Goal: Task Accomplishment & Management: Complete application form

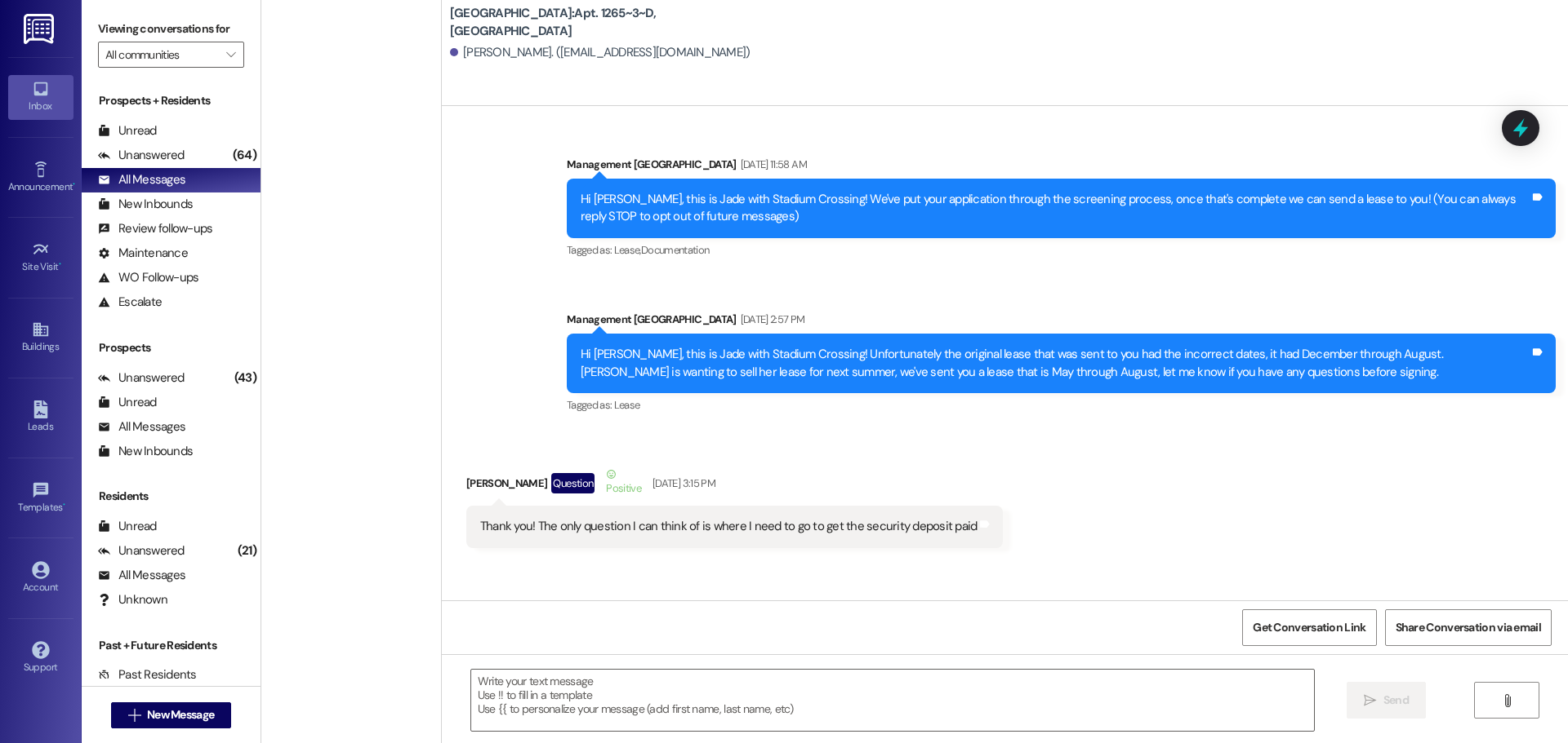
scroll to position [4797, 0]
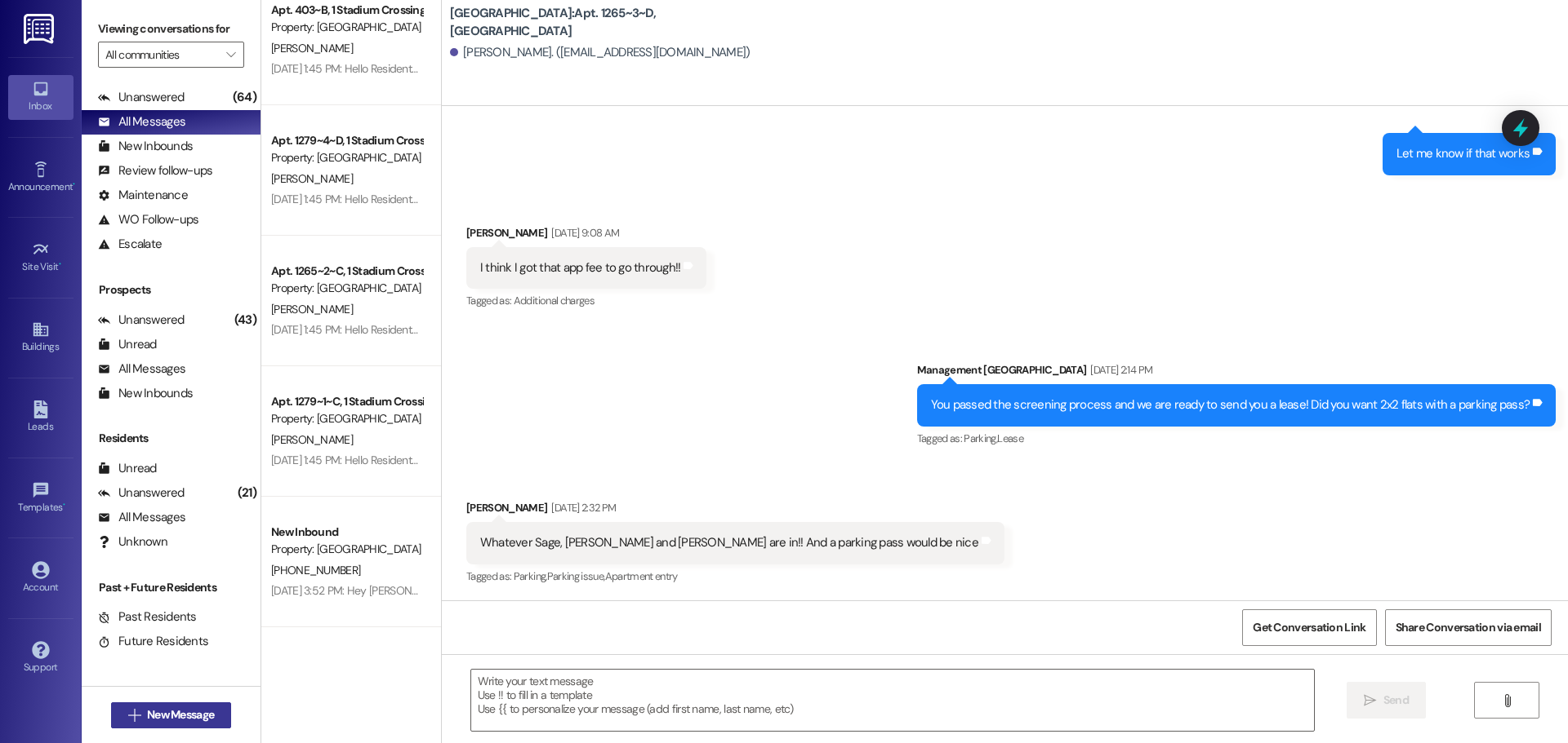
click at [197, 721] on span "New Message" at bounding box center [179, 715] width 67 height 17
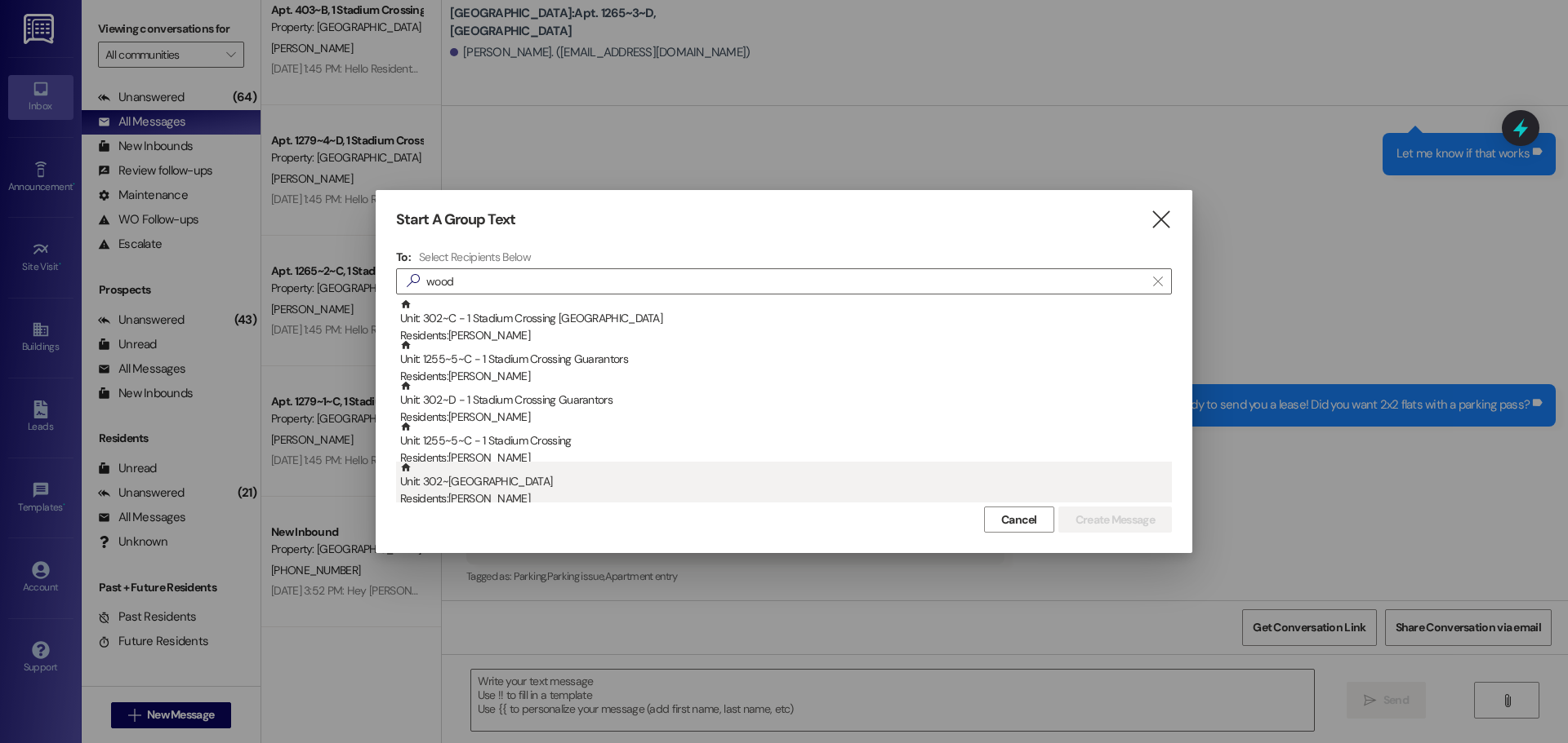
click at [452, 491] on div "Residents: Garrett Woodhouse" at bounding box center [786, 499] width 771 height 17
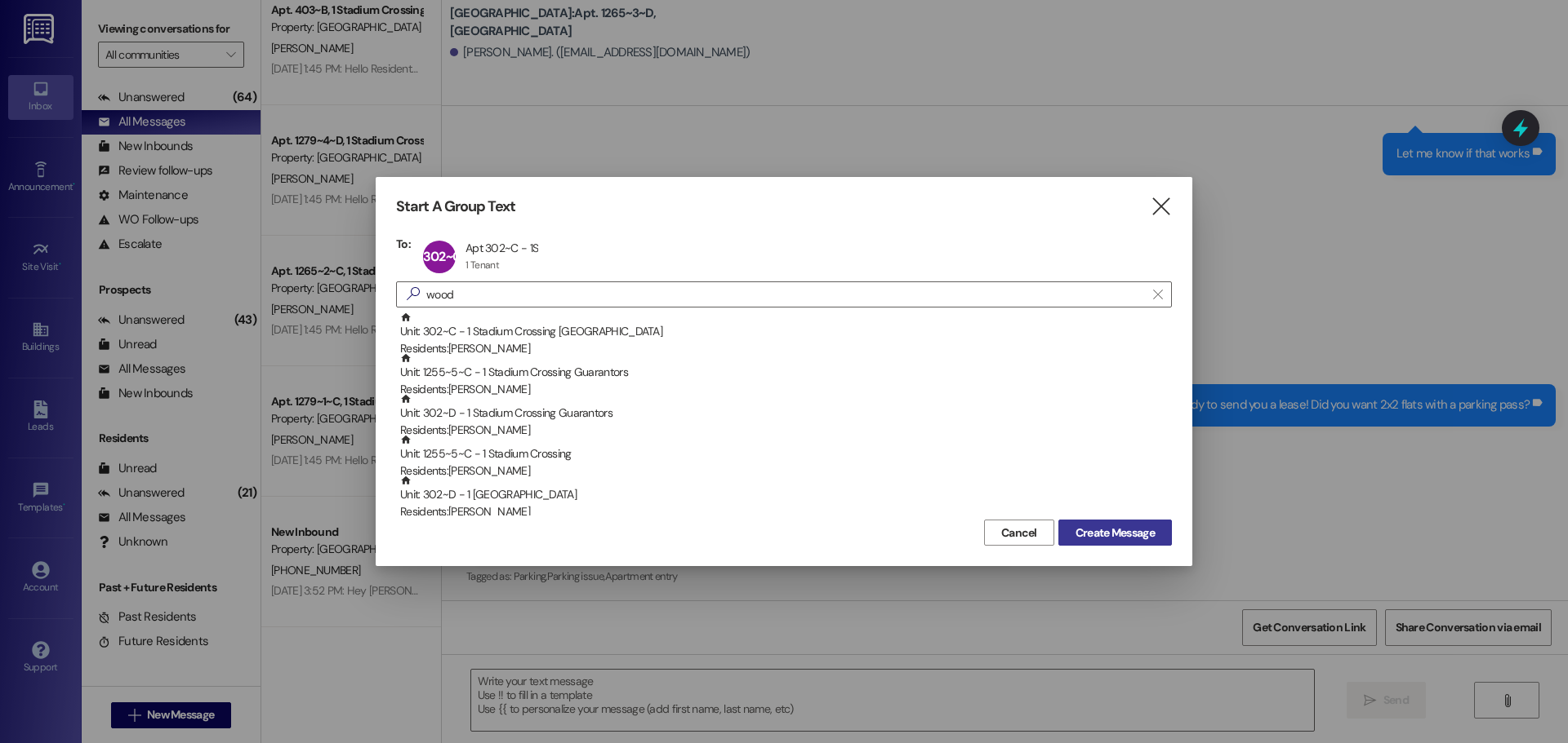
click at [1111, 536] on span "Create Message" at bounding box center [1115, 534] width 79 height 17
click at [461, 288] on input "wood" at bounding box center [773, 295] width 742 height 23
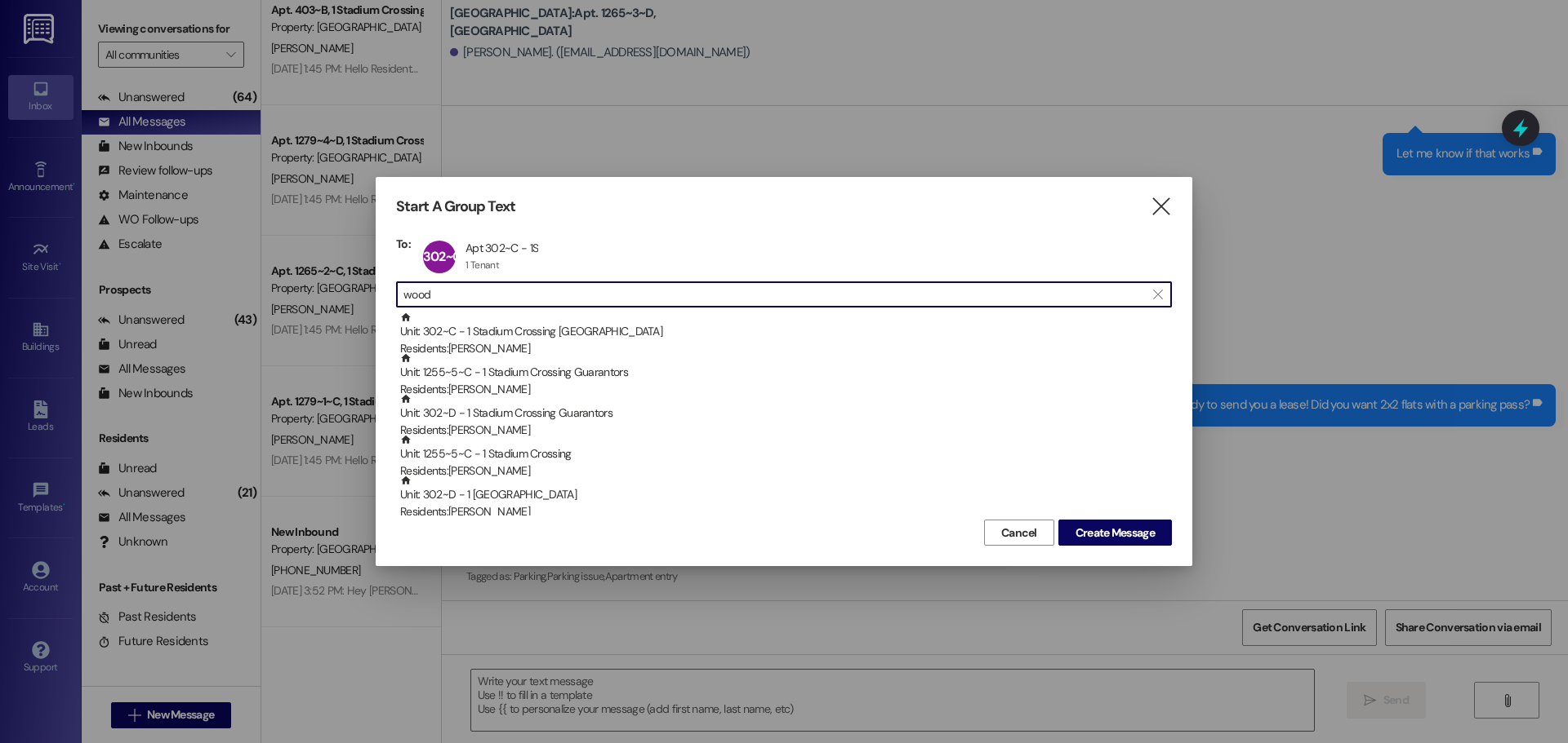
click at [461, 288] on input "wood" at bounding box center [773, 295] width 742 height 23
paste input "703-967-8102"
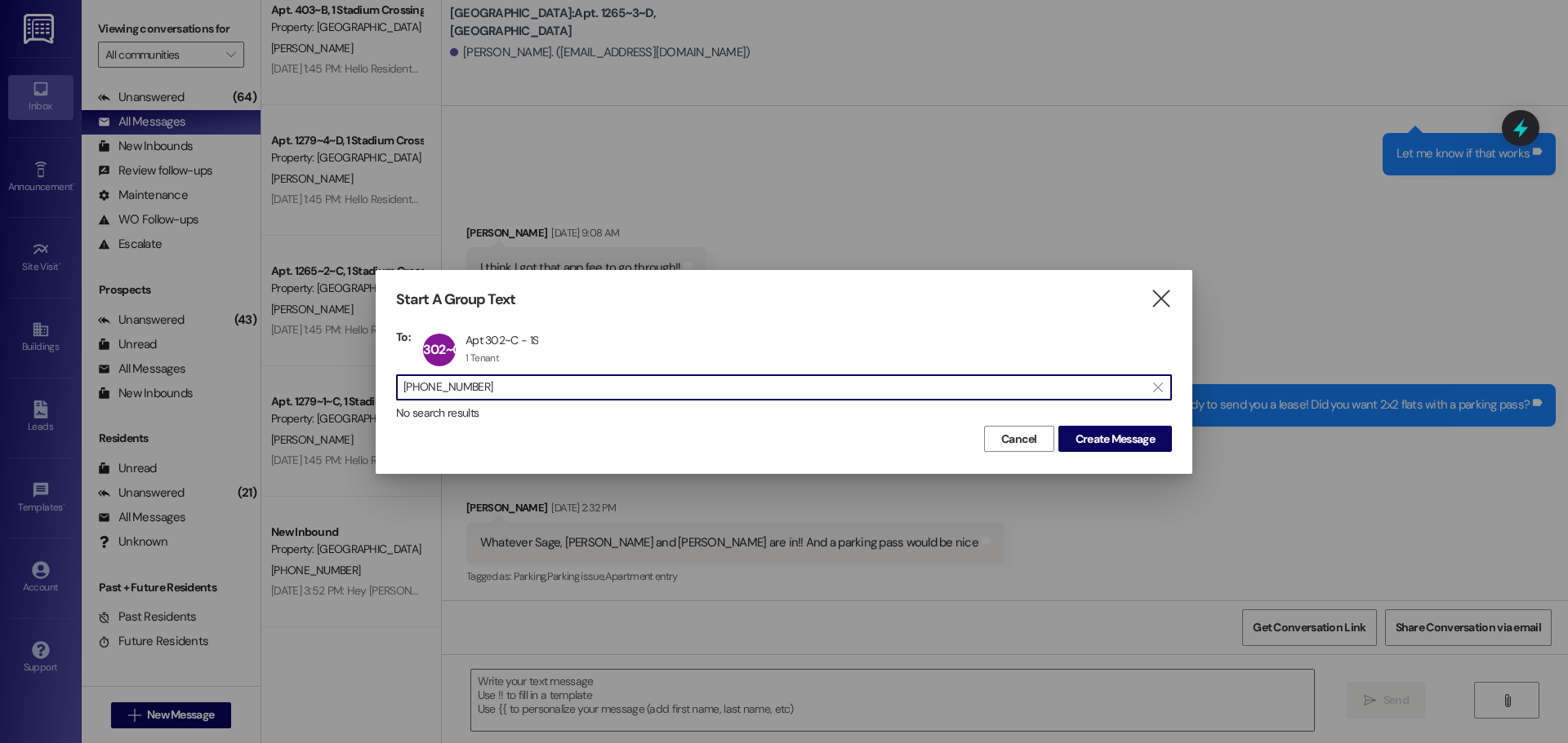
click at [454, 386] on input "703-967-8102" at bounding box center [773, 387] width 742 height 23
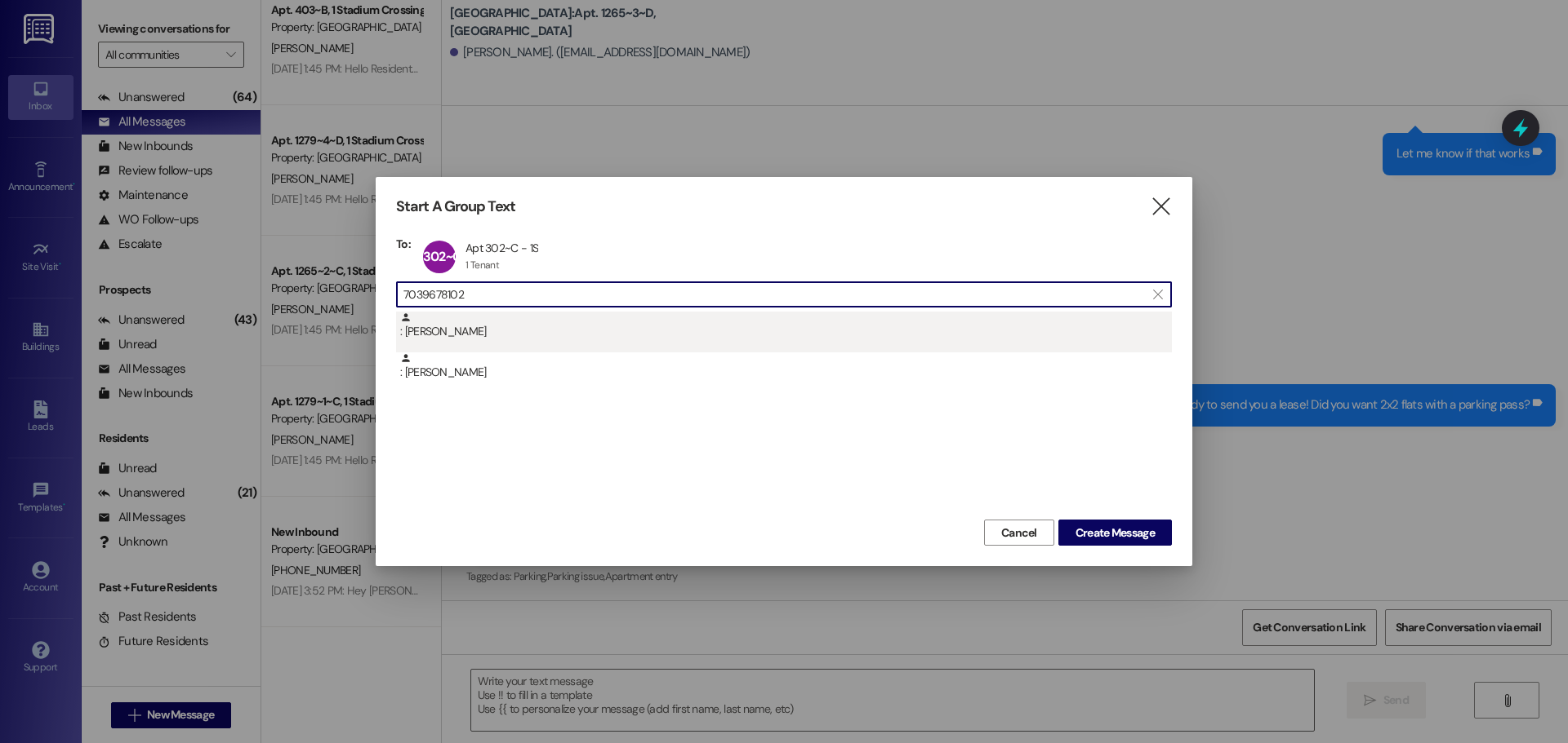
type input "7039678102"
click at [574, 345] on div ": Andrea Woodhouse" at bounding box center [784, 332] width 776 height 40
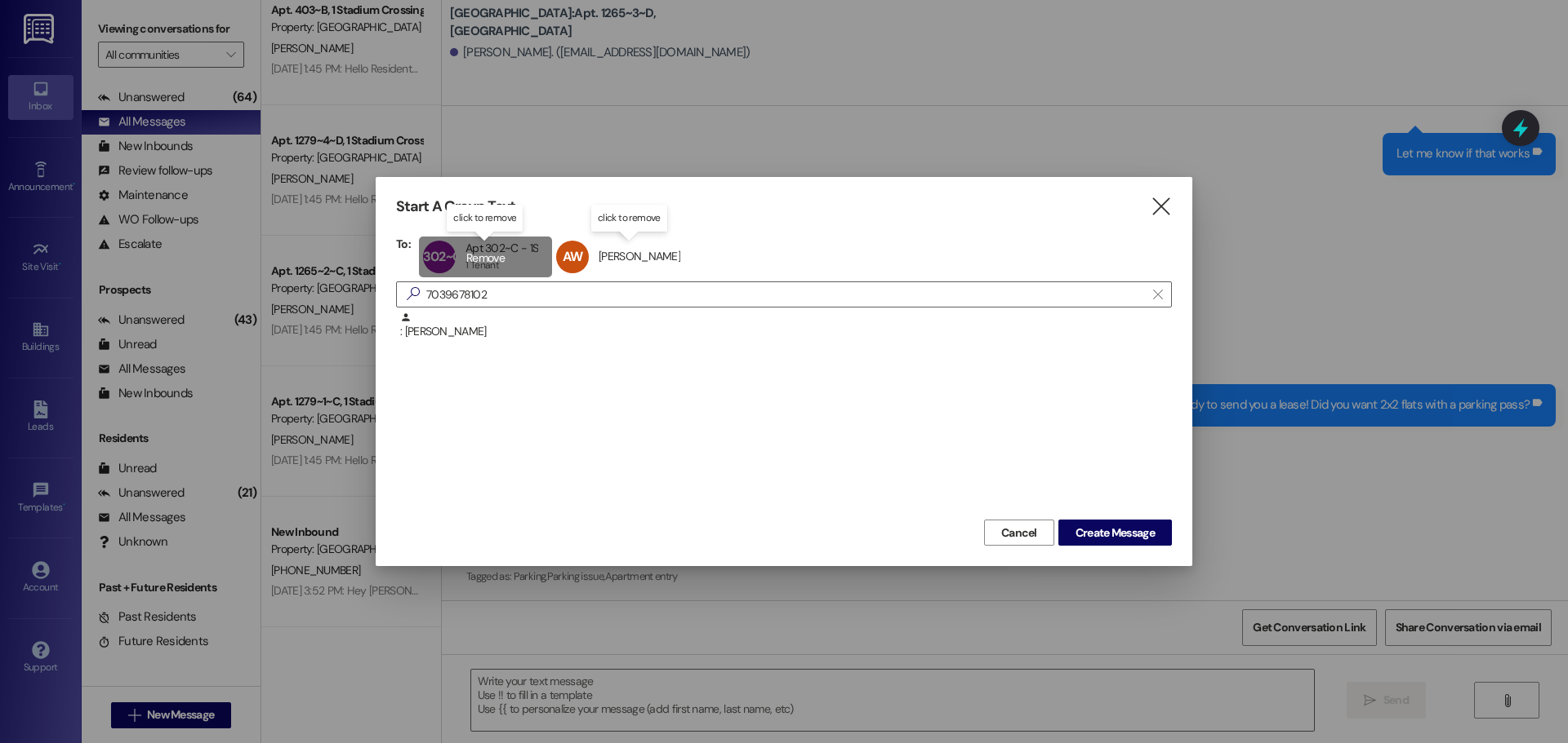
click at [505, 253] on div "302~C Apt 302~C - 1S Apt 302~C - 1S 1 Tenant 1 Tenant click to remove" at bounding box center [485, 257] width 133 height 40
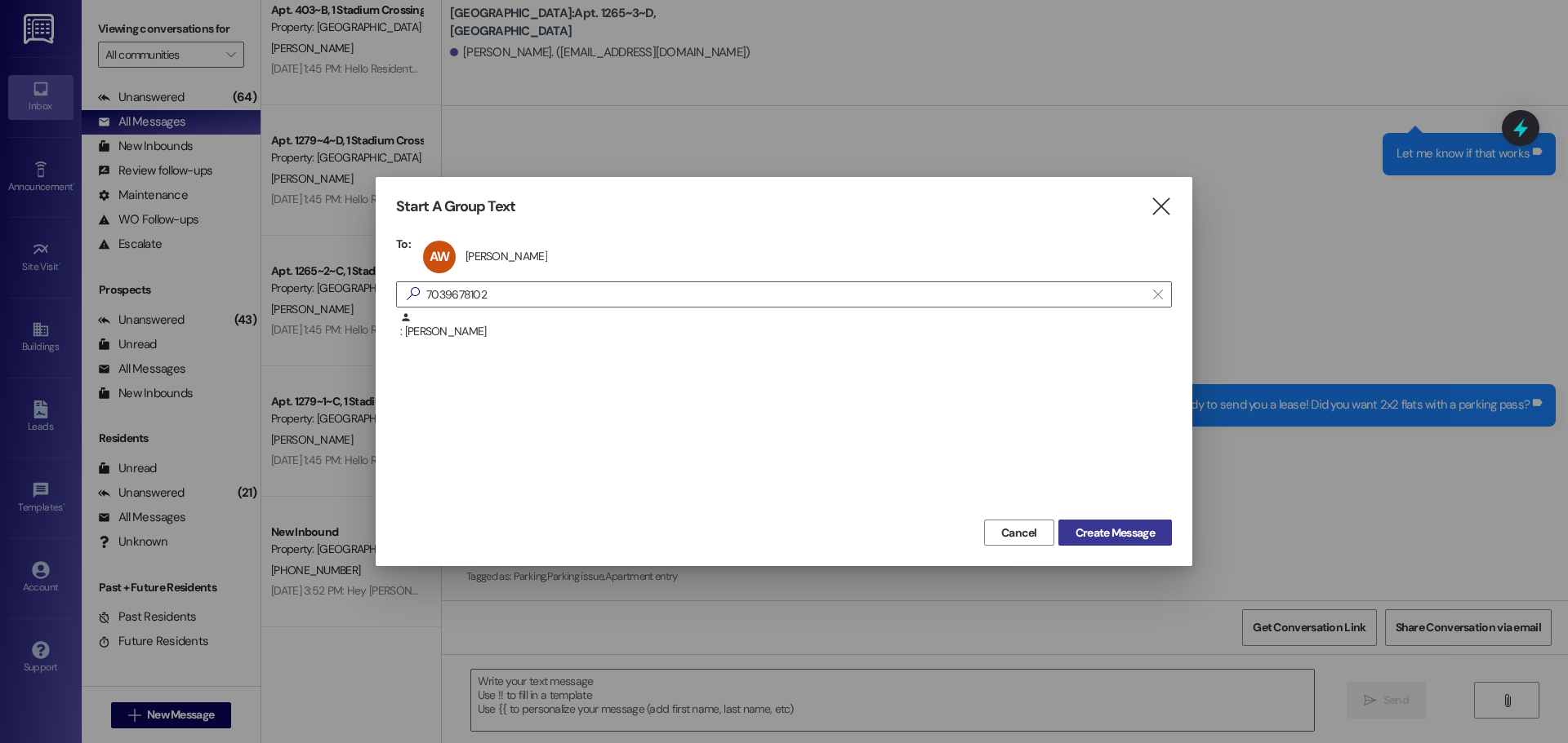
click at [1155, 530] on span "Create Message" at bounding box center [1115, 534] width 86 height 17
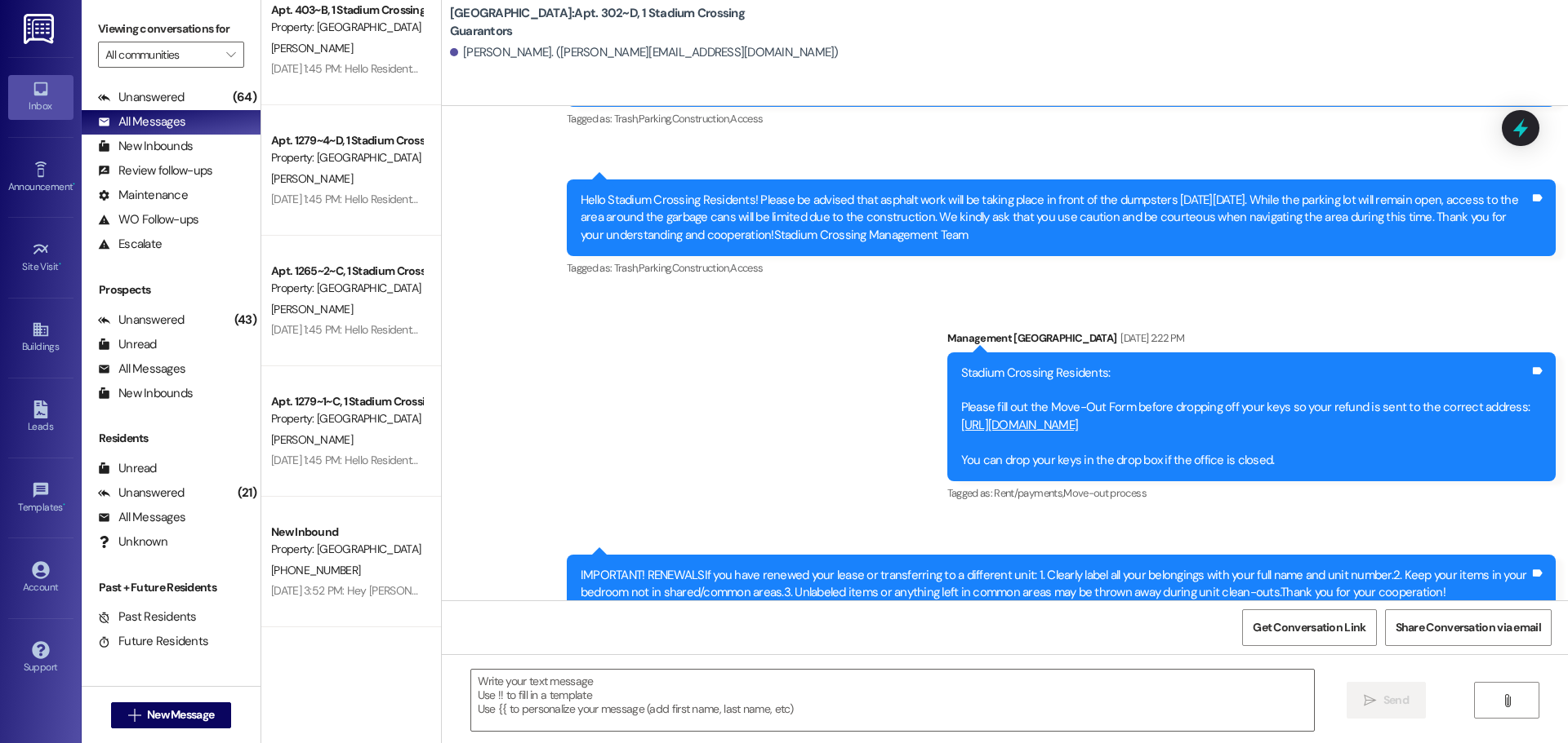
scroll to position [5281, 0]
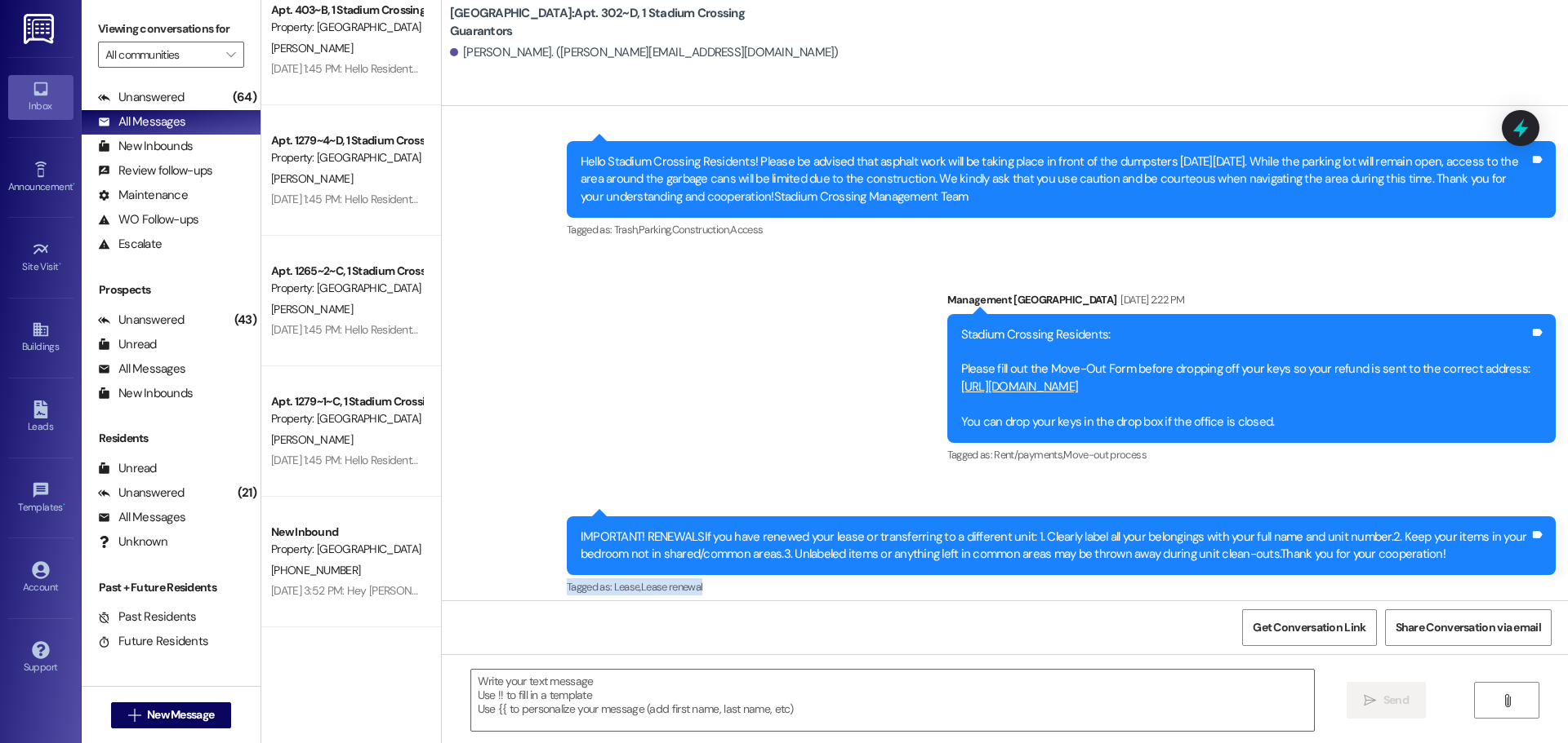
drag, startPoint x: 1557, startPoint y: 483, endPoint x: 1560, endPoint y: 518, distance: 35.1
click at [1560, 518] on div "Announcement, sent via SMS 2:26 PM Management Stadium Crossing Aug 08, 2025 at …" at bounding box center [1061, 558] width 1014 height 108
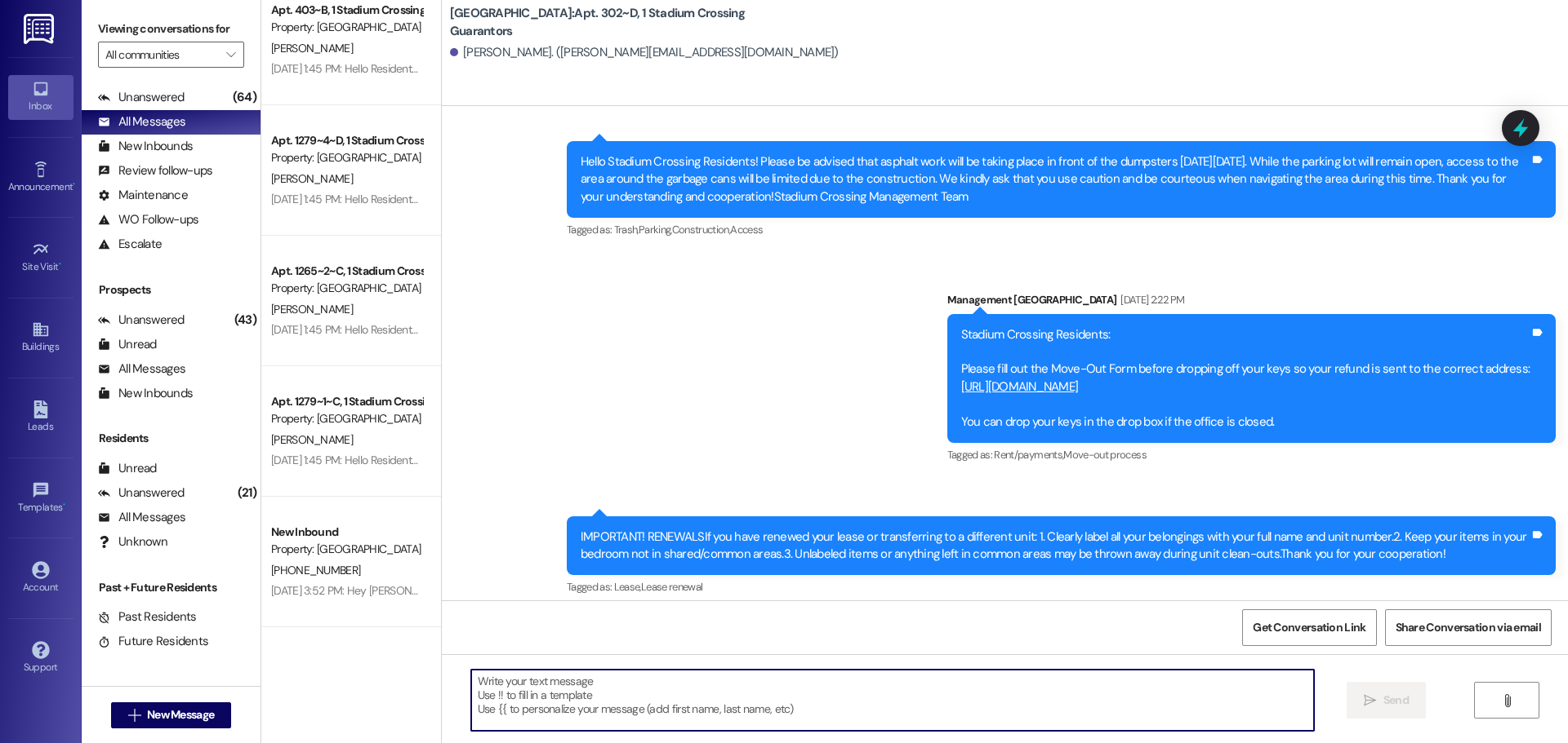
click at [530, 690] on textarea at bounding box center [893, 701] width 843 height 62
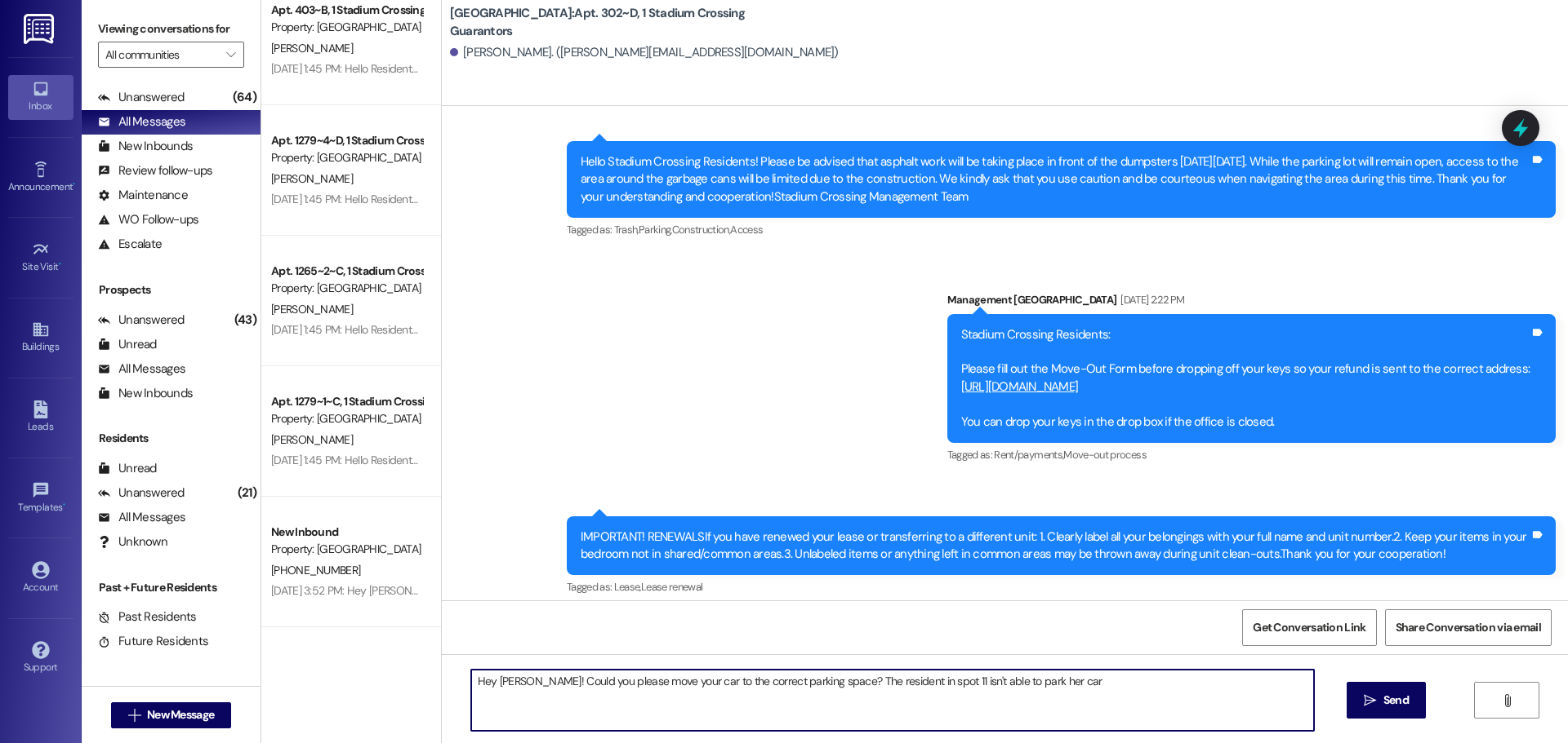
type textarea "Hey Garrett! Could you please move your car to the correct parking space? The r…"
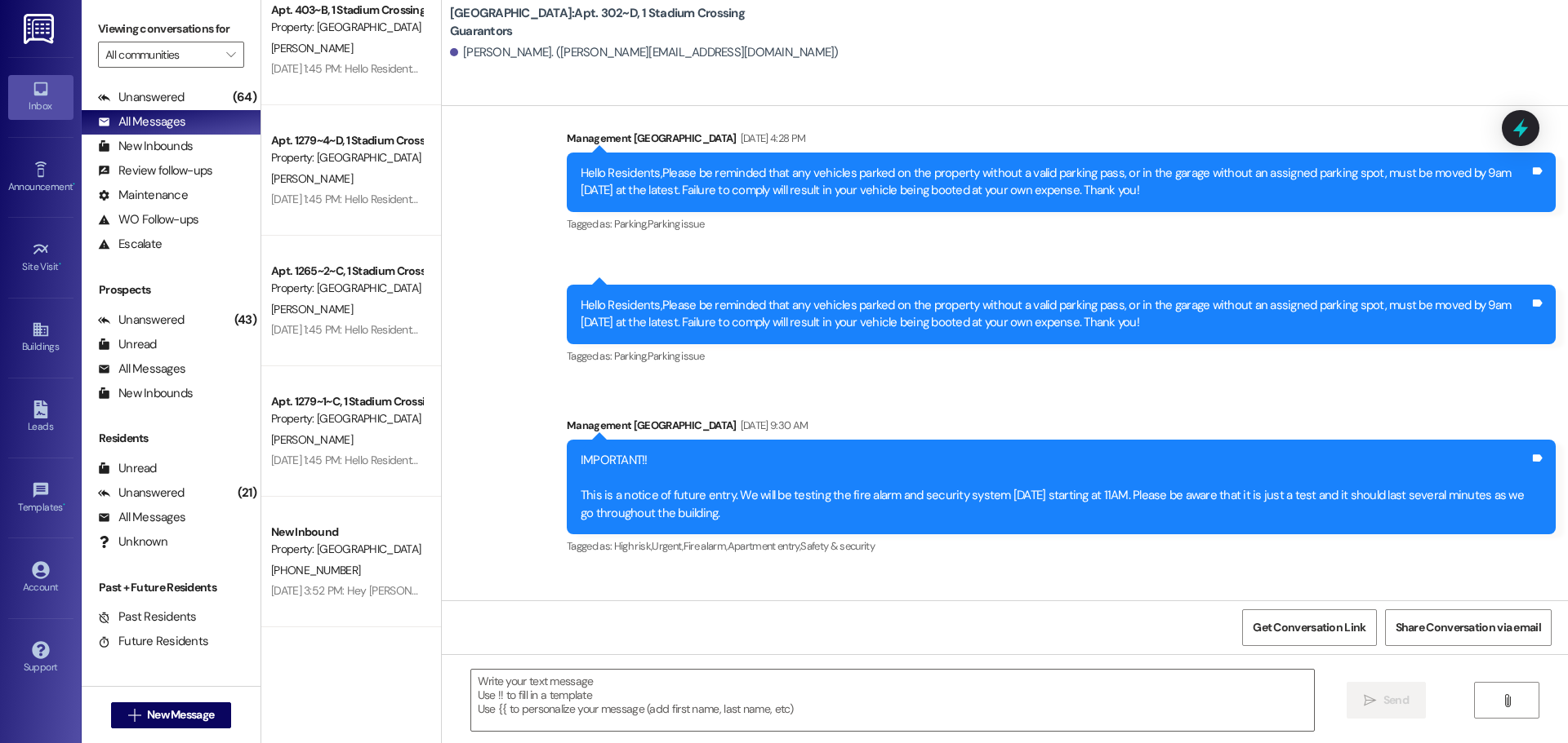
scroll to position [6792, 0]
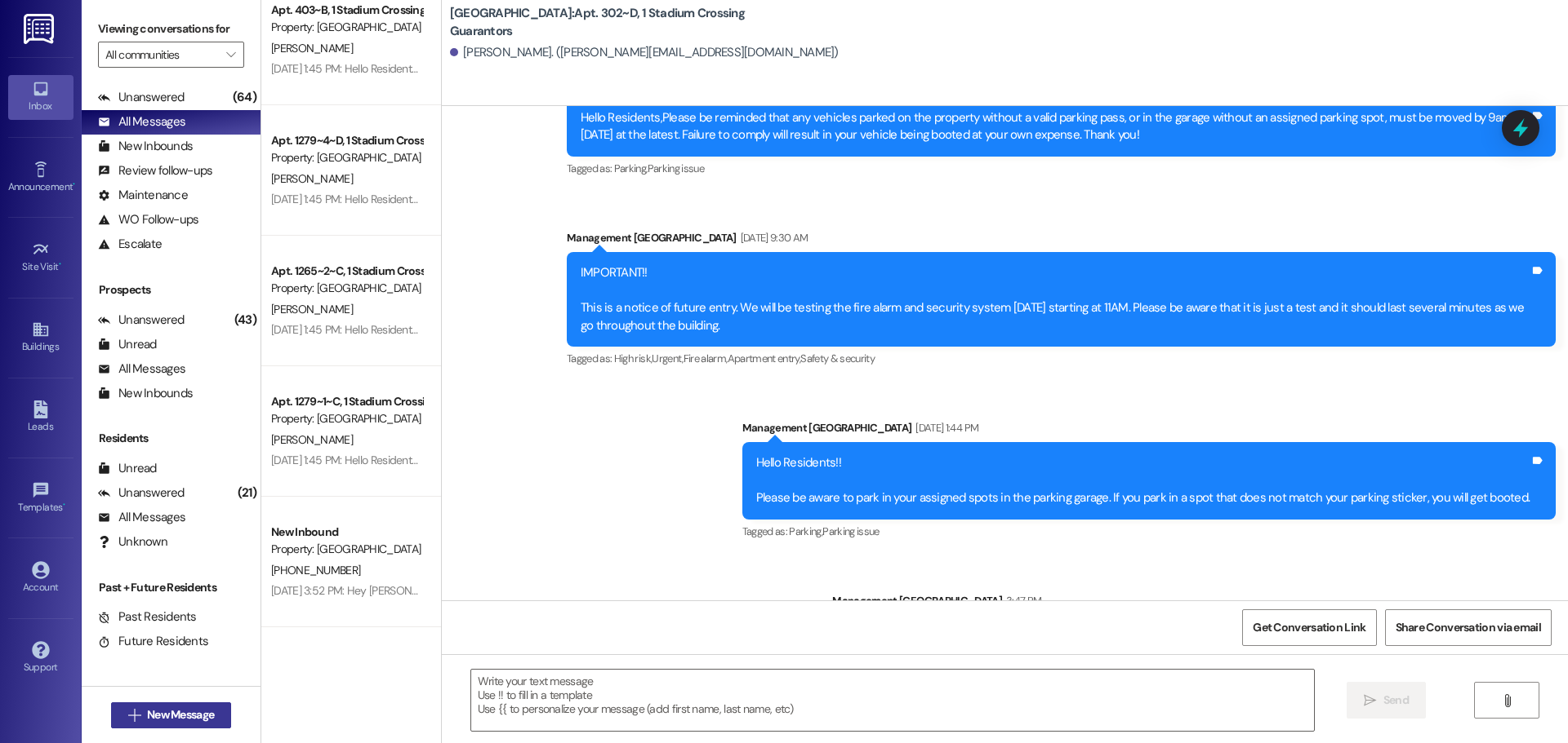
click at [128, 717] on icon "" at bounding box center [134, 716] width 13 height 13
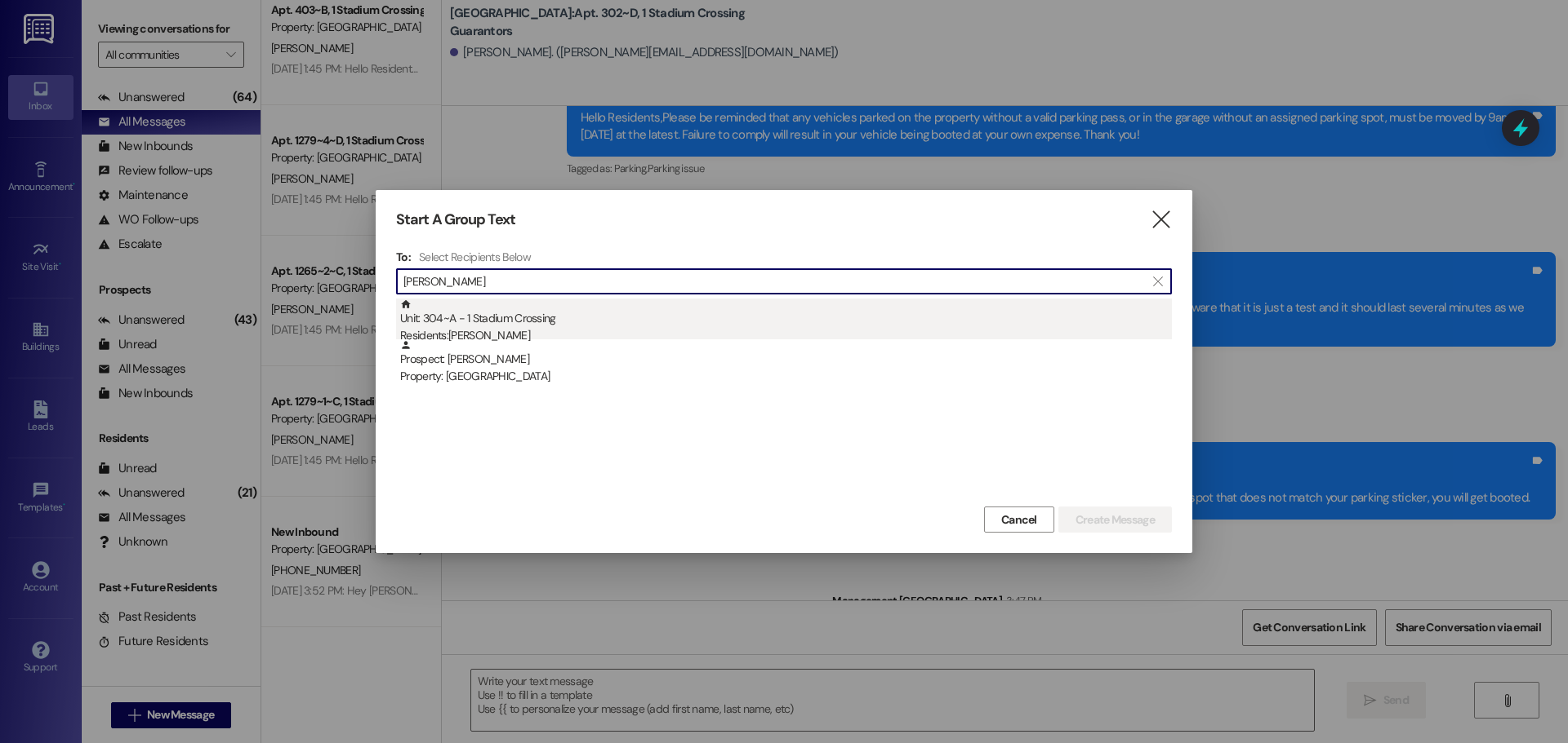
click at [509, 334] on div "Residents: Mandy Jenkins" at bounding box center [786, 336] width 771 height 17
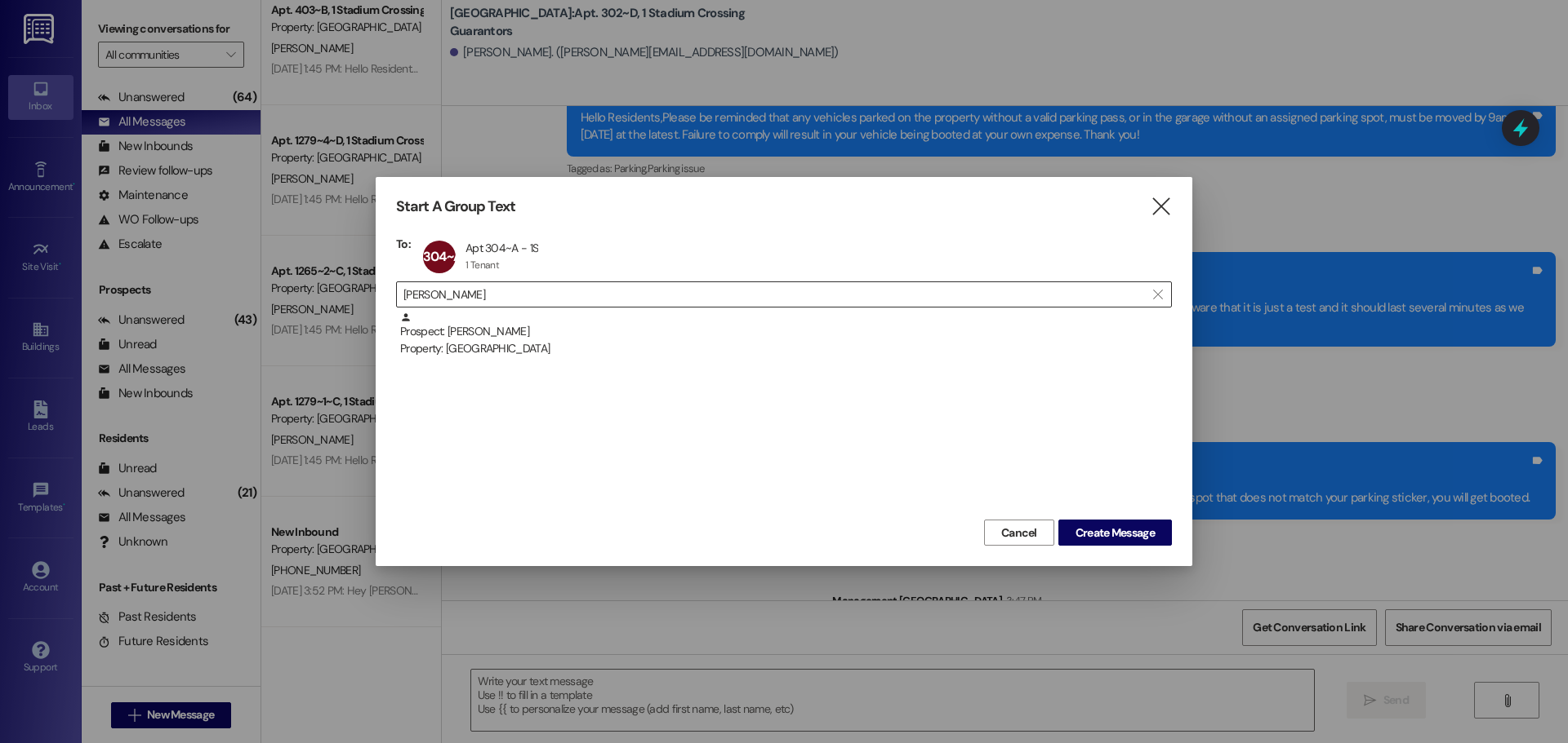
click at [511, 289] on input "mandy" at bounding box center [773, 295] width 742 height 23
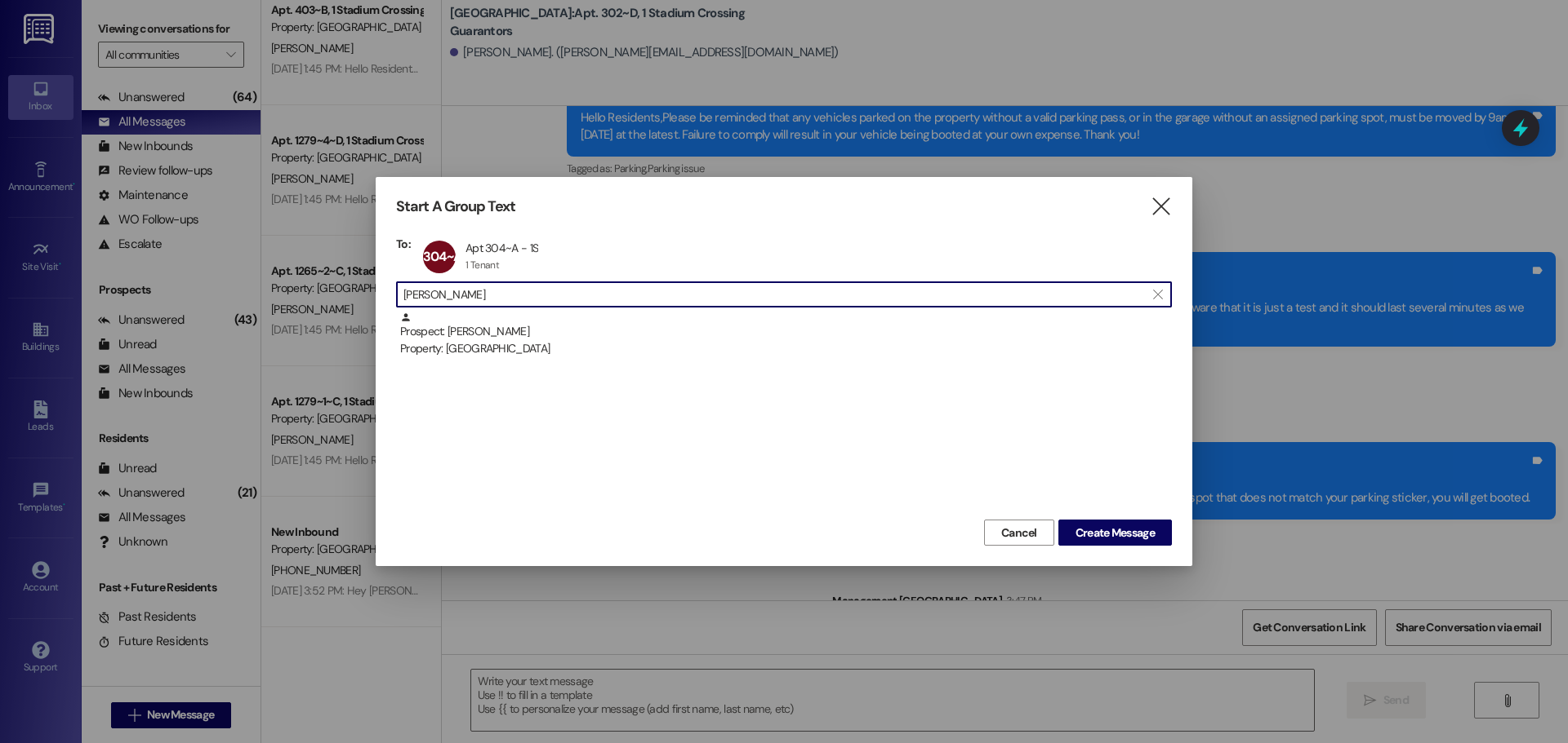
click at [511, 289] on input "mandy" at bounding box center [773, 295] width 742 height 23
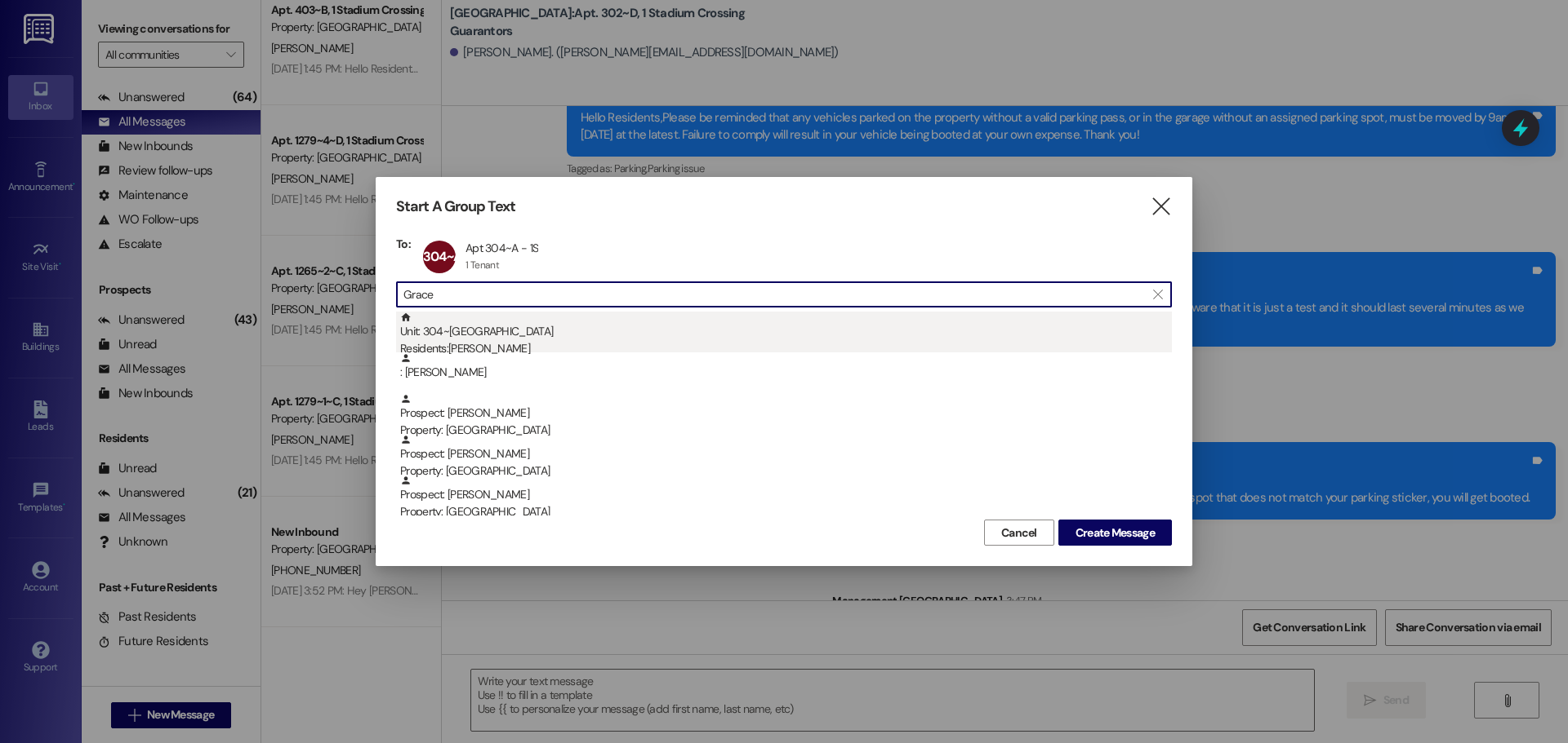
click at [492, 331] on div "Unit: 304~B - 1 Stadium Crossing Residents: Grace Carson" at bounding box center [786, 335] width 771 height 46
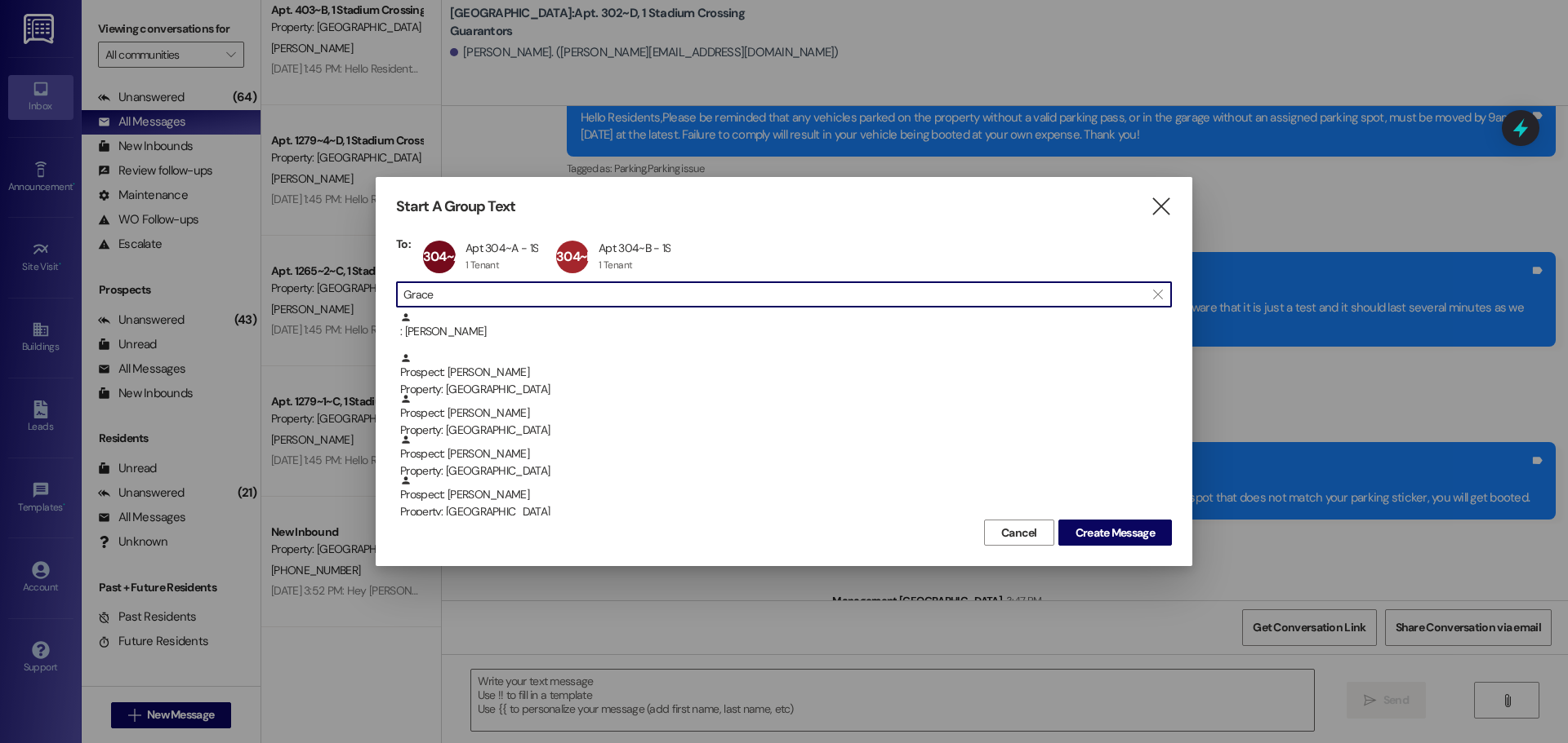
click at [492, 295] on input "Grace" at bounding box center [773, 295] width 742 height 23
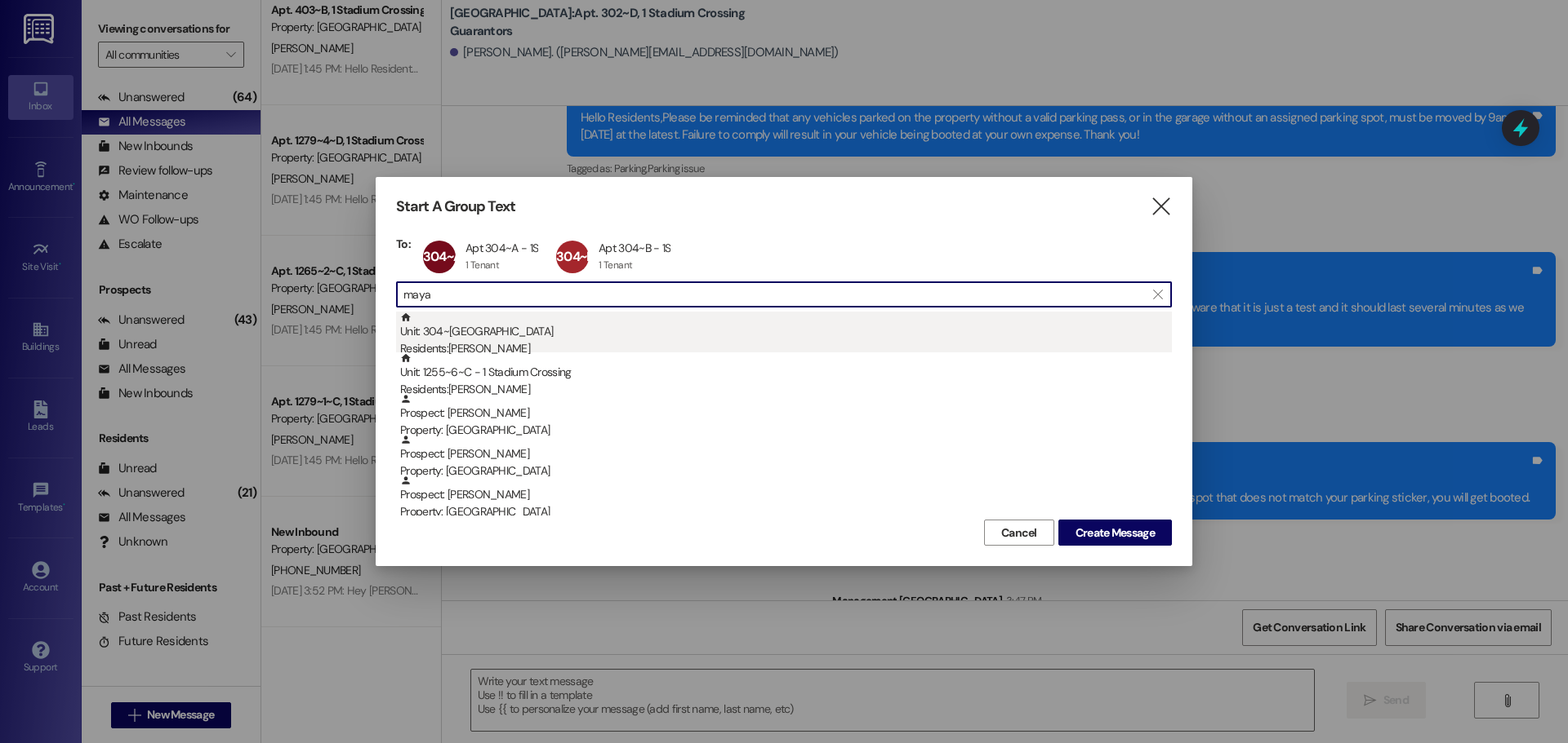
click at [492, 348] on div "Residents: Maya Vocana" at bounding box center [786, 349] width 771 height 17
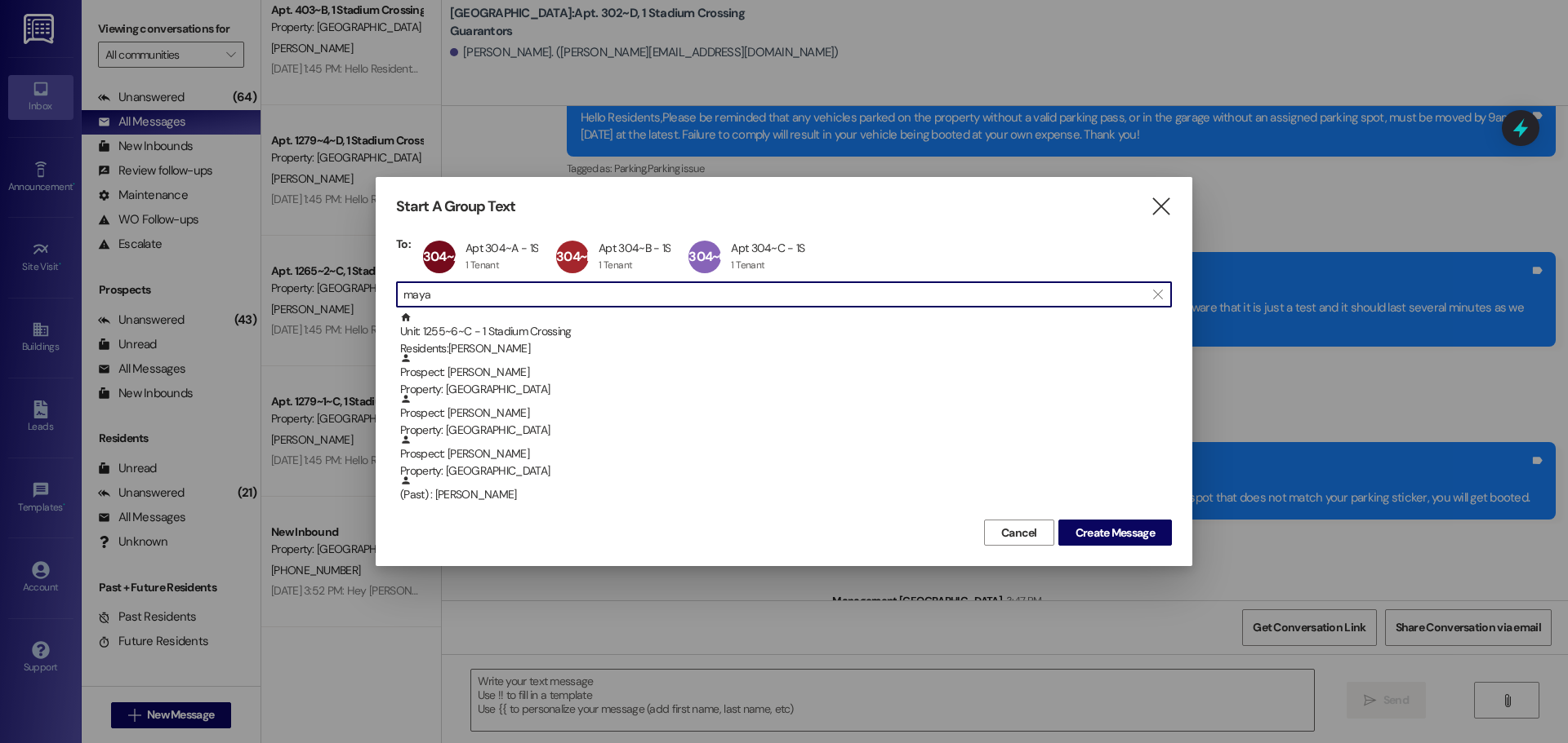
click at [479, 293] on input "maya" at bounding box center [773, 295] width 742 height 23
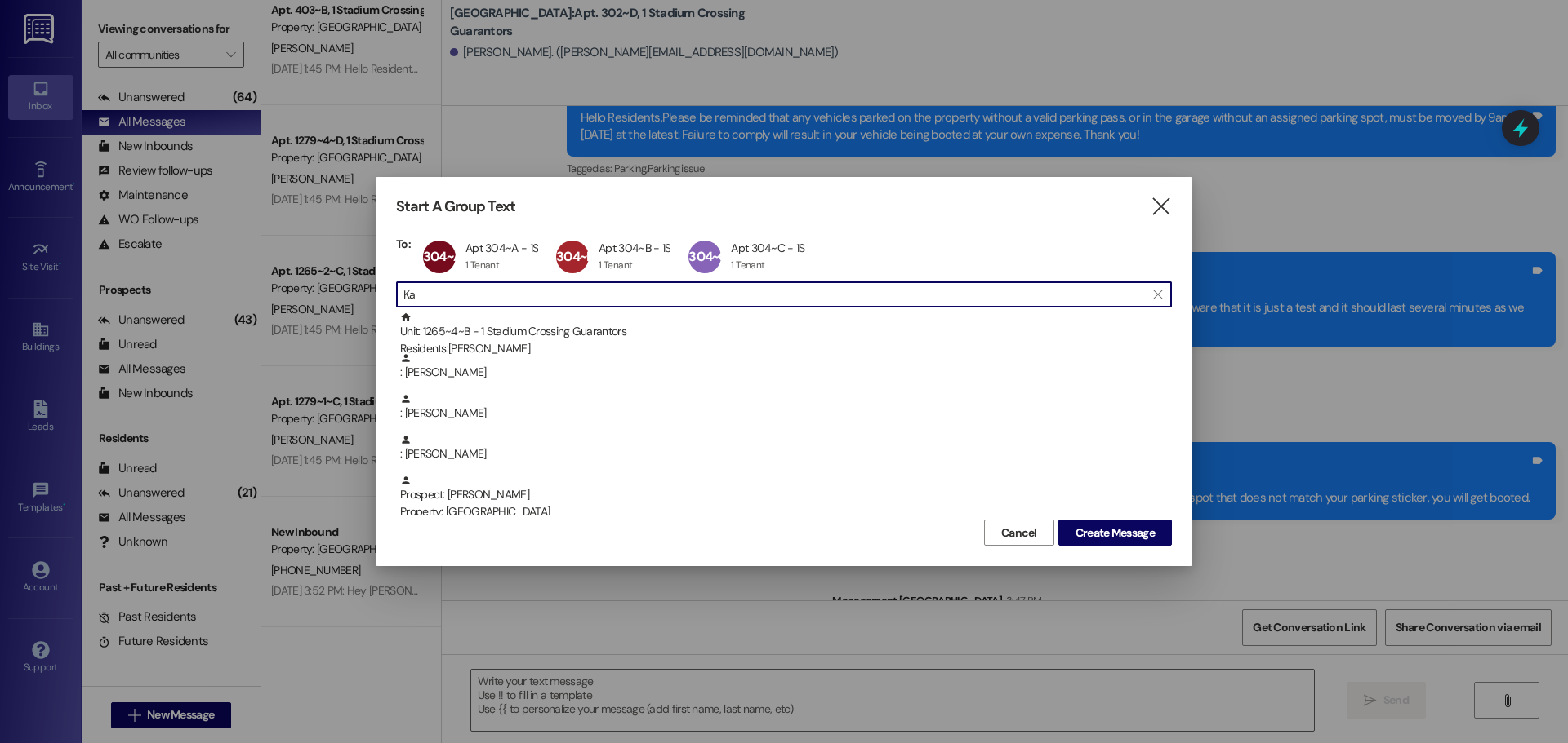
type input "K"
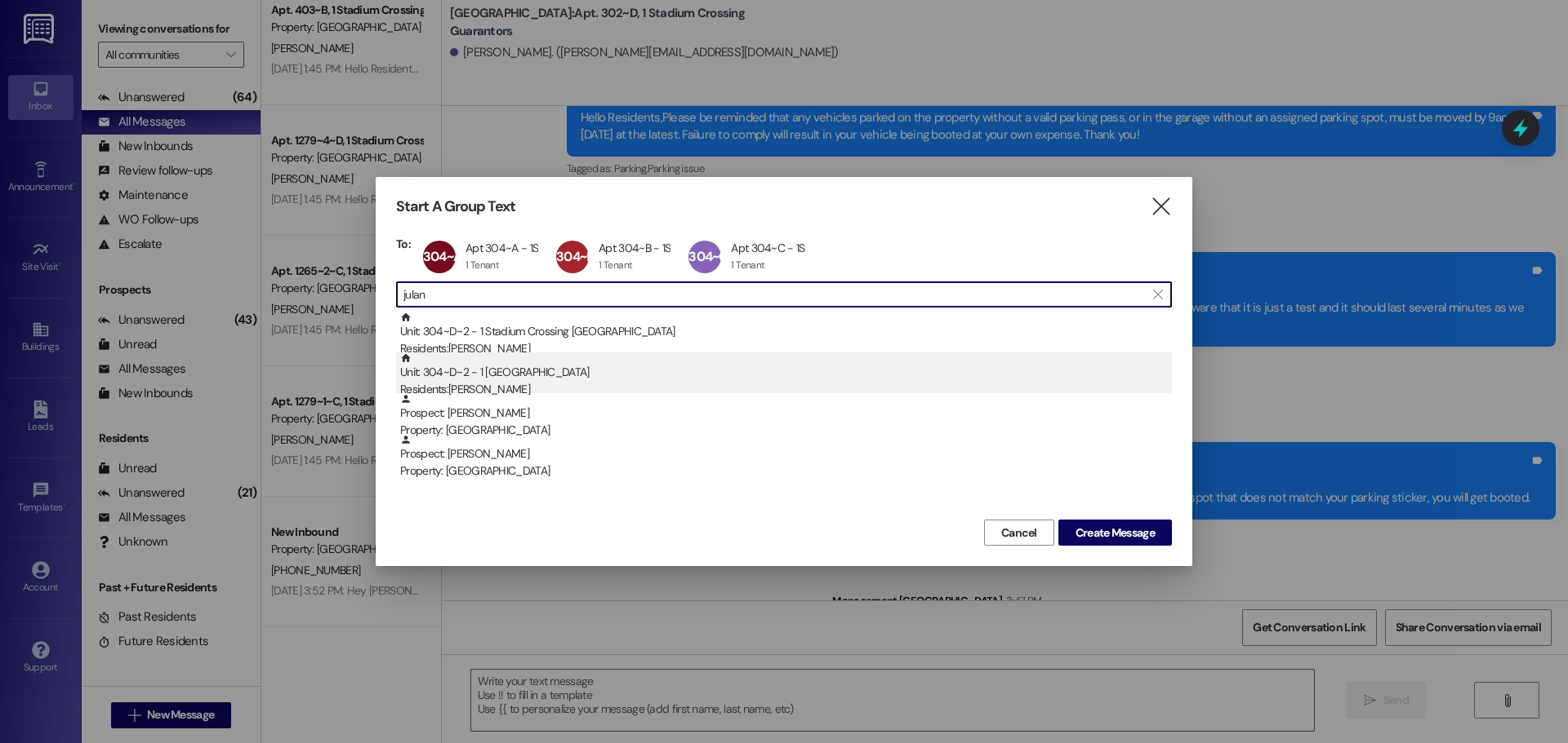
click at [505, 389] on div "Residents: Ashley Julander" at bounding box center [786, 389] width 771 height 17
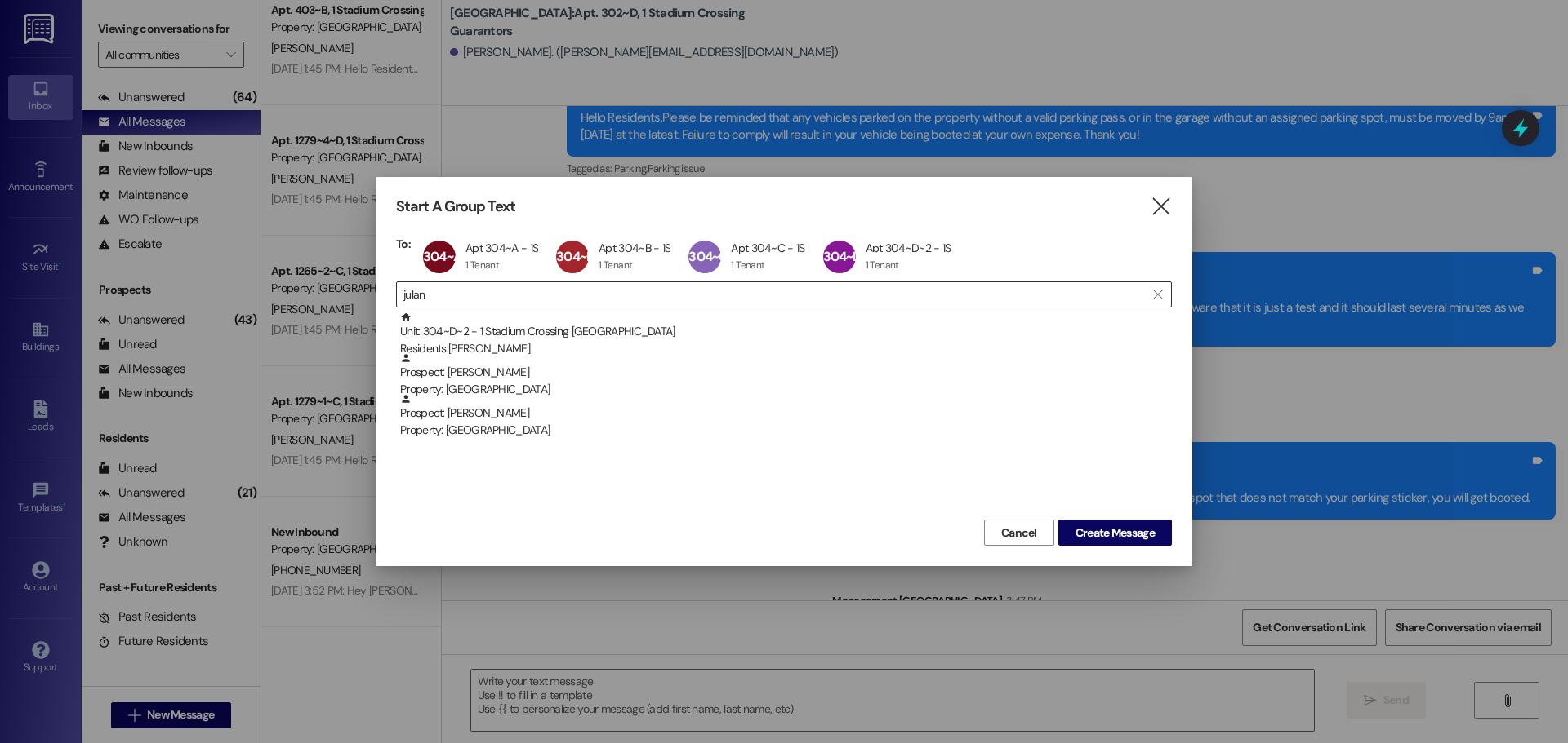
click at [610, 294] on input "julan" at bounding box center [773, 295] width 742 height 23
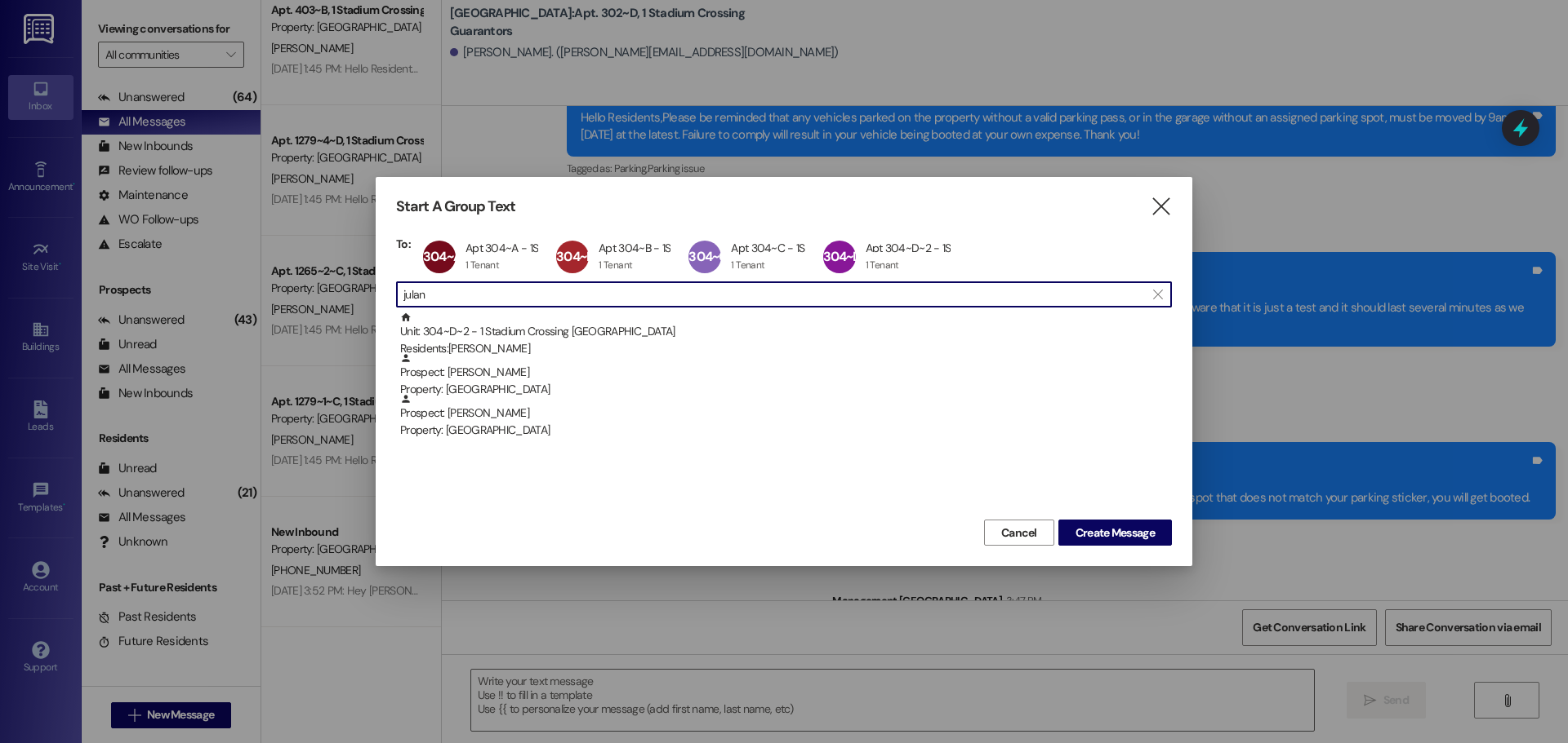
click at [610, 294] on input "julan" at bounding box center [773, 295] width 742 height 23
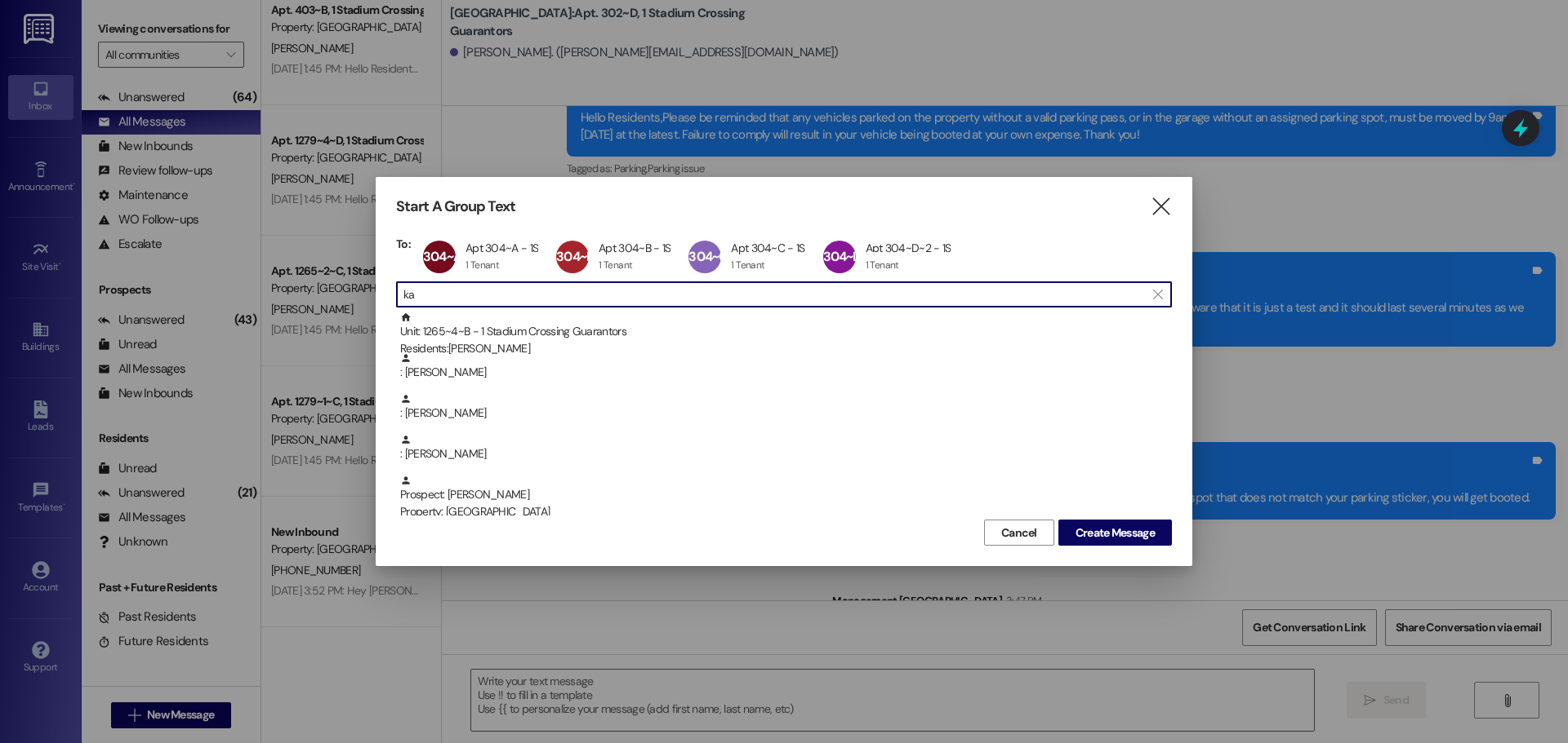
type input "k"
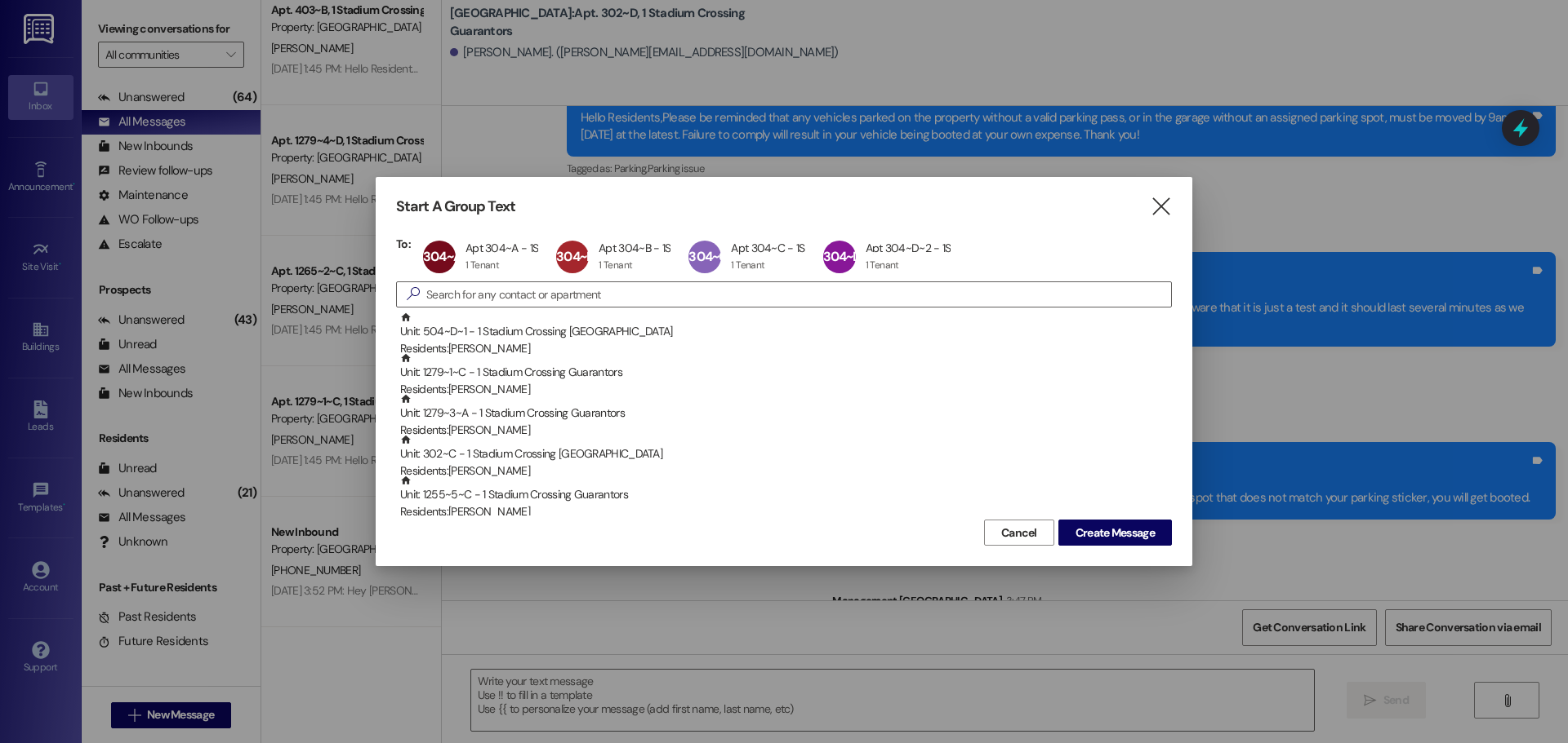
click at [1134, 557] on div "Start A Group Text  To: 304~A Apt 304~A - 1S Apt 304~A - 1S 1 Tenant 1 Tenant …" at bounding box center [784, 372] width 817 height 389
click at [1135, 542] on button "Create Message" at bounding box center [1116, 532] width 114 height 26
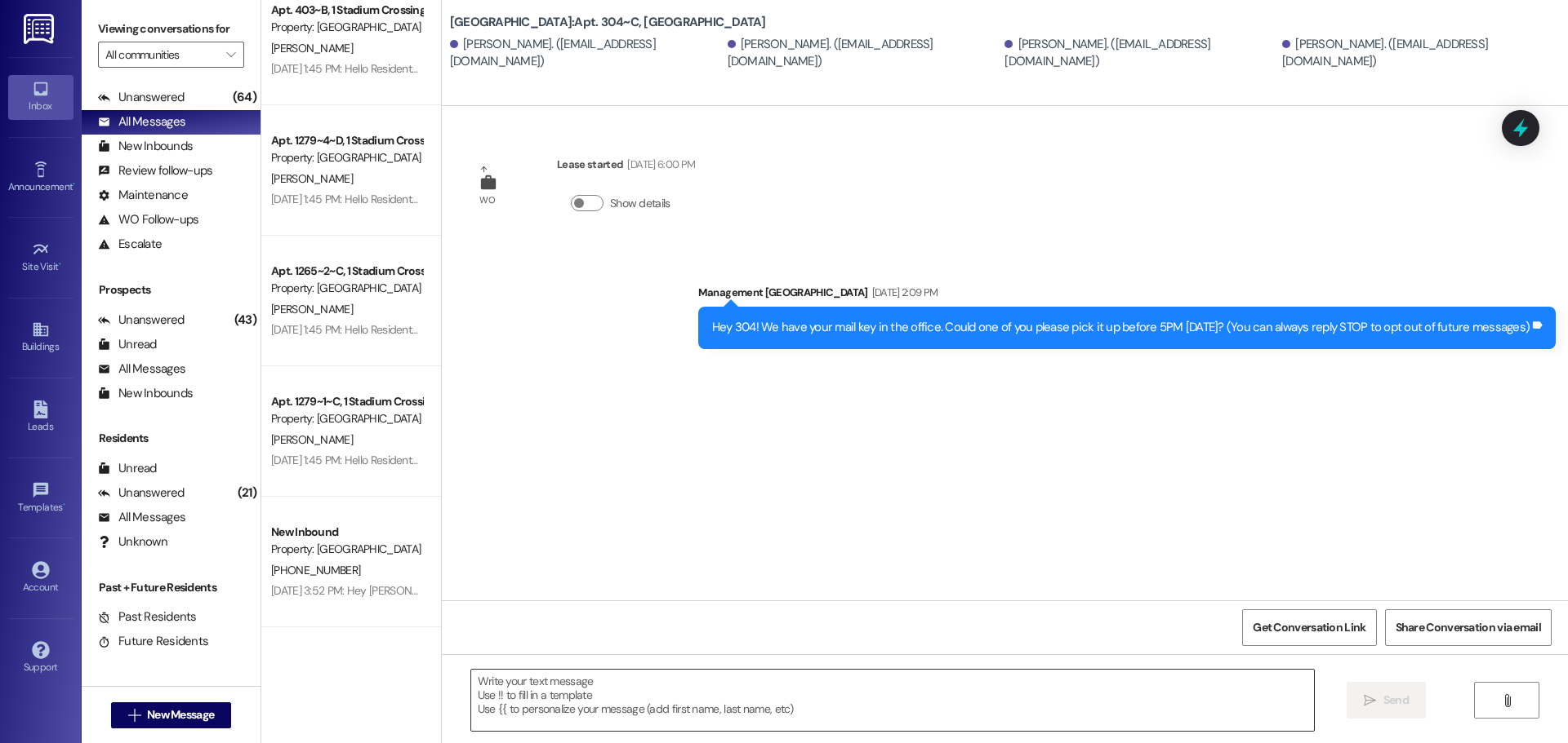
click at [516, 678] on textarea at bounding box center [893, 701] width 843 height 62
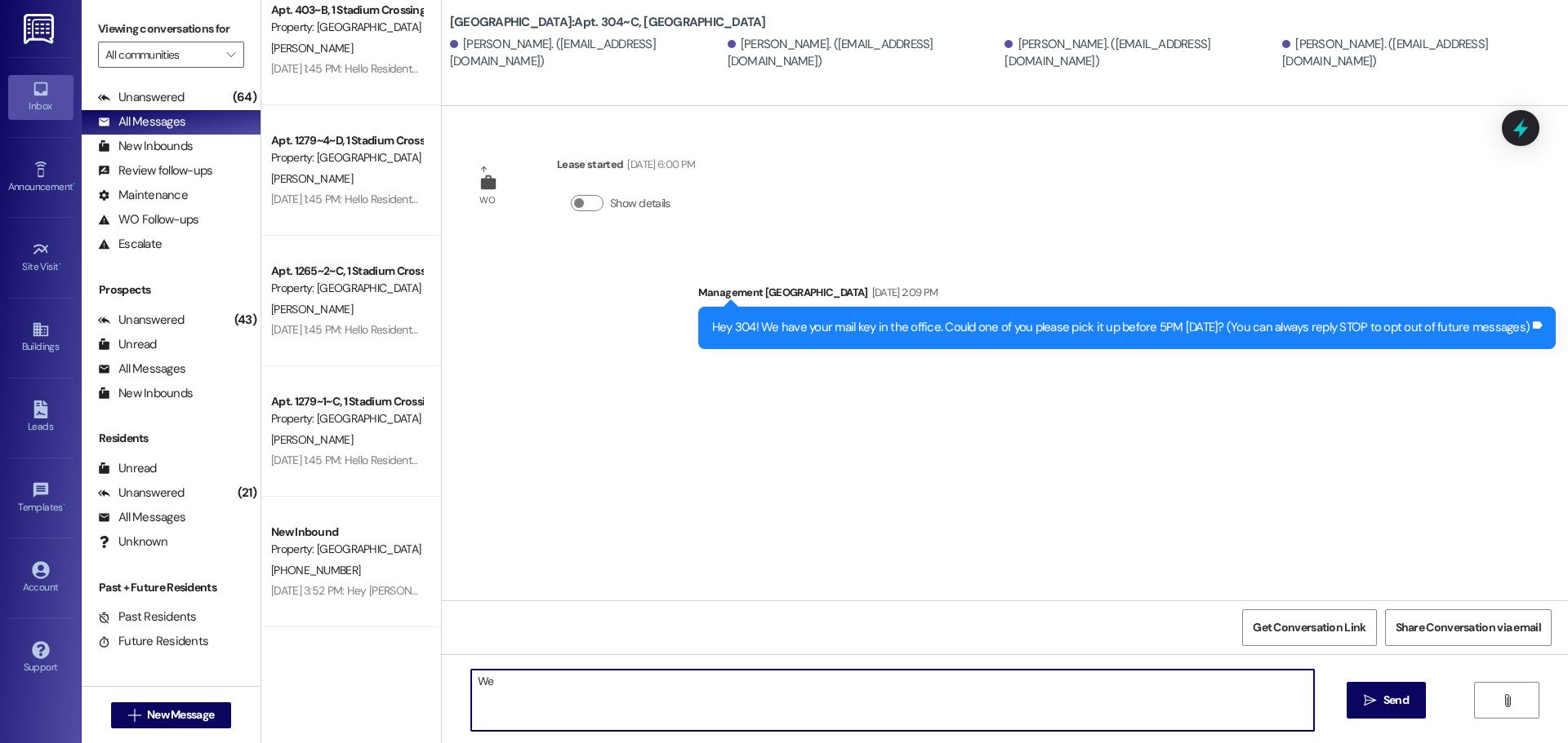
type textarea "W"
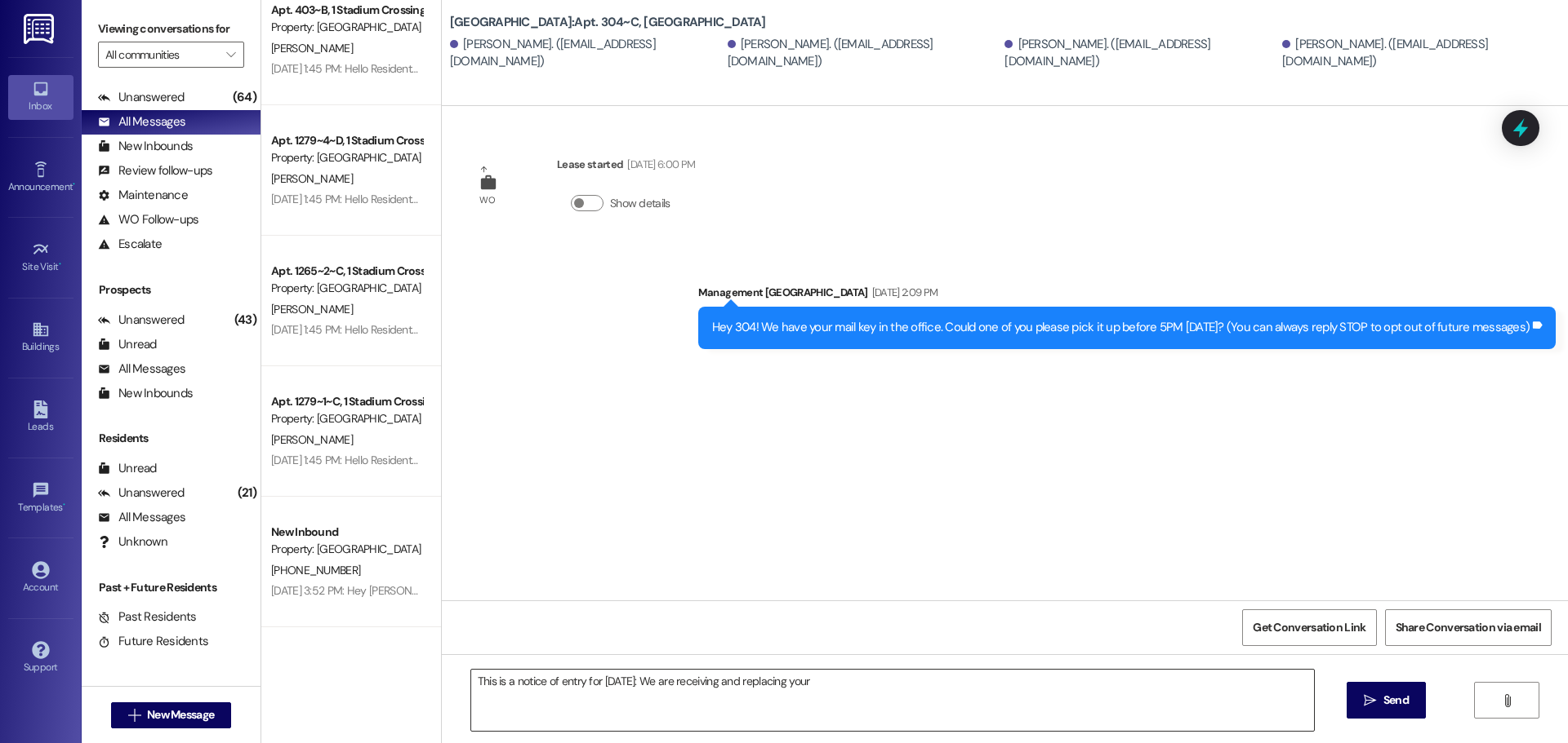
click at [908, 689] on textarea "This is a notice of entry for 08/29/2025: We are receiving and replacing your" at bounding box center [893, 701] width 843 height 62
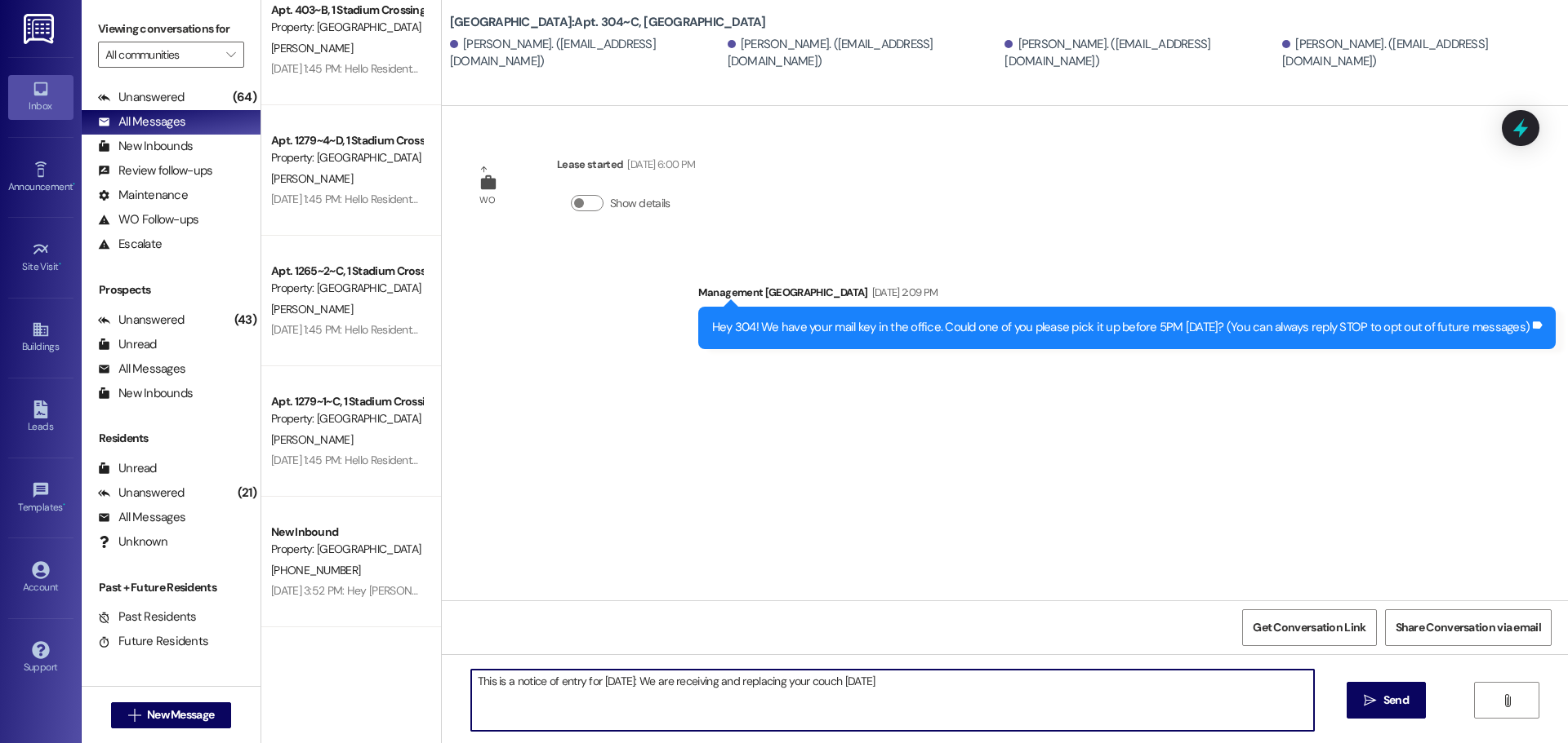
type textarea "This is a notice of entry for 08/29/2025: We are receiving and replacing your c…"
drag, startPoint x: 921, startPoint y: 685, endPoint x: 382, endPoint y: 684, distance: 539.0
click at [382, 684] on div "Apt. 1255~1~B, 1 Stadium Crossing Guarantors Property: Stadium Crossing T. Jone…" at bounding box center [914, 371] width 1307 height 743
click at [980, 699] on textarea "This is a notice of entry for 08/29/2025: We are receiving and replacing your c…" at bounding box center [893, 701] width 843 height 62
drag, startPoint x: 937, startPoint y: 679, endPoint x: 122, endPoint y: 649, distance: 815.6
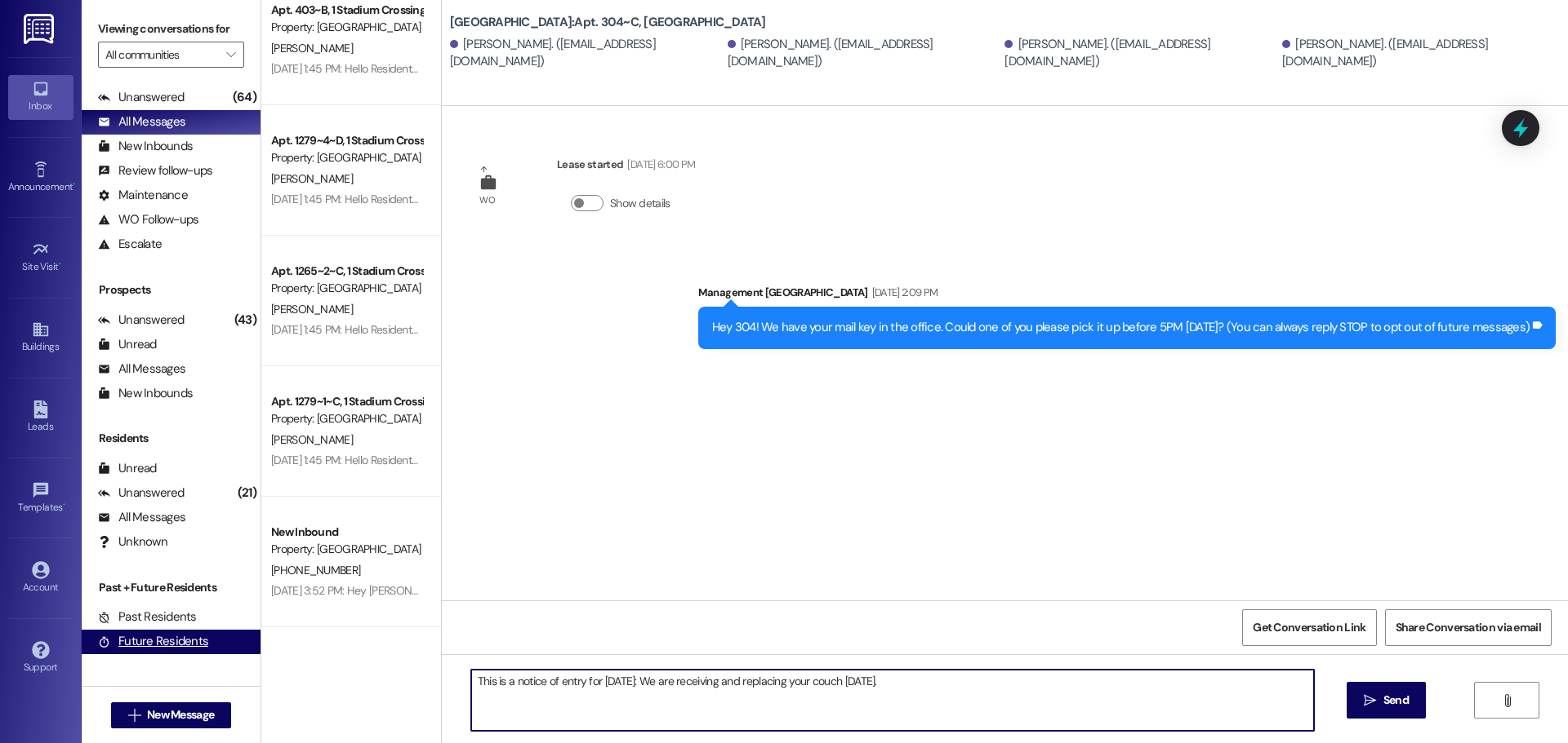
click at [122, 649] on div "Viewing conversations for All communities  Prospects + Residents Unread (0) Un…" at bounding box center [825, 371] width 1486 height 743
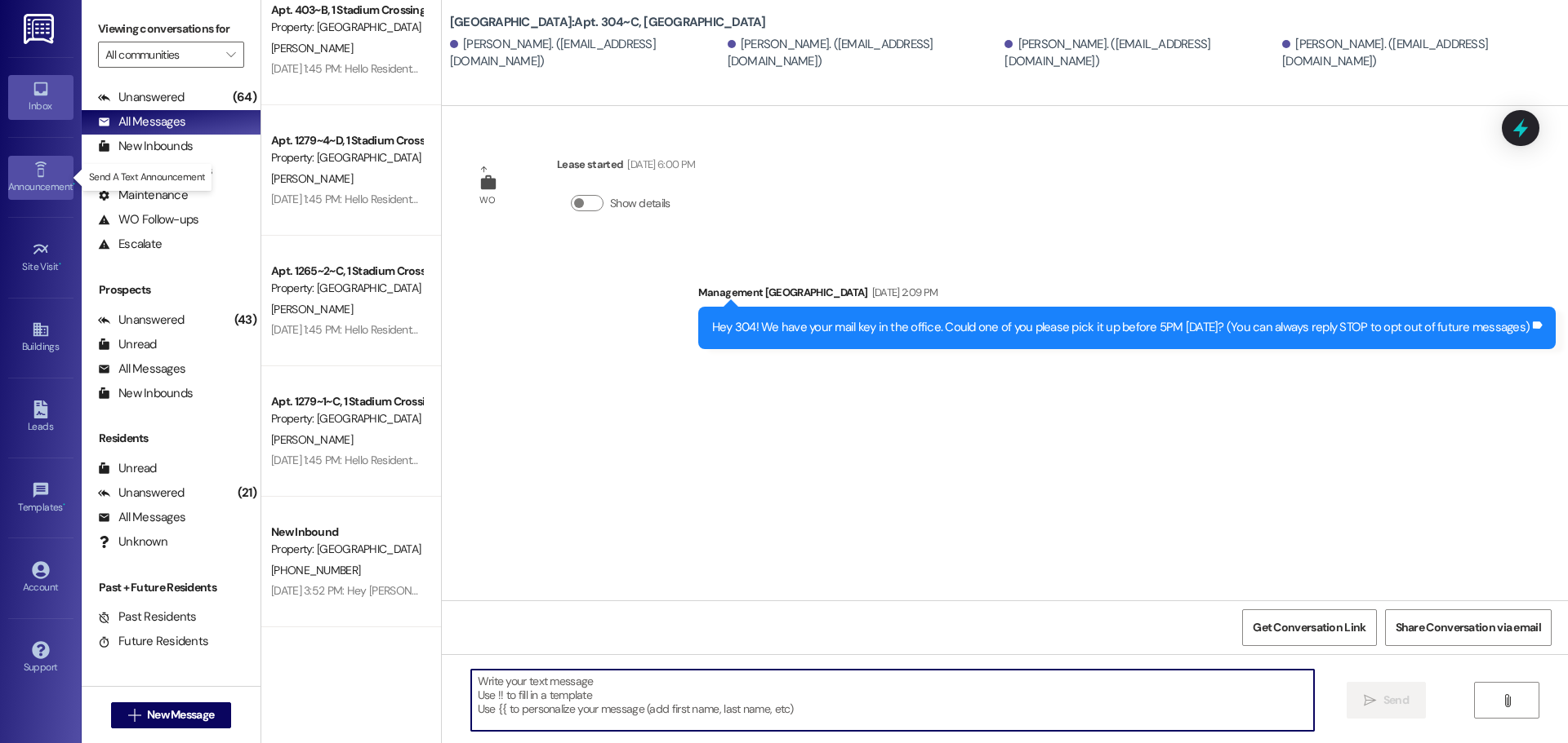
click at [41, 192] on div "Announcement •" at bounding box center [41, 186] width 82 height 16
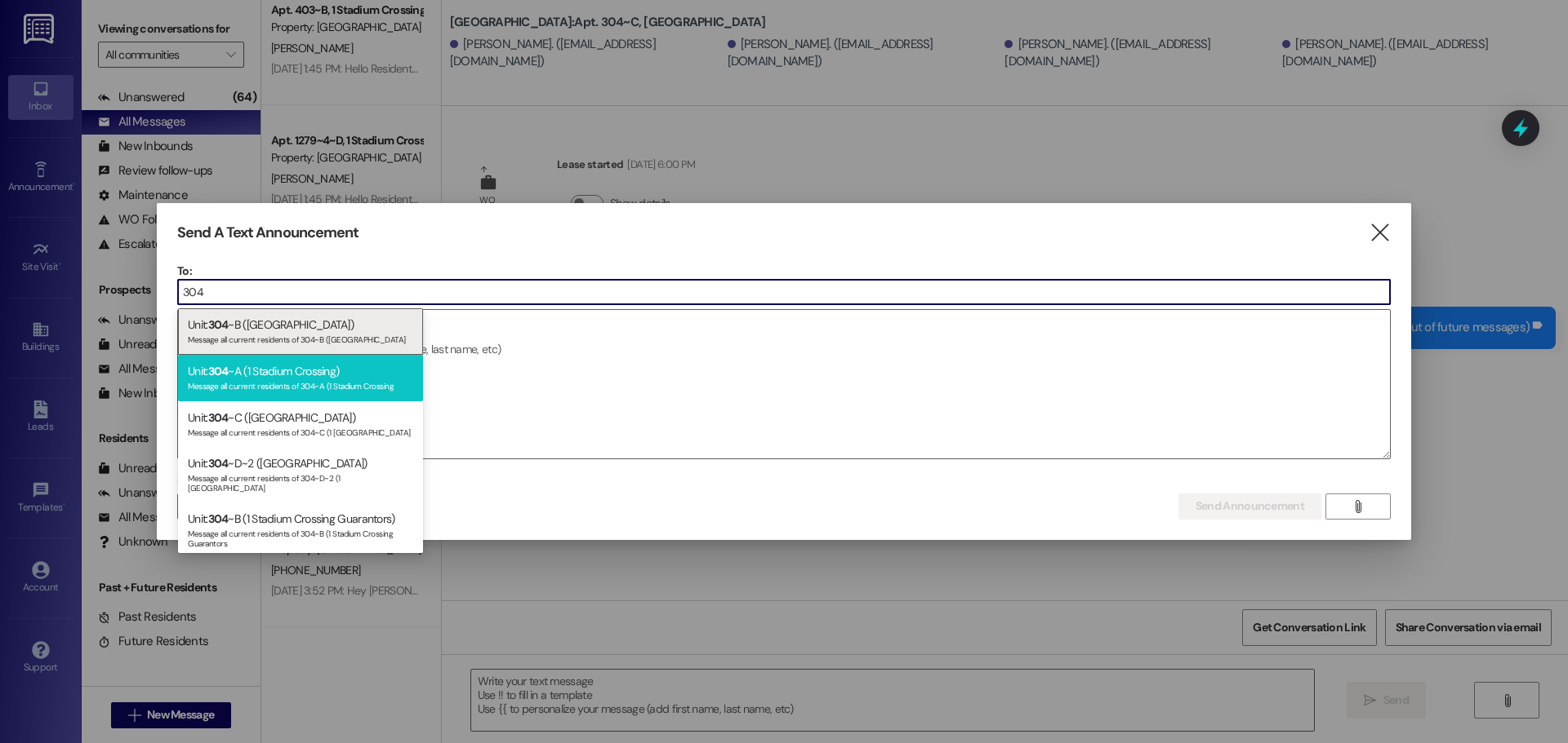
type input "304"
click at [298, 359] on div "Unit: 304 ~A (1 Stadium Crossing) Message all current residents of 304~A (1 Sta…" at bounding box center [301, 378] width 245 height 46
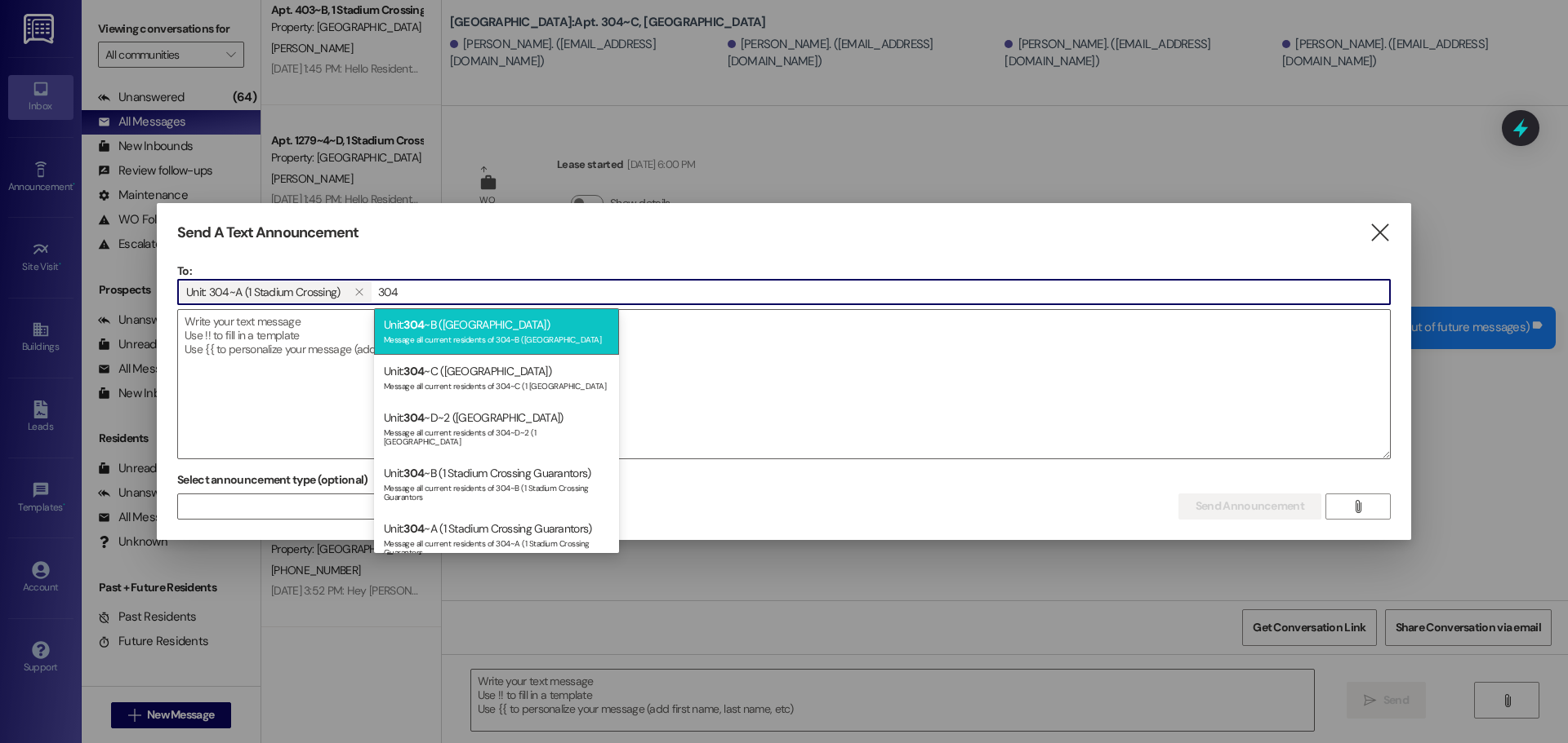
type input "304"
click at [509, 332] on div "Unit: 304 ~B (1 Stadium Crossing) Message all current residents of 304~B (1 Sta…" at bounding box center [497, 332] width 245 height 46
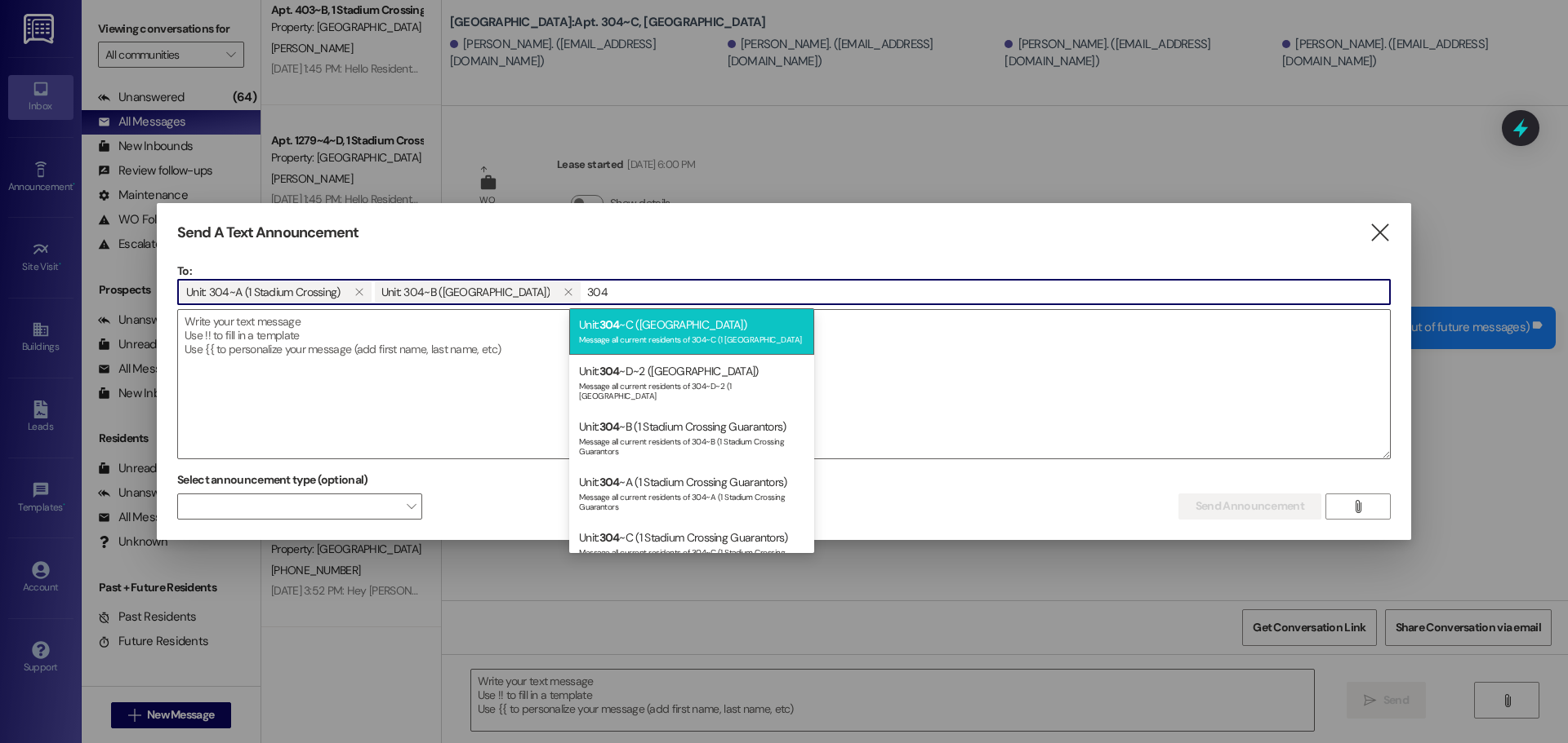
type input "304"
click at [672, 326] on div "Unit: 304 ~C (1 Stadium Crossing) Message all current residents of 304~C (1 Sta…" at bounding box center [691, 332] width 245 height 46
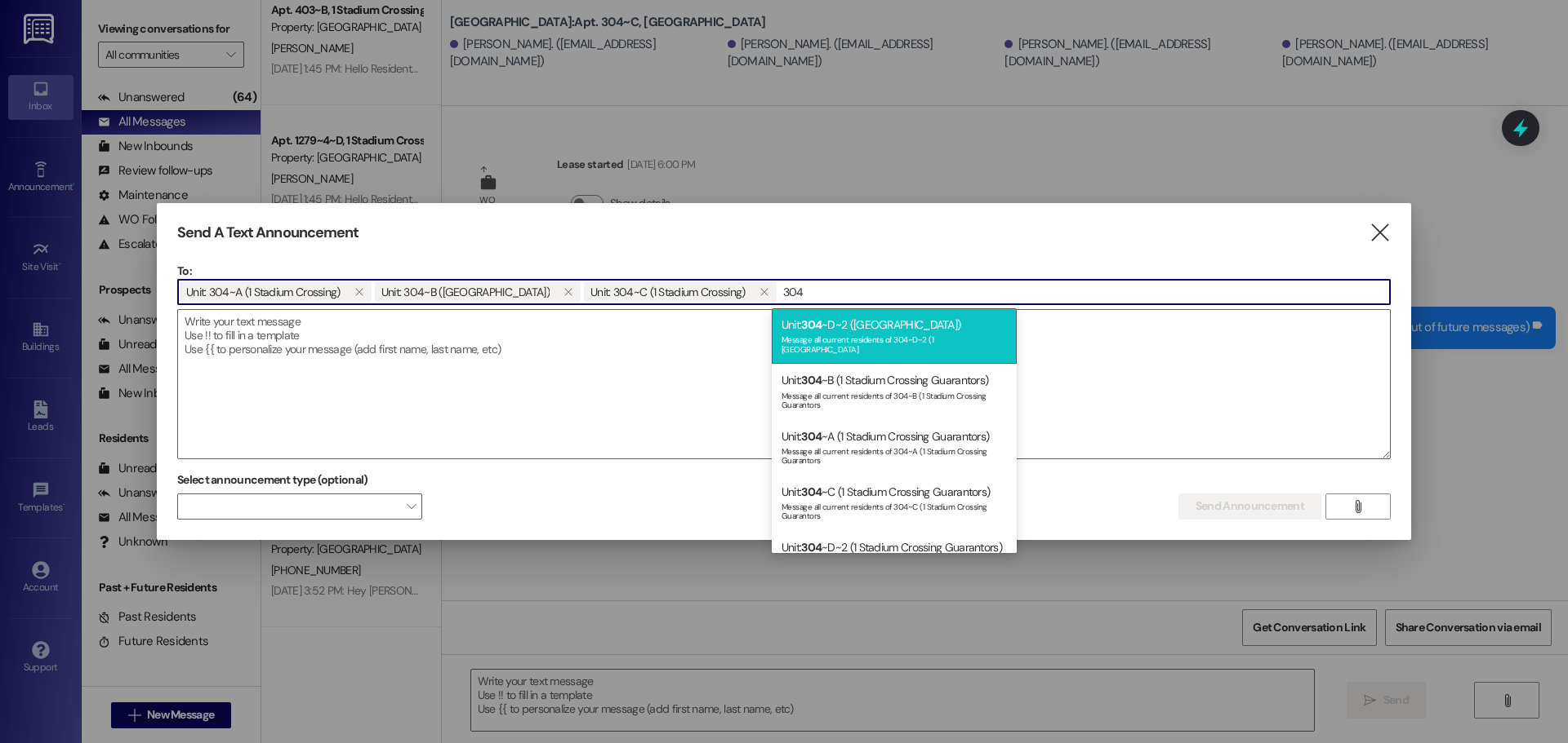
type input "304"
click at [912, 322] on div "Unit: 304 ~D~2 (1 Stadium Crossing) Message all current residents of 304~D~2 (1…" at bounding box center [894, 336] width 245 height 56
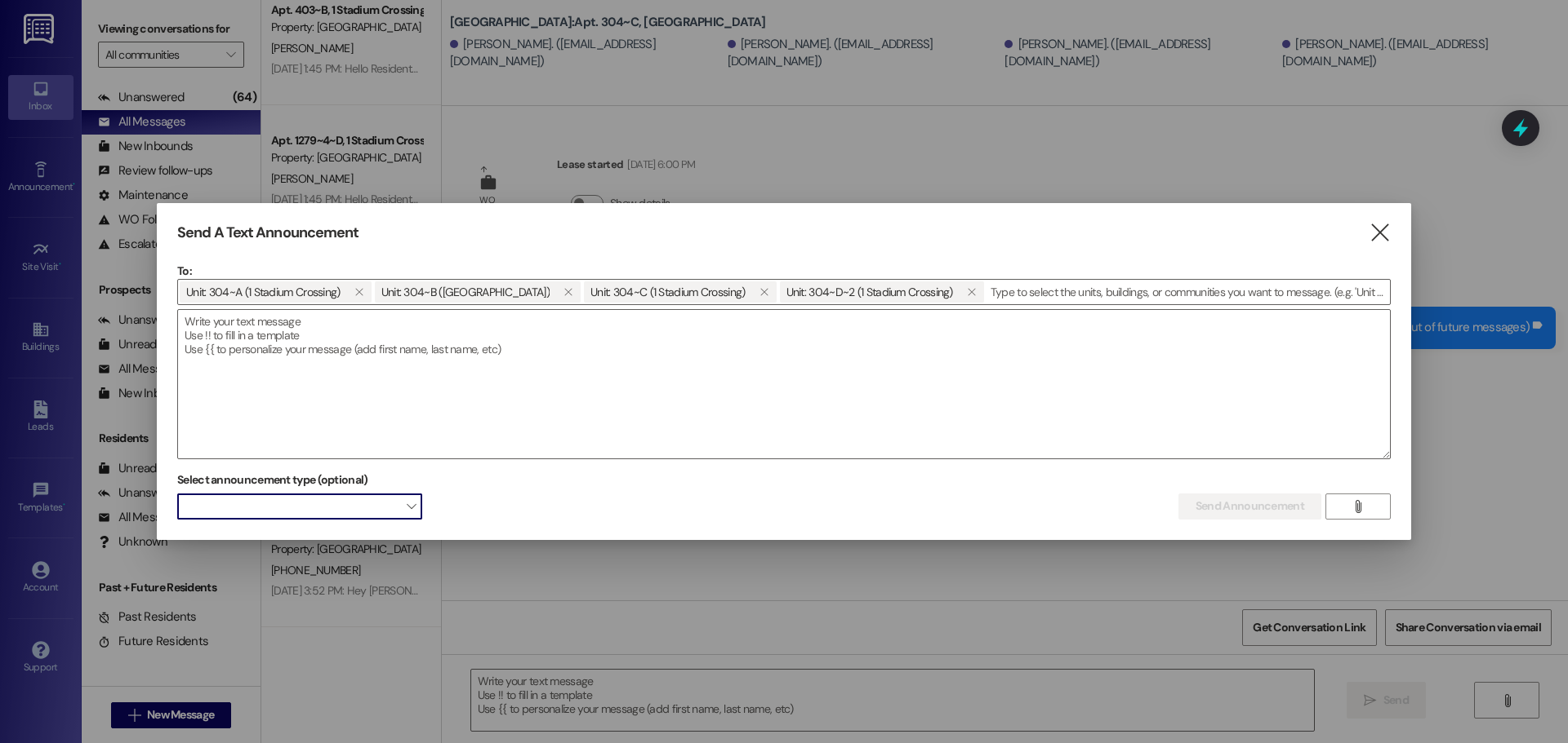
click at [338, 504] on span at bounding box center [300, 506] width 245 height 26
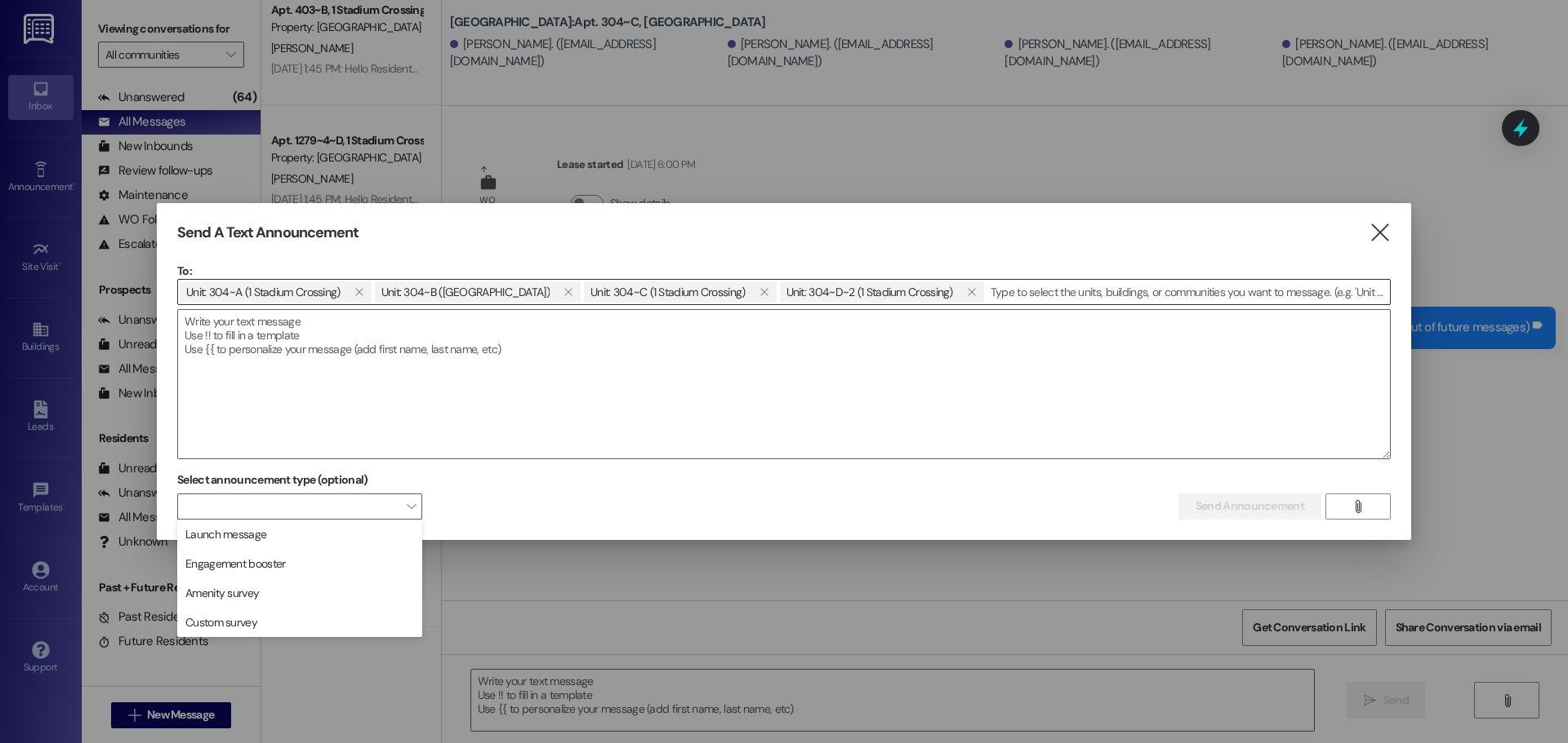
click at [989, 287] on input at bounding box center [1187, 291] width 404 height 24
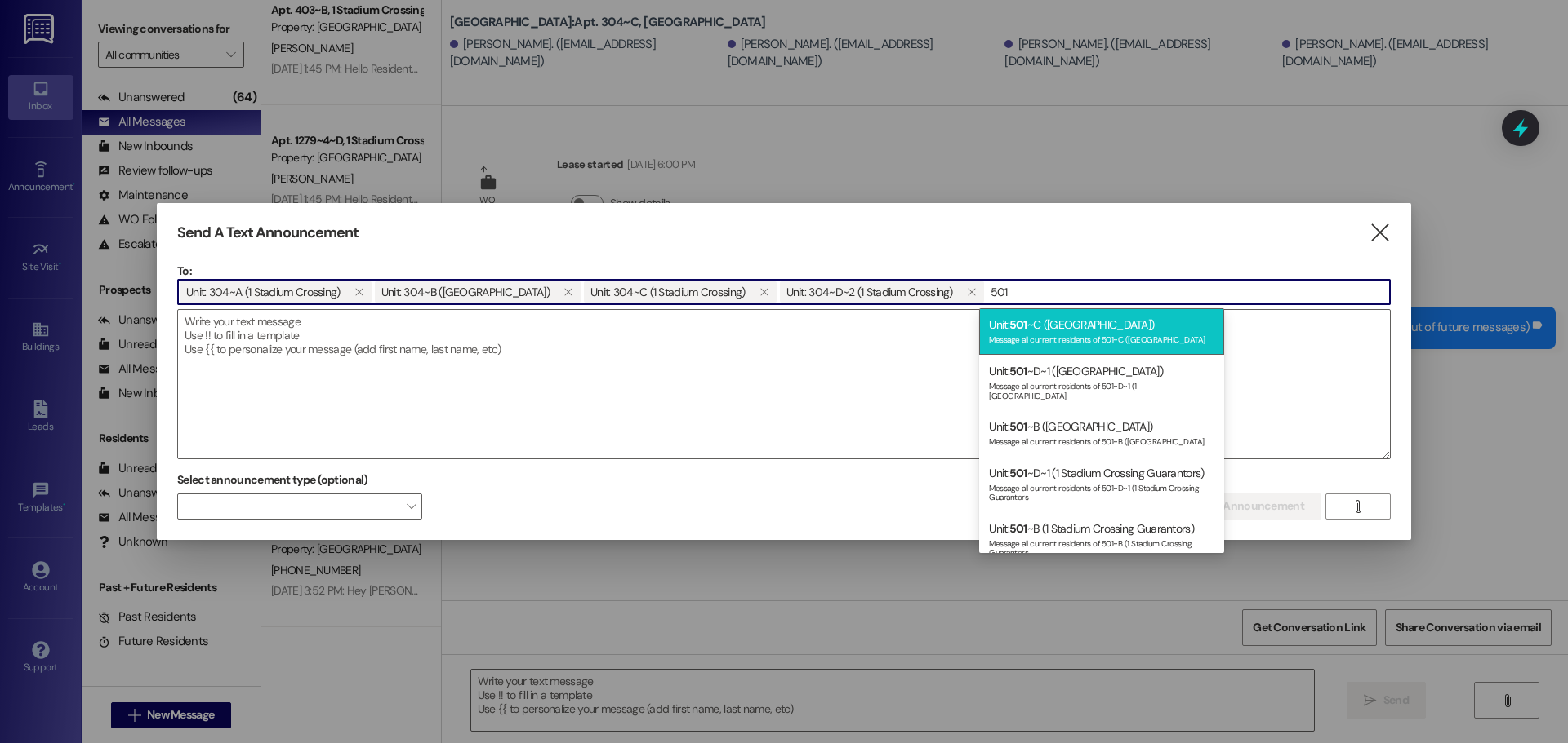
type input "501"
click at [1032, 337] on div "Message all current residents of 501~C (1 Stadium Crossing" at bounding box center [1102, 338] width 226 height 13
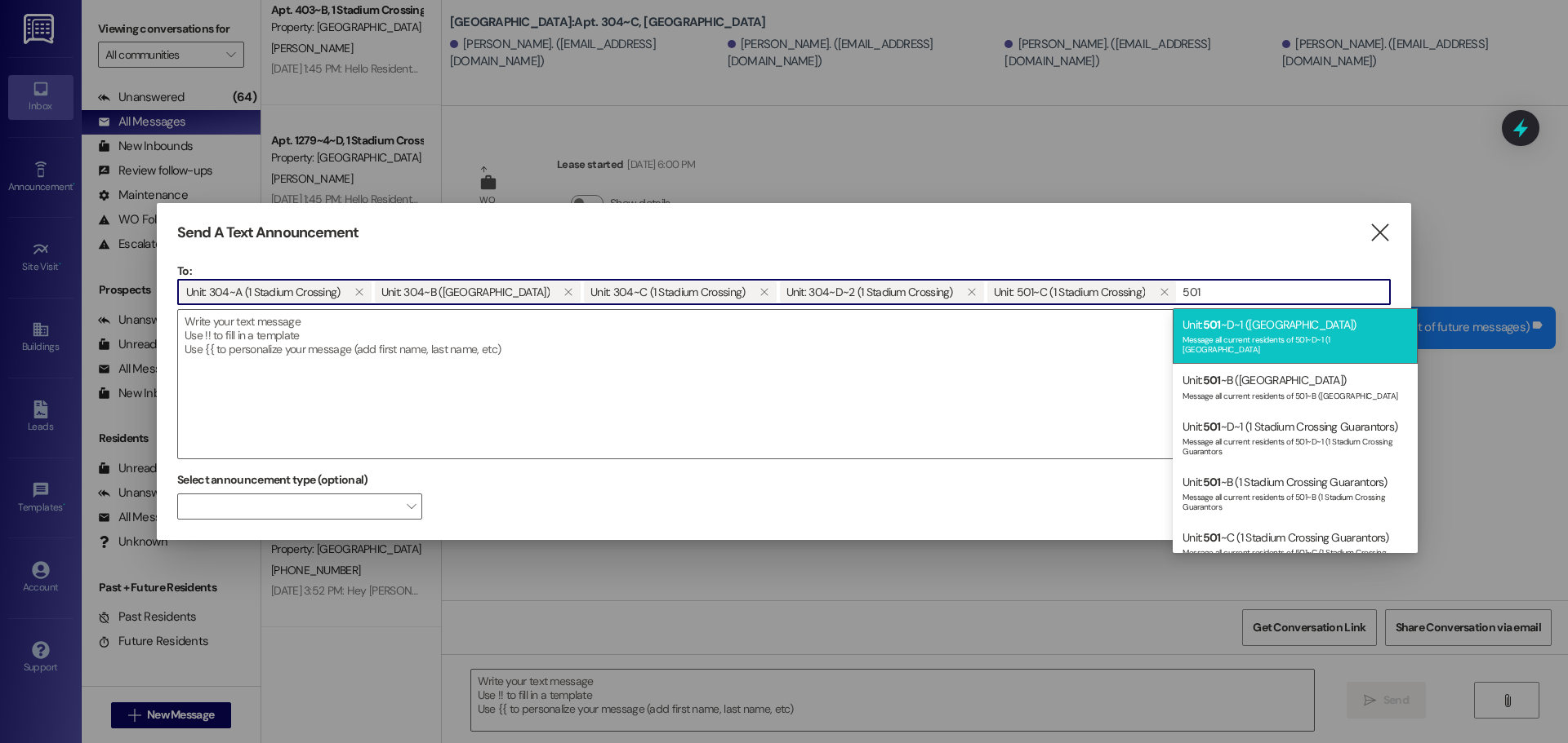
type input "501"
click at [1218, 338] on div "Message all current residents of 501~D~1 (1 Stadium Crossing" at bounding box center [1295, 343] width 226 height 23
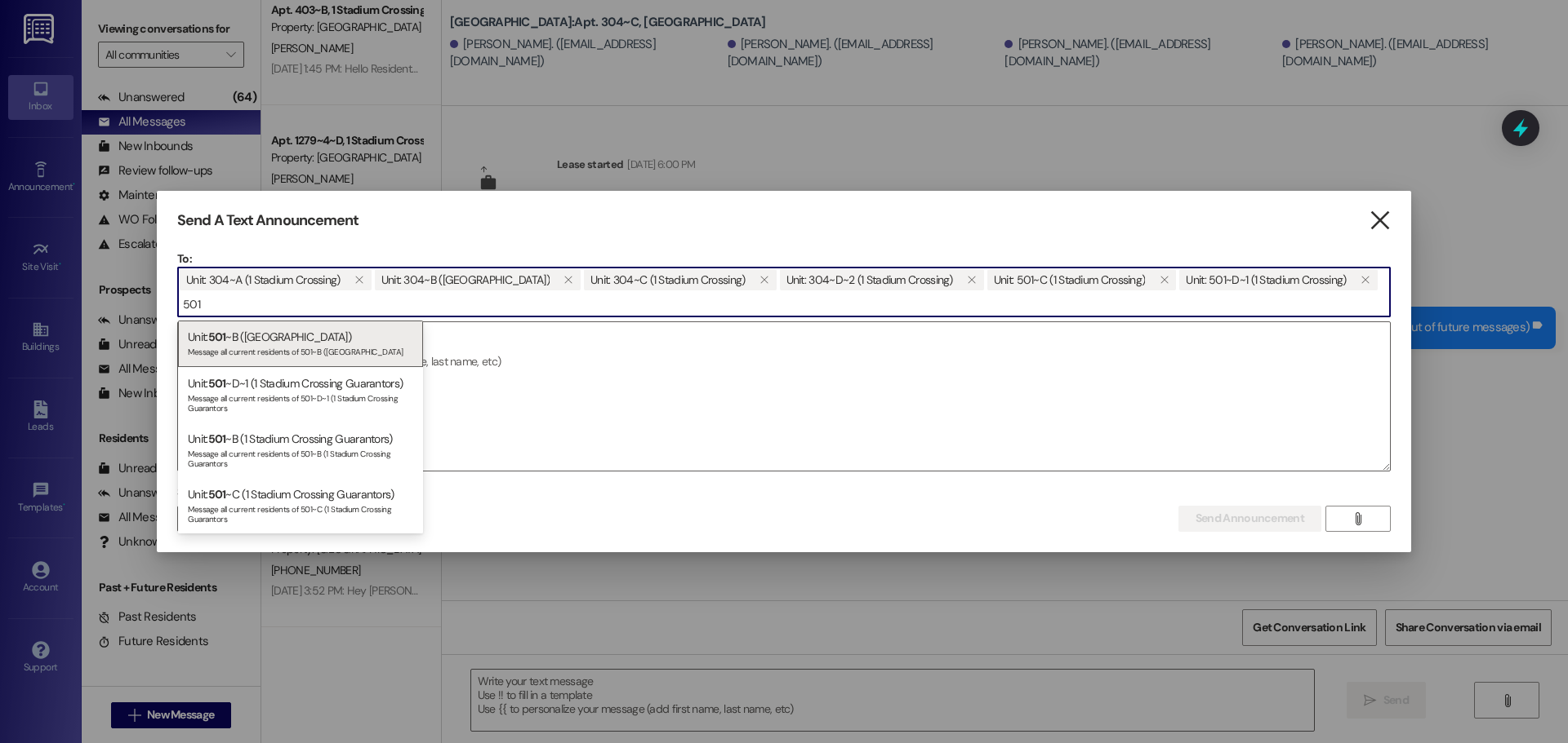
type input "501"
click at [1379, 217] on icon "" at bounding box center [1379, 221] width 22 height 17
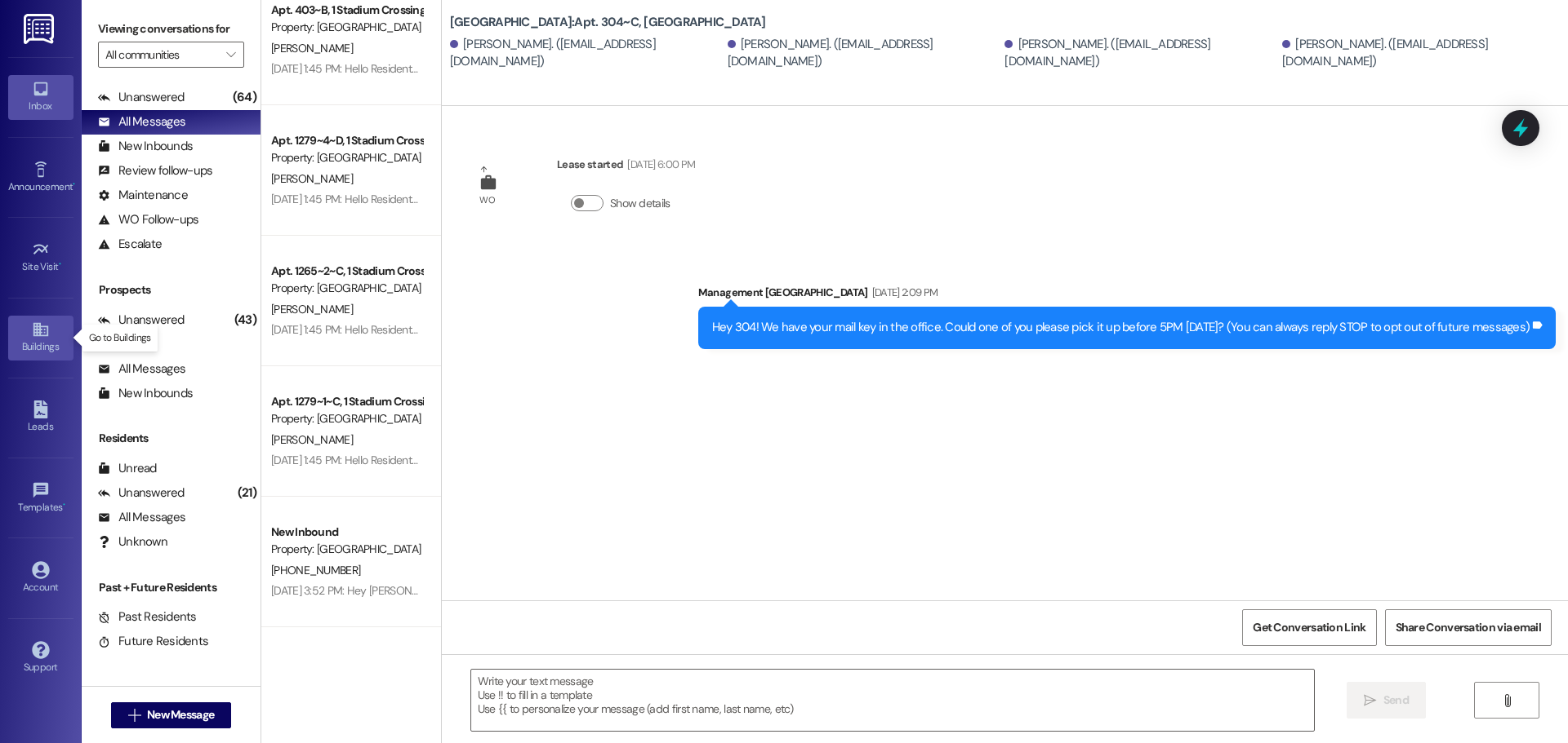
click at [17, 356] on link "Buildings" at bounding box center [41, 338] width 66 height 44
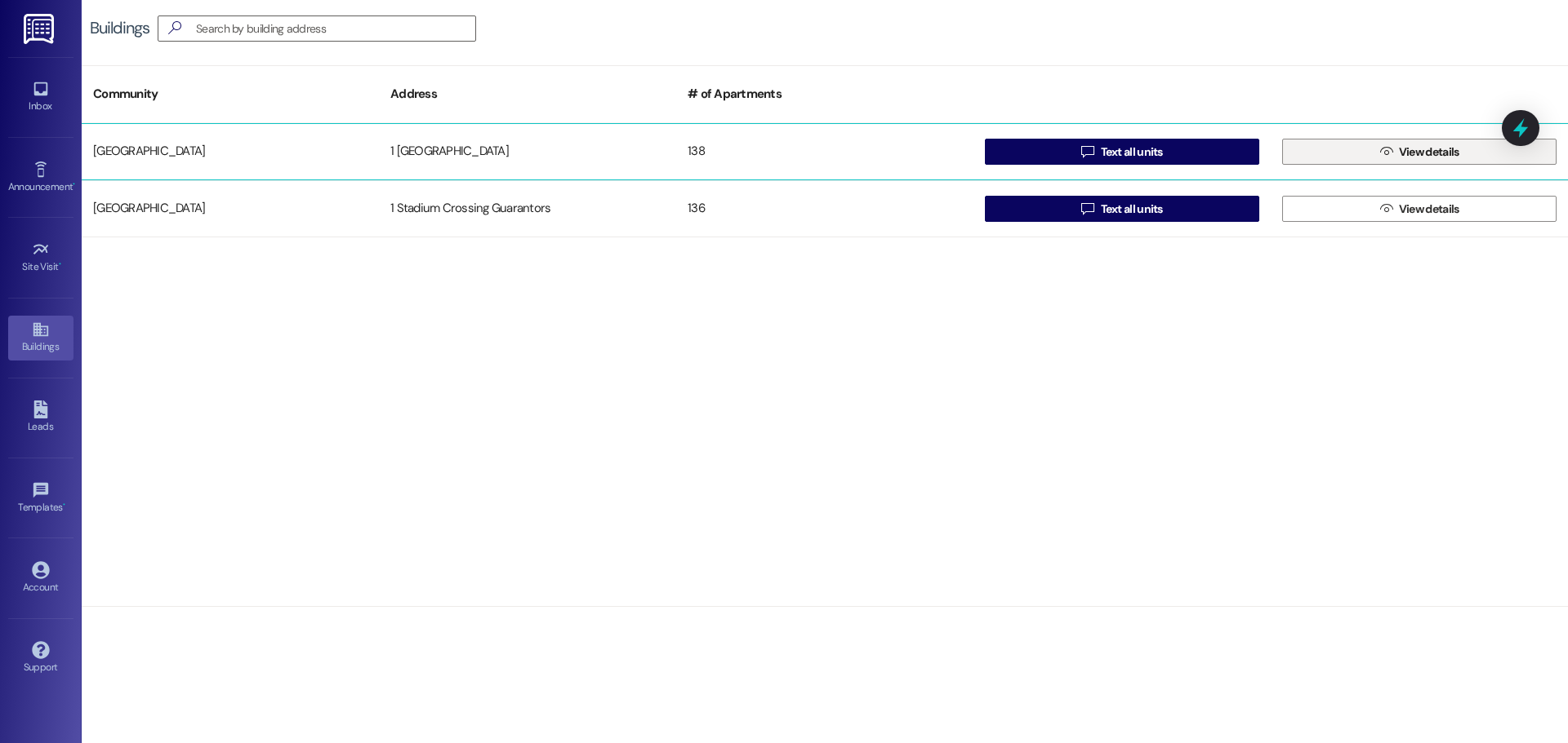
click at [1341, 147] on button " View details" at bounding box center [1419, 151] width 275 height 26
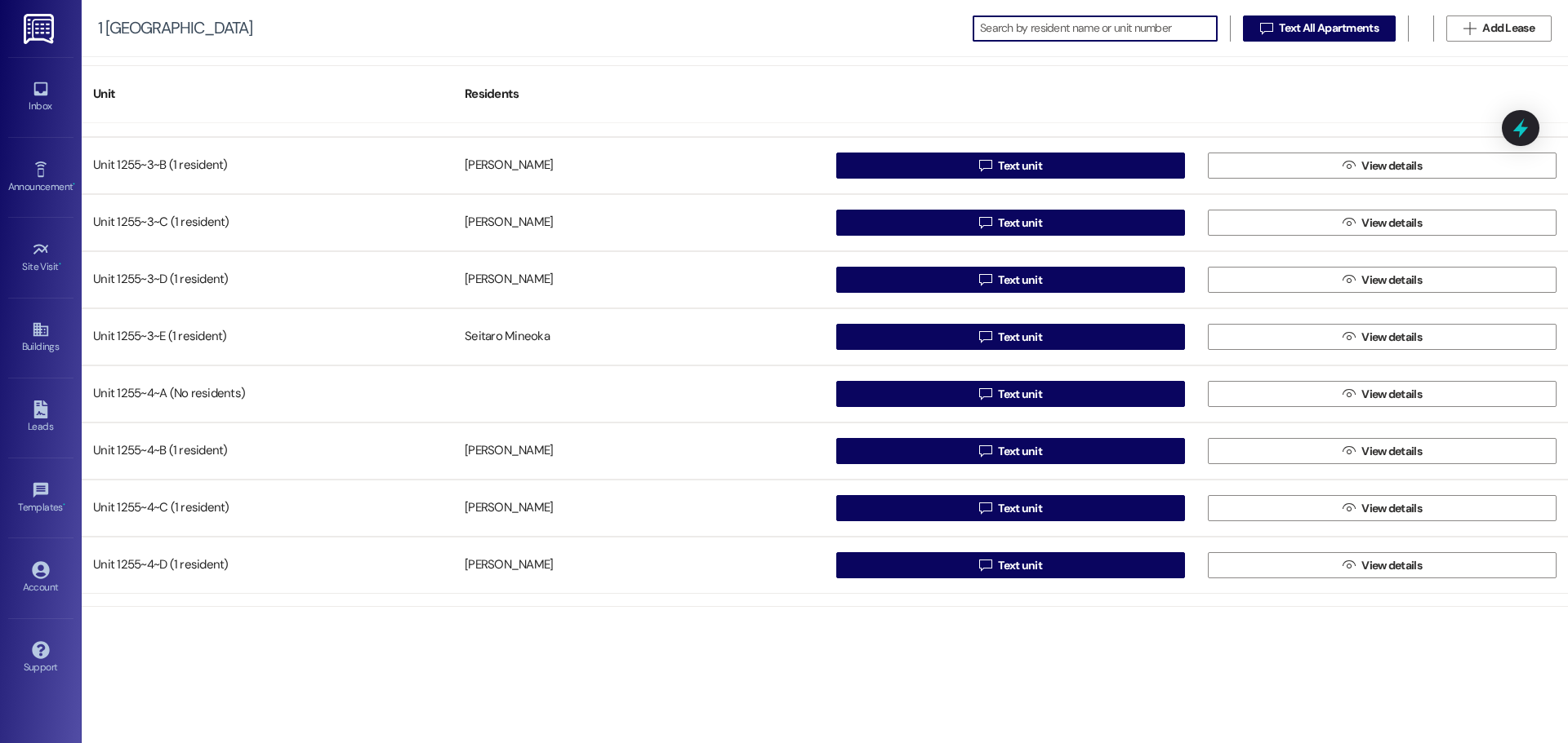
scroll to position [1306, 0]
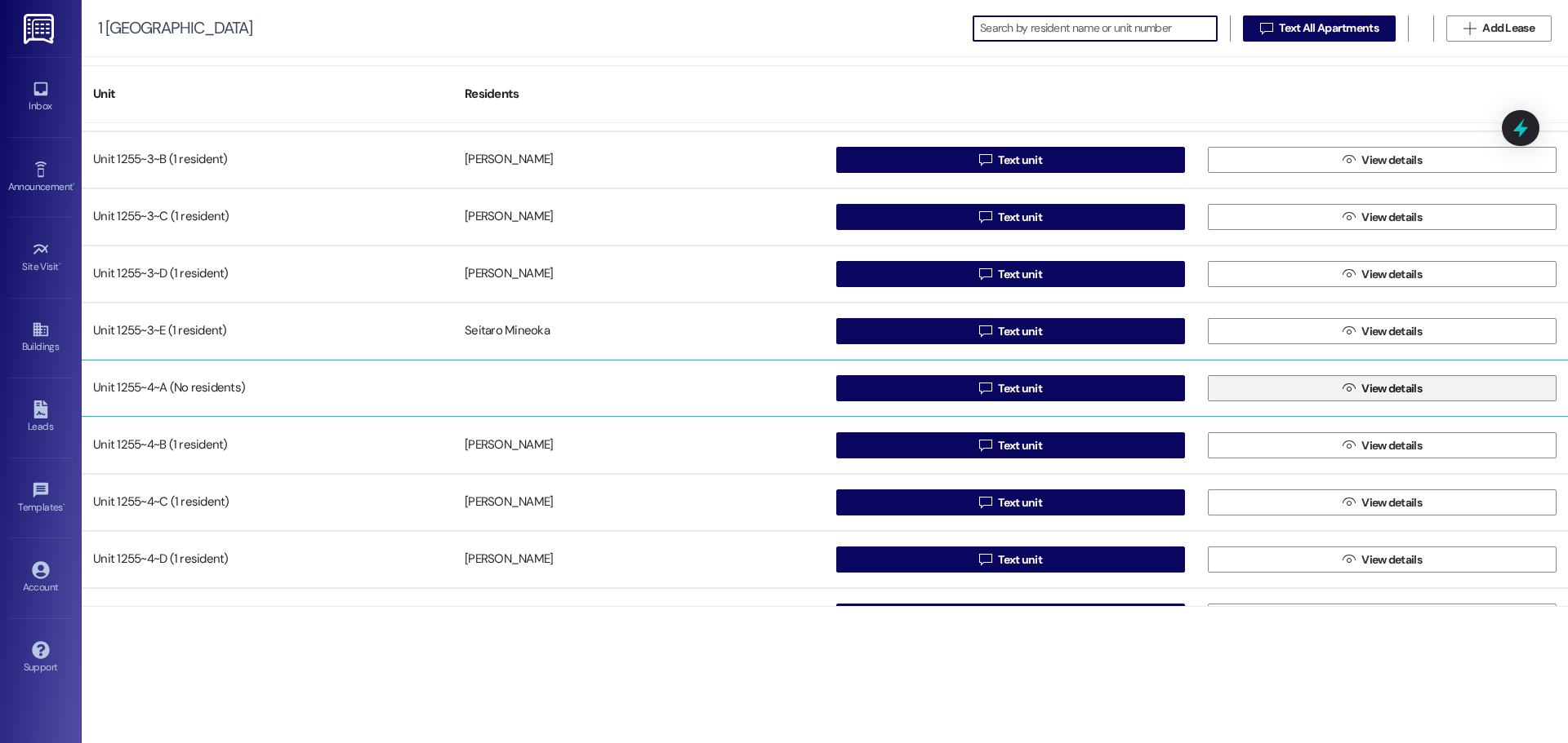
click at [1384, 388] on span "View details" at bounding box center [1392, 389] width 61 height 17
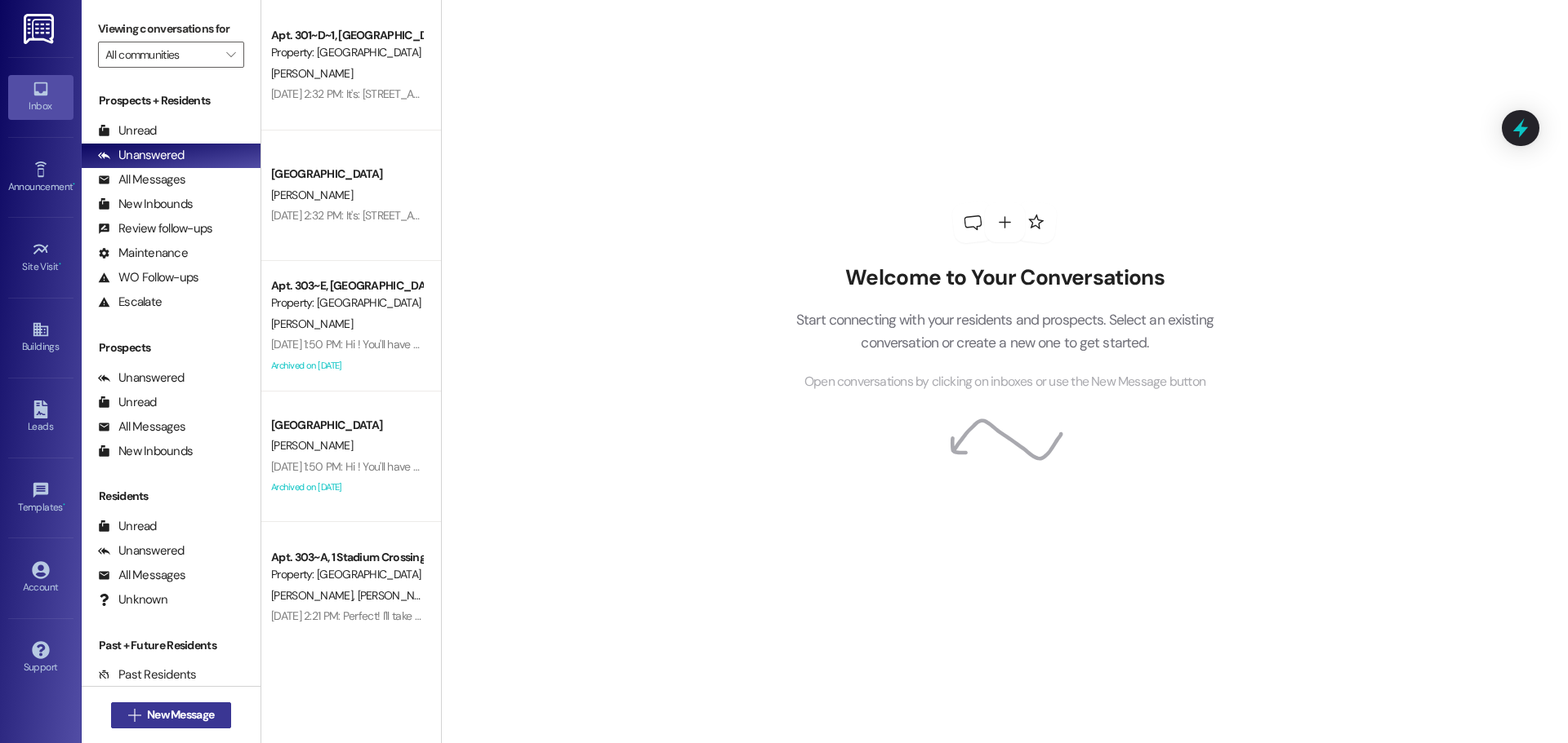
click at [182, 711] on span "New Message" at bounding box center [179, 715] width 67 height 17
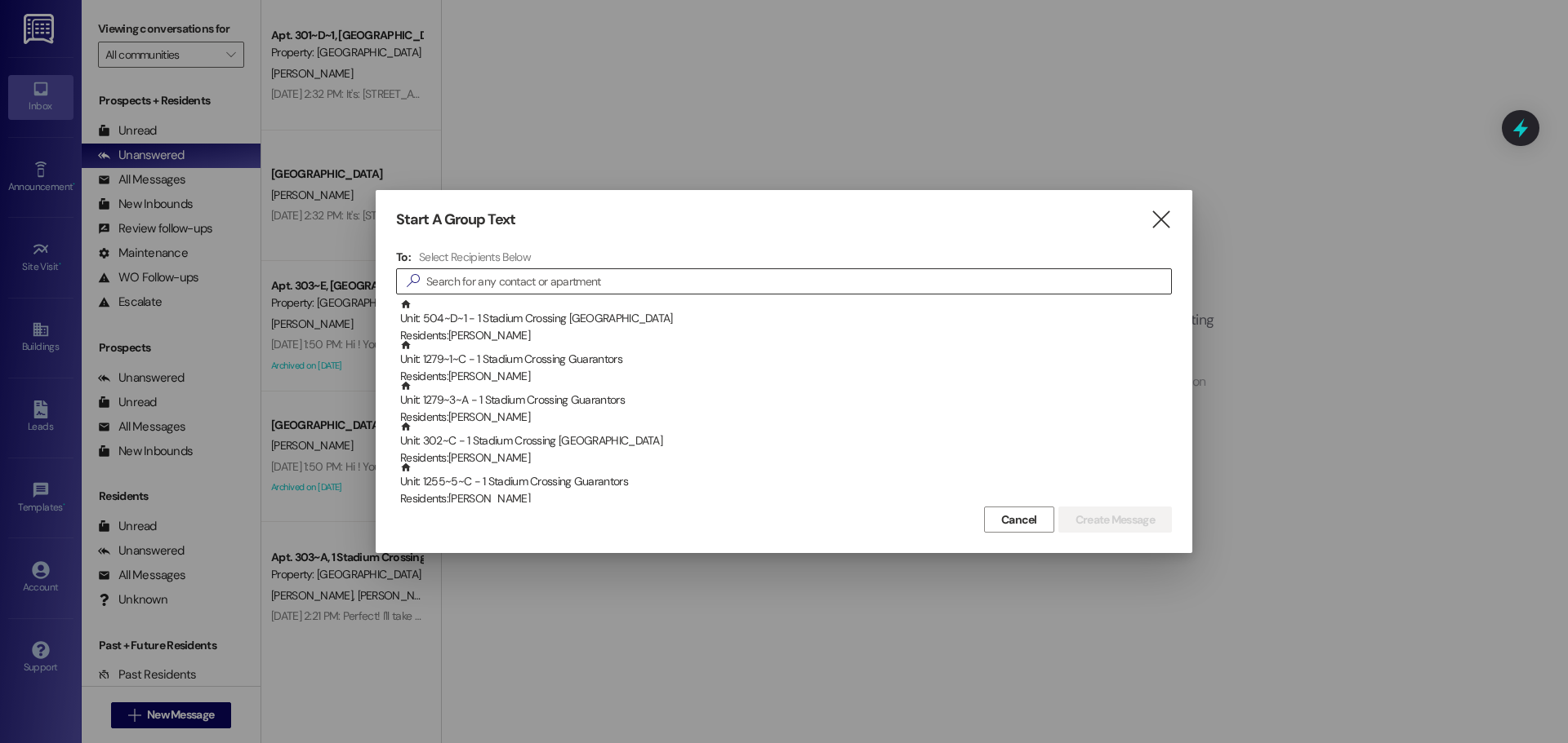
click at [461, 280] on input at bounding box center [798, 281] width 744 height 23
click at [1161, 226] on icon "" at bounding box center [1160, 220] width 22 height 17
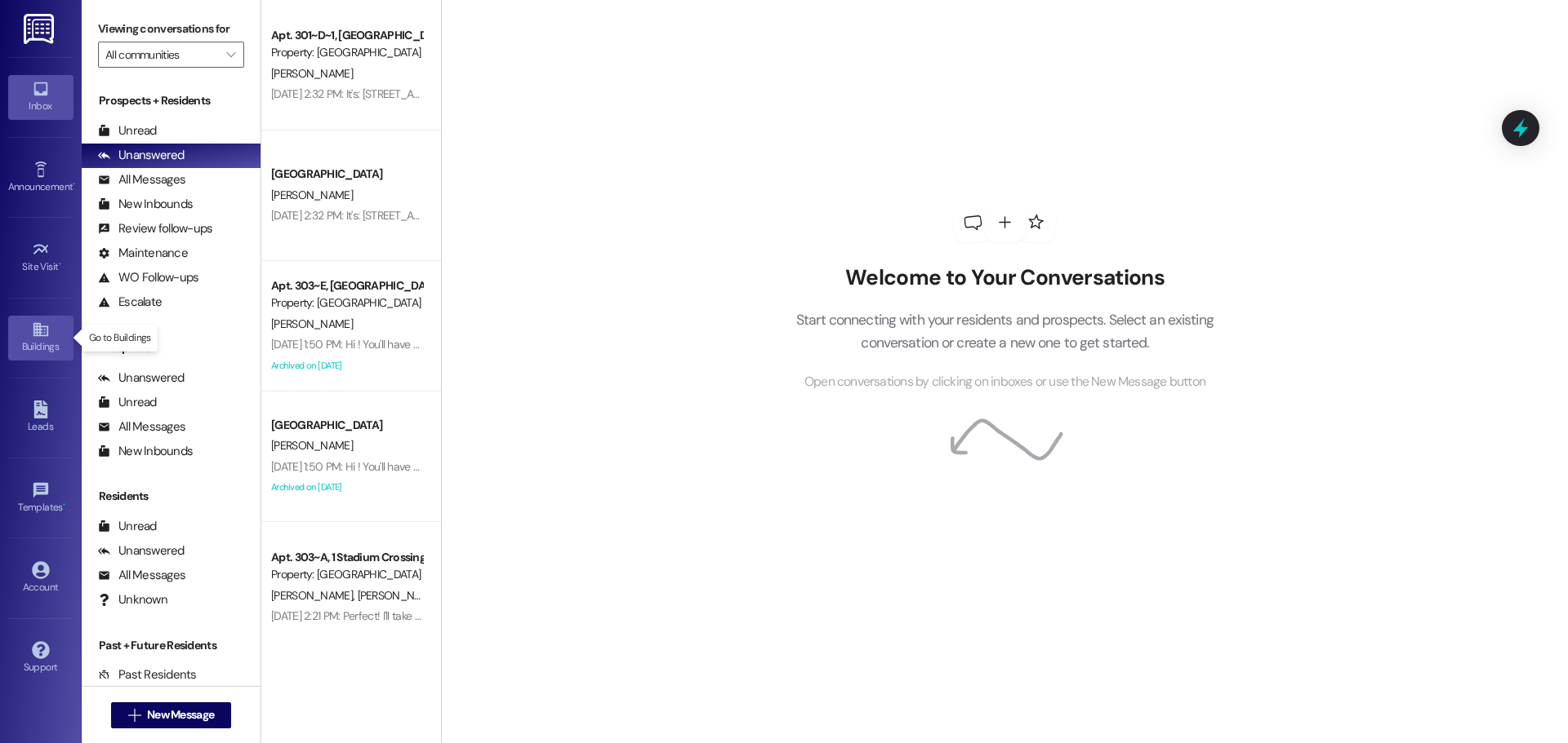
click at [35, 330] on icon at bounding box center [40, 330] width 14 height 13
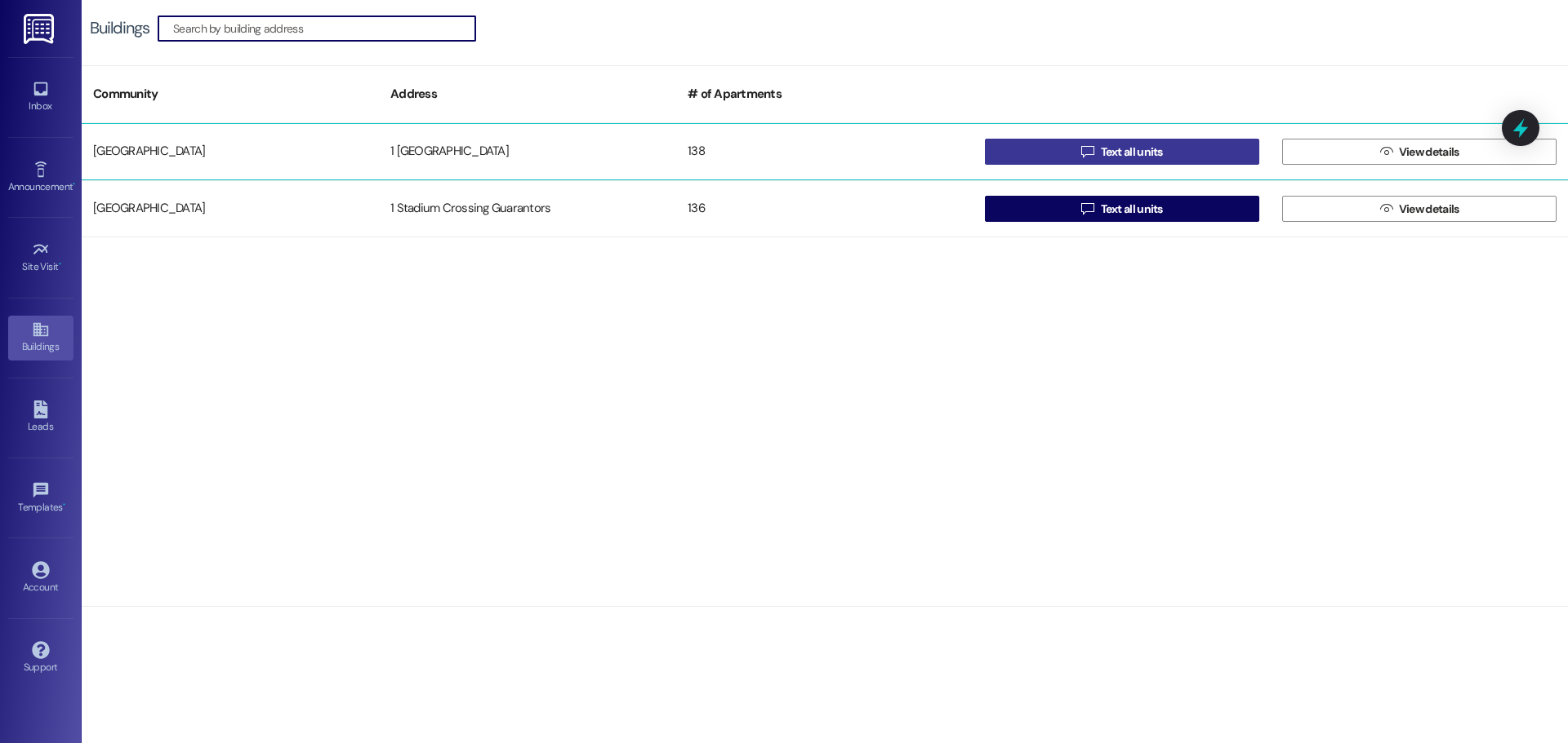
click at [1190, 150] on button " Text all units" at bounding box center [1122, 151] width 275 height 26
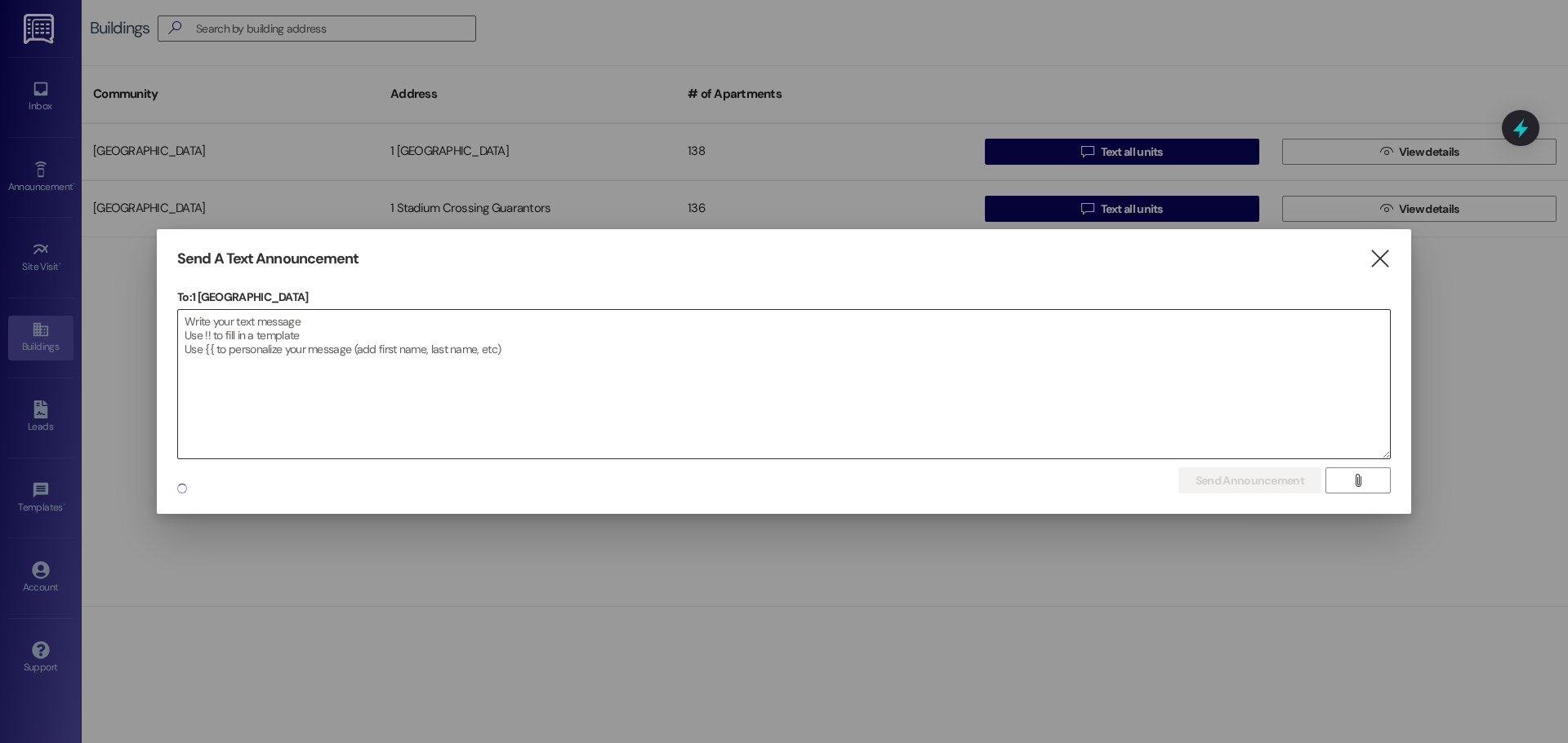
click at [393, 341] on textarea at bounding box center [784, 385] width 1212 height 148
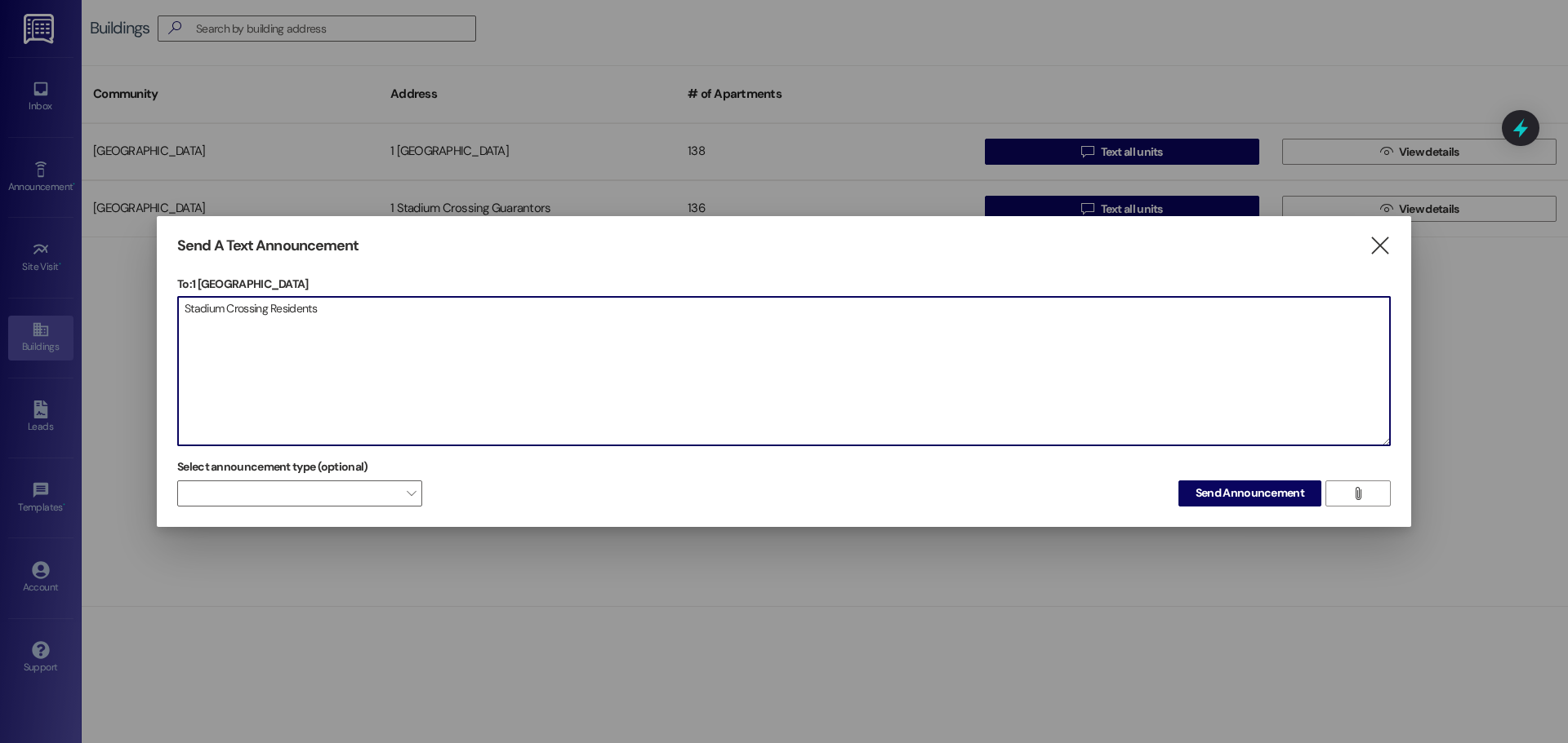
click at [184, 301] on textarea "Stadium Crossing Residents" at bounding box center [784, 371] width 1212 height 148
click at [371, 308] on textarea "Attention Stadium Crossing Residents" at bounding box center [784, 371] width 1212 height 148
type textarea "Attention Stadium Crossing Residents -"
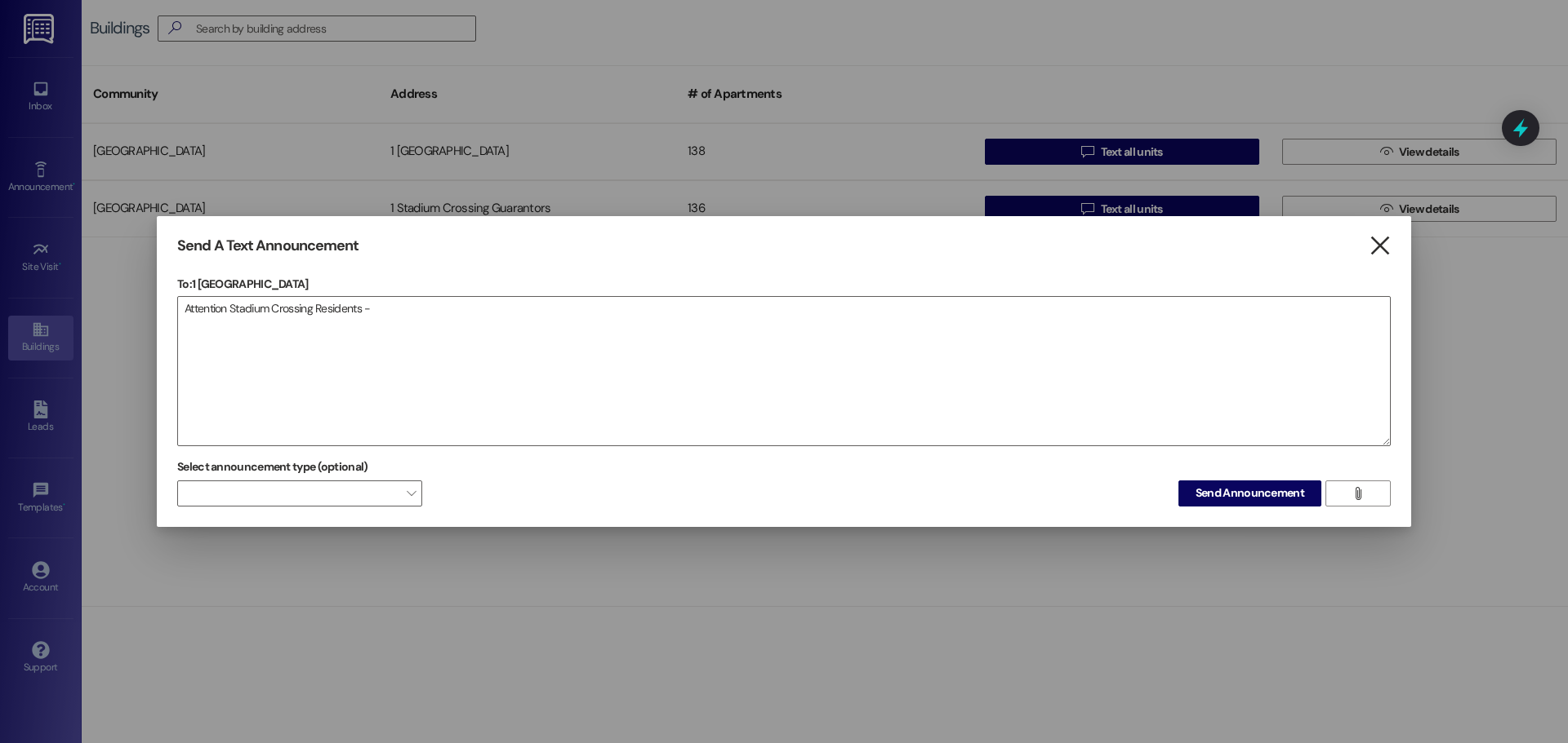
click at [1385, 247] on icon "" at bounding box center [1379, 246] width 22 height 17
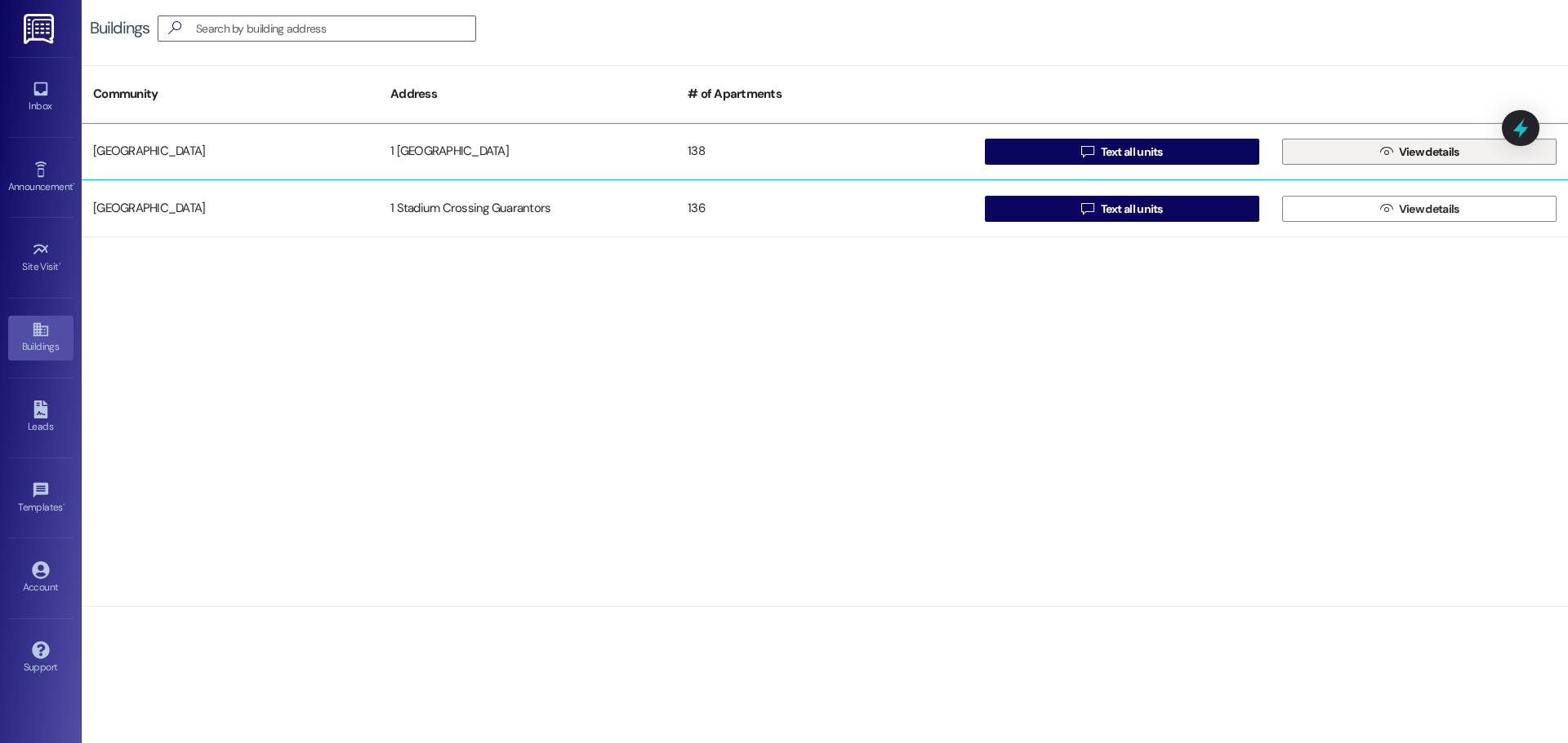
click at [1372, 146] on button " View details" at bounding box center [1419, 151] width 275 height 26
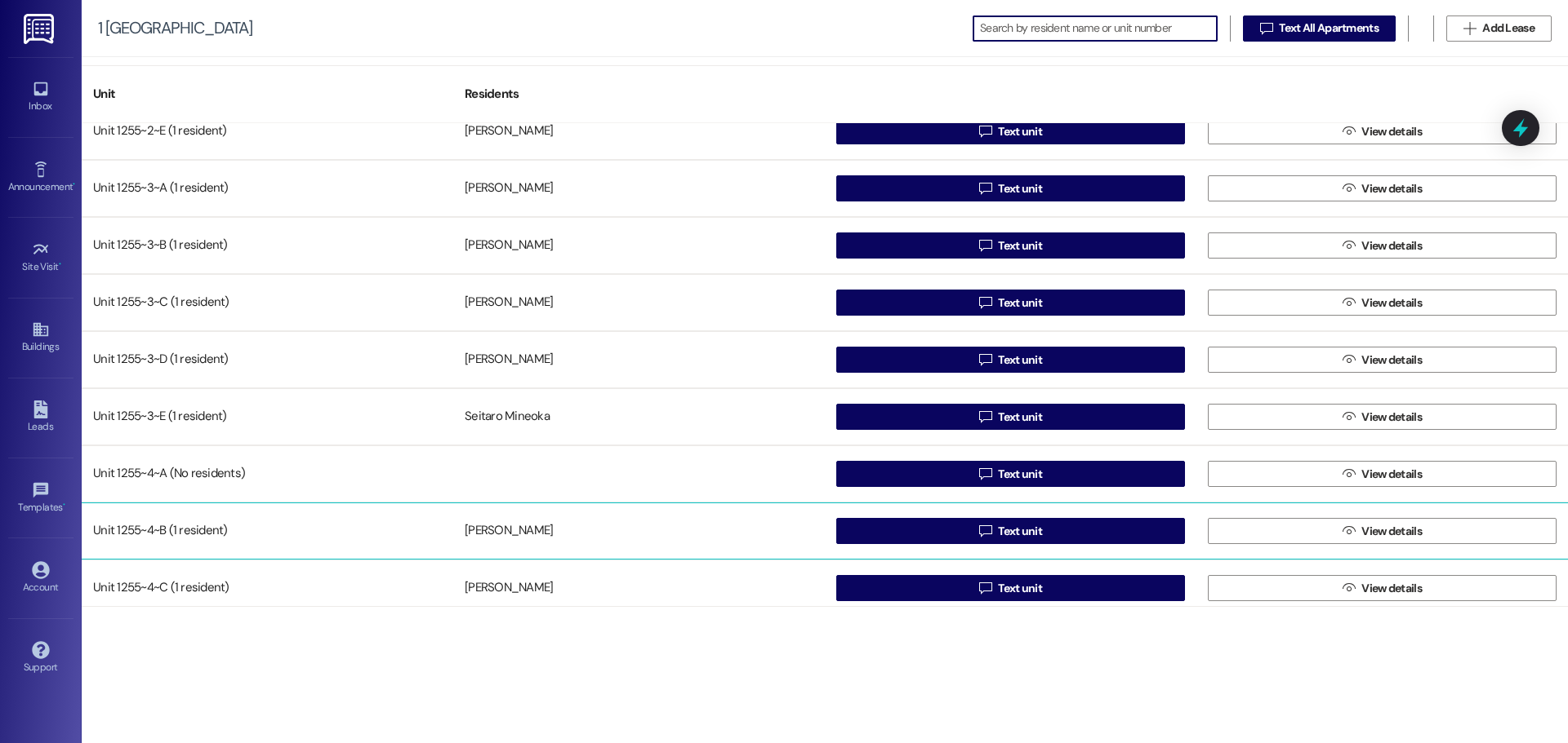
scroll to position [1224, 0]
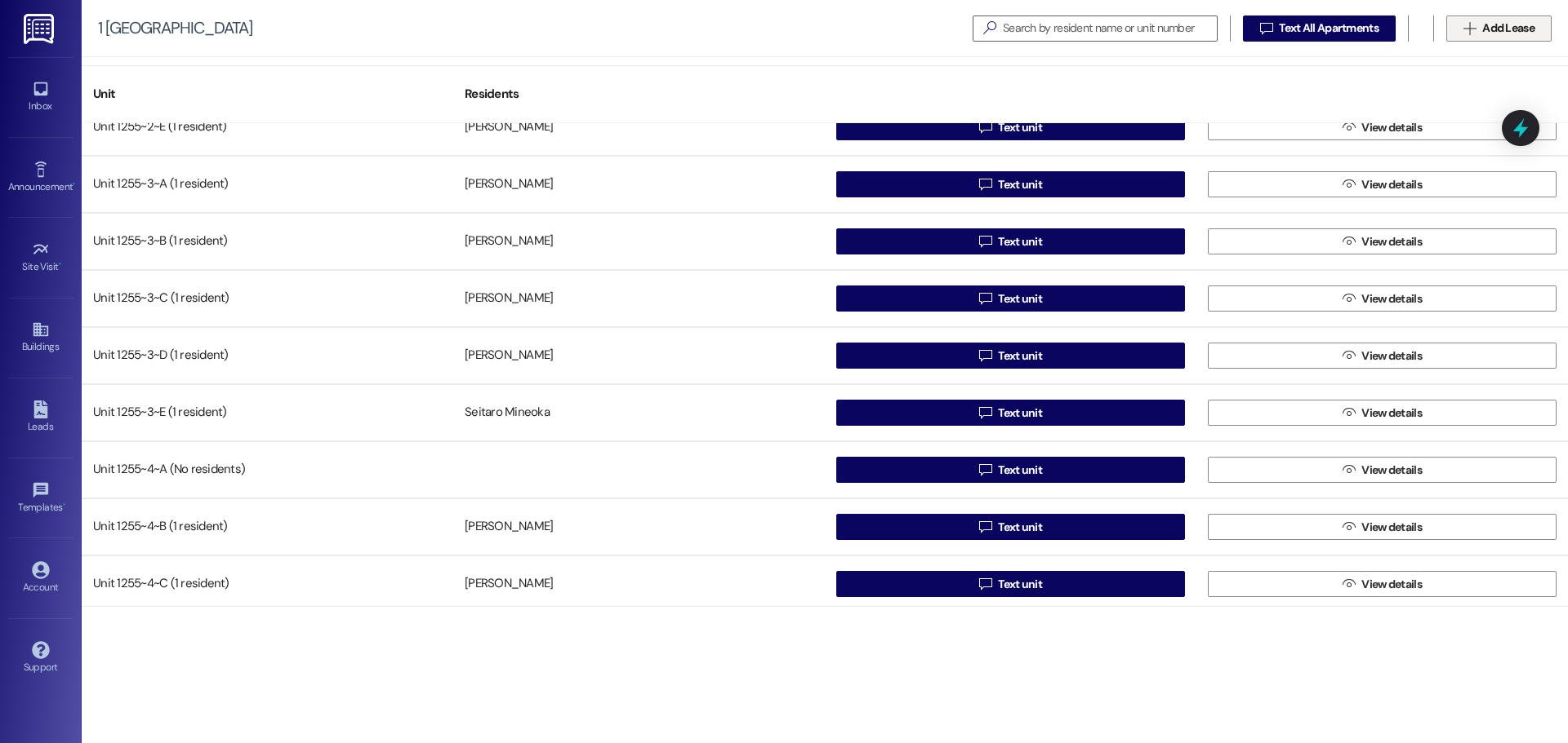
click at [1470, 28] on icon "" at bounding box center [1470, 29] width 13 height 13
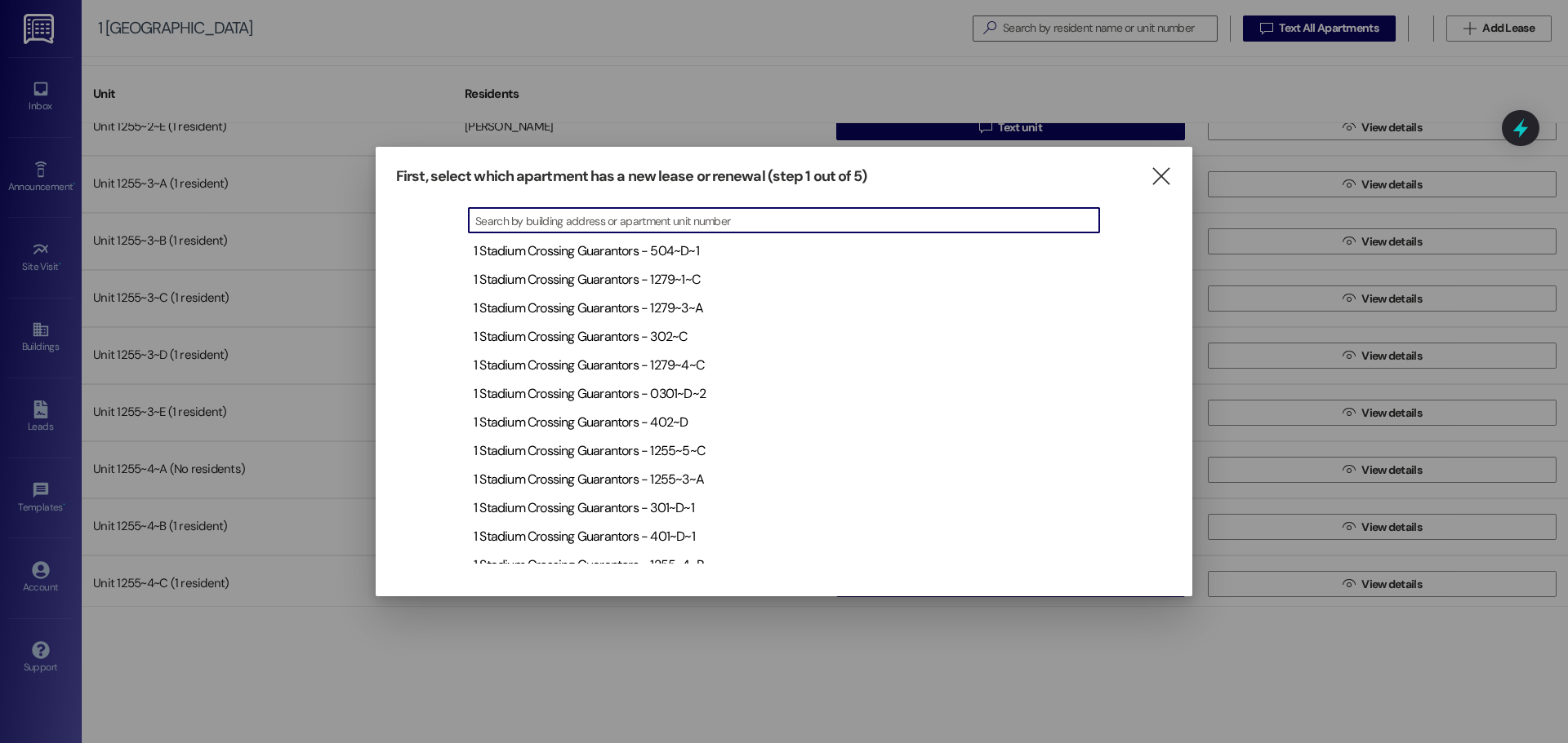
click at [652, 217] on input at bounding box center [787, 221] width 624 height 20
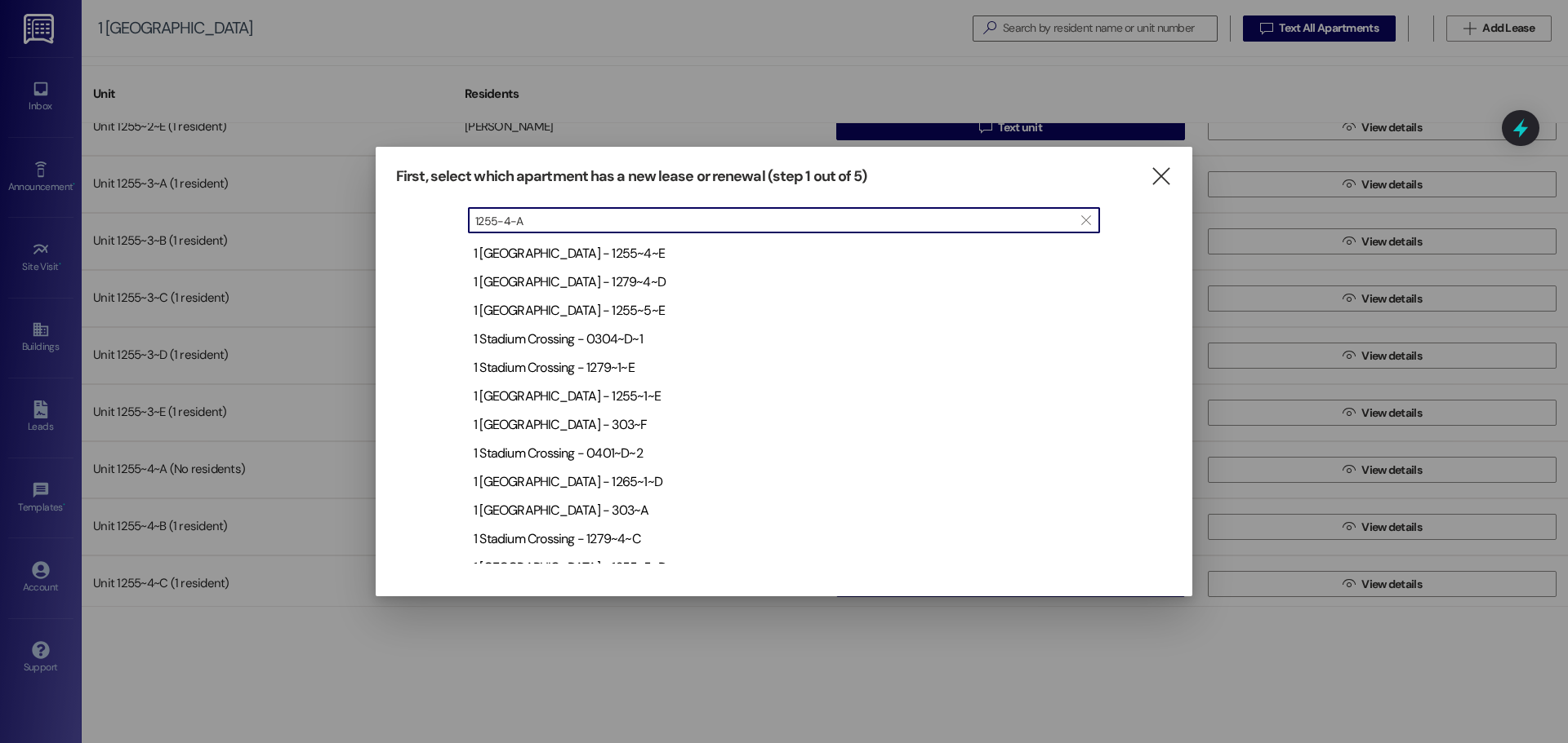
scroll to position [4816, 0]
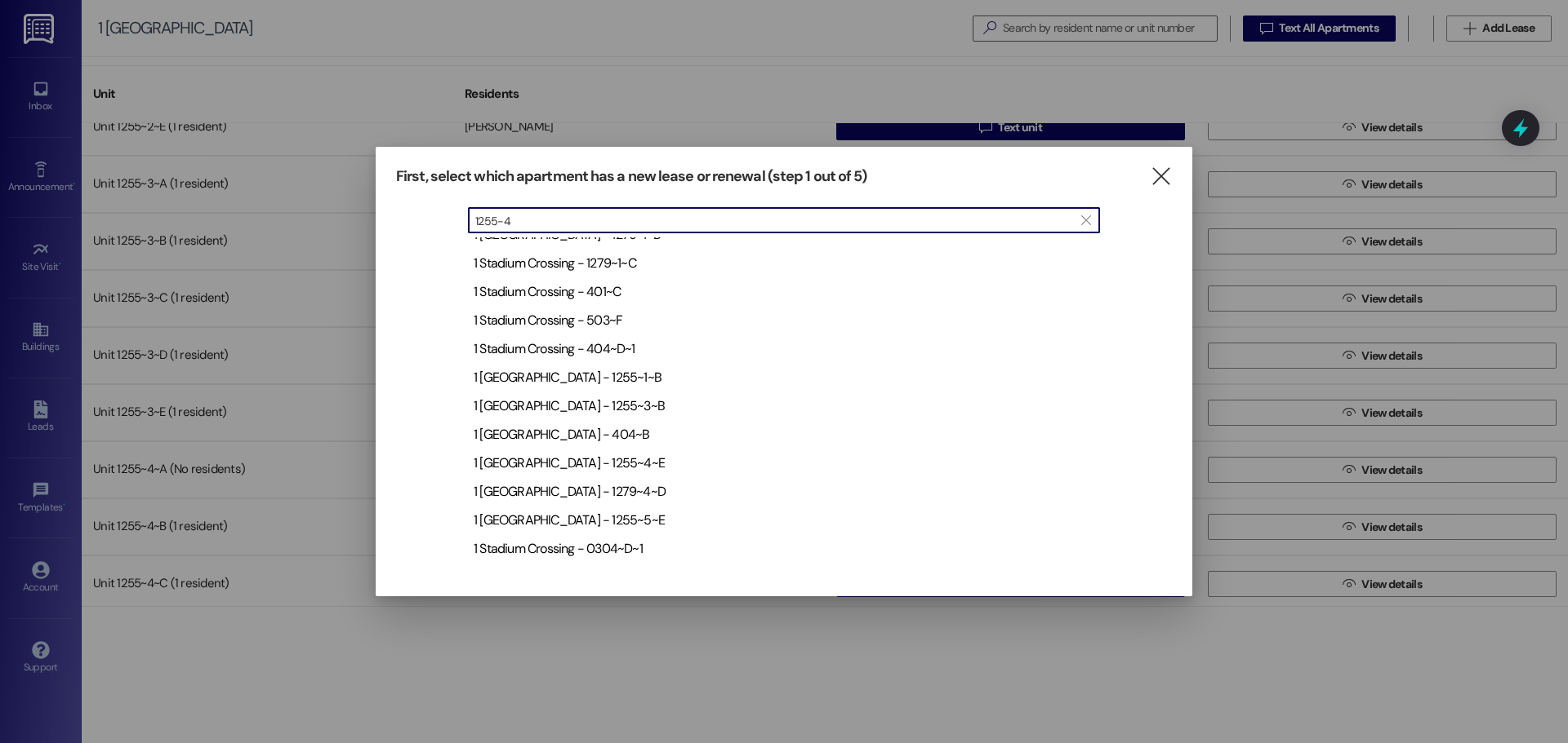
click at [735, 222] on input "1255-4" at bounding box center [774, 221] width 598 height 20
type input "1255-4"
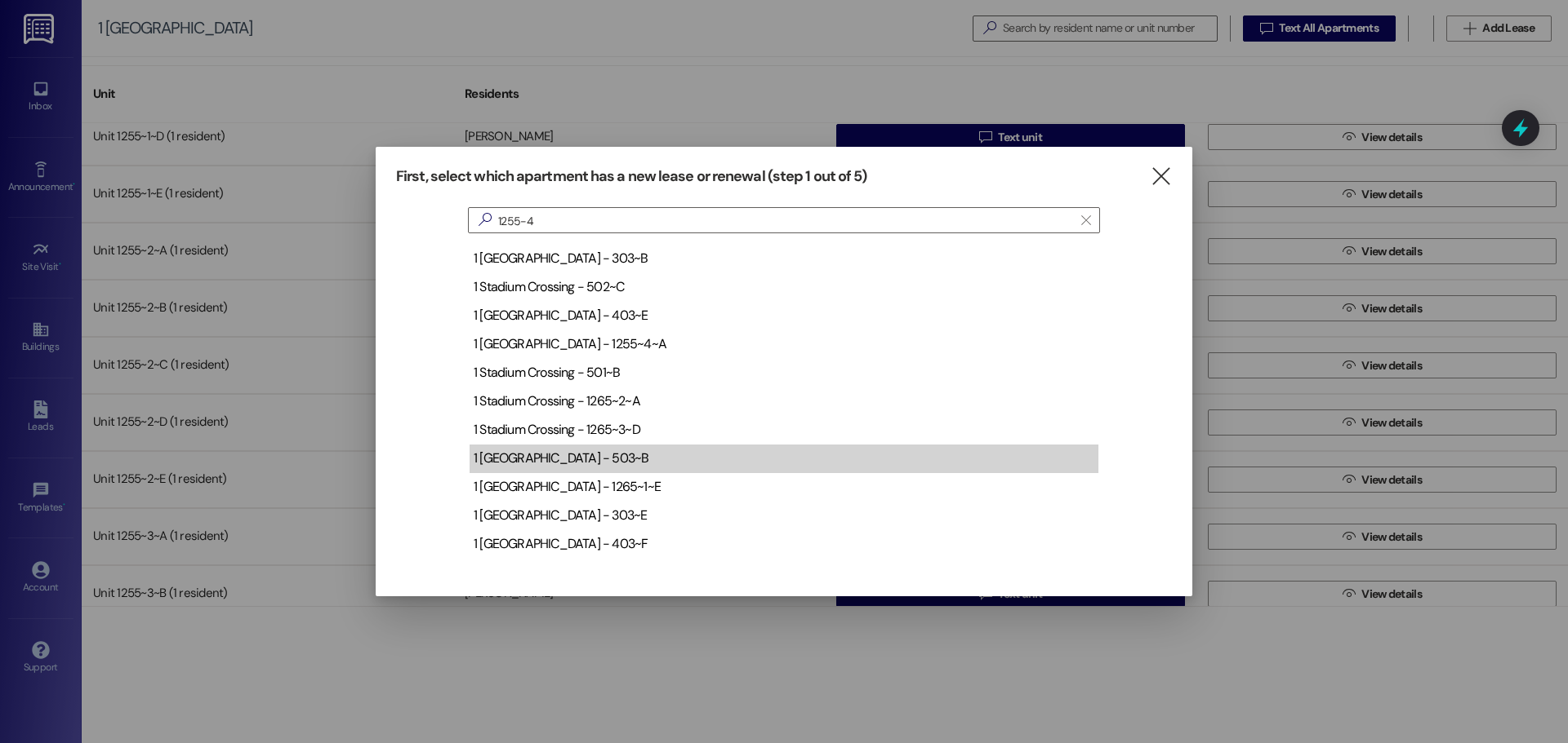
scroll to position [6766, 0]
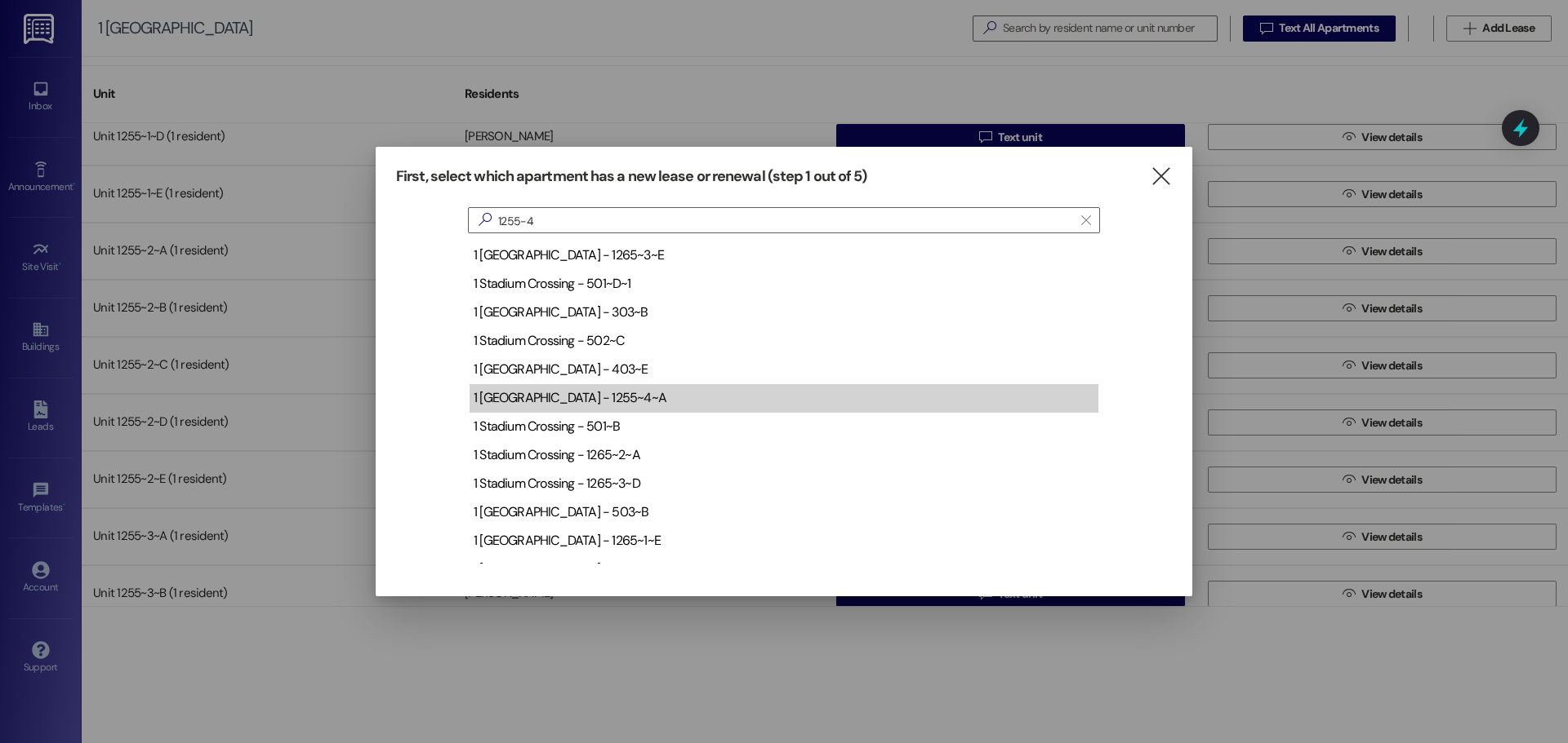
click at [607, 386] on div "1 Stadium Crossing - 1255~4~A" at bounding box center [784, 399] width 629 height 29
click at [606, 399] on div "1 Stadium Crossing - 1255~4~A" at bounding box center [570, 398] width 193 height 17
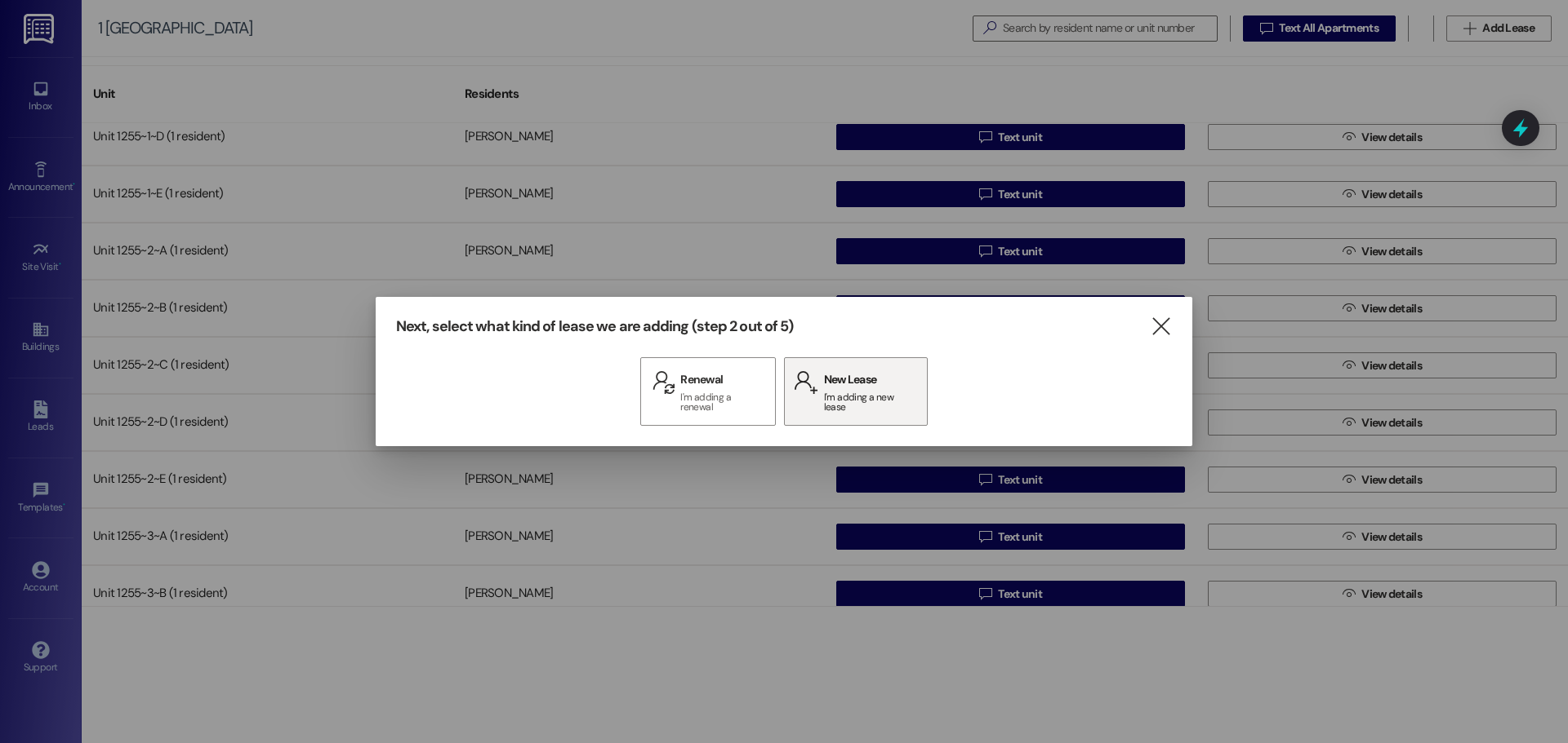
click at [910, 403] on span "I'm adding a new lease" at bounding box center [870, 402] width 94 height 19
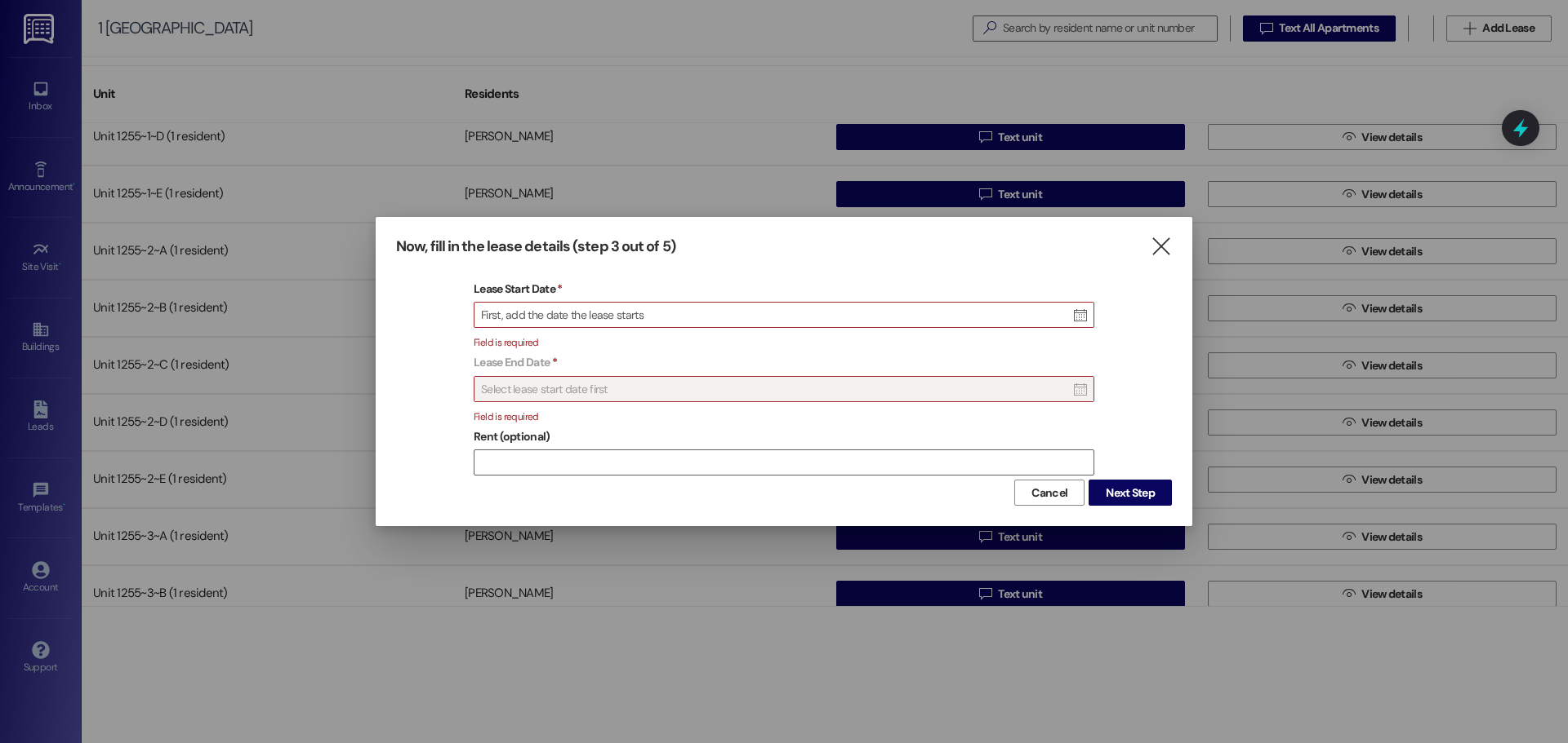
click at [739, 316] on div "First, add the date the lease starts" at bounding box center [784, 315] width 619 height 26
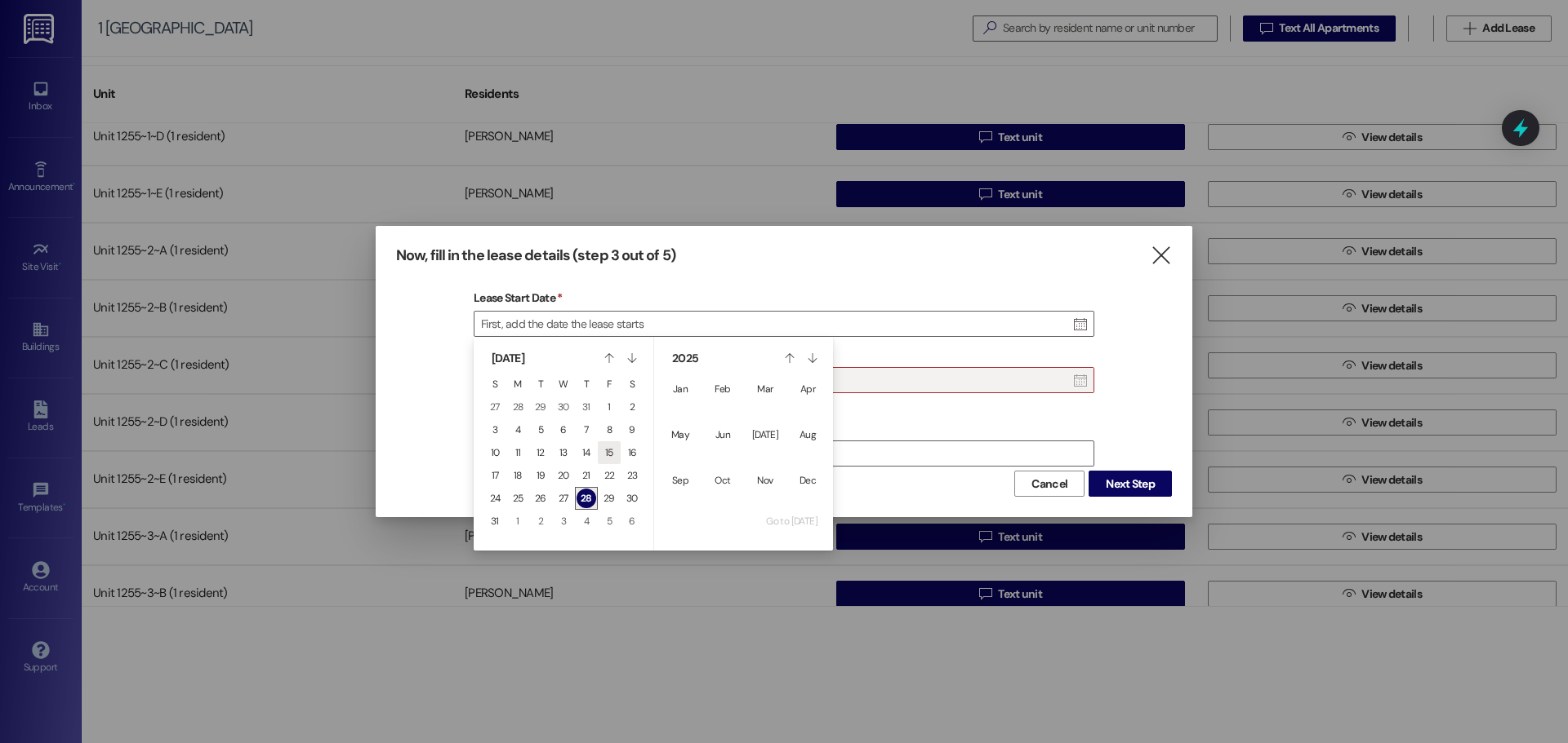
click at [609, 455] on span "15" at bounding box center [609, 453] width 8 height 13
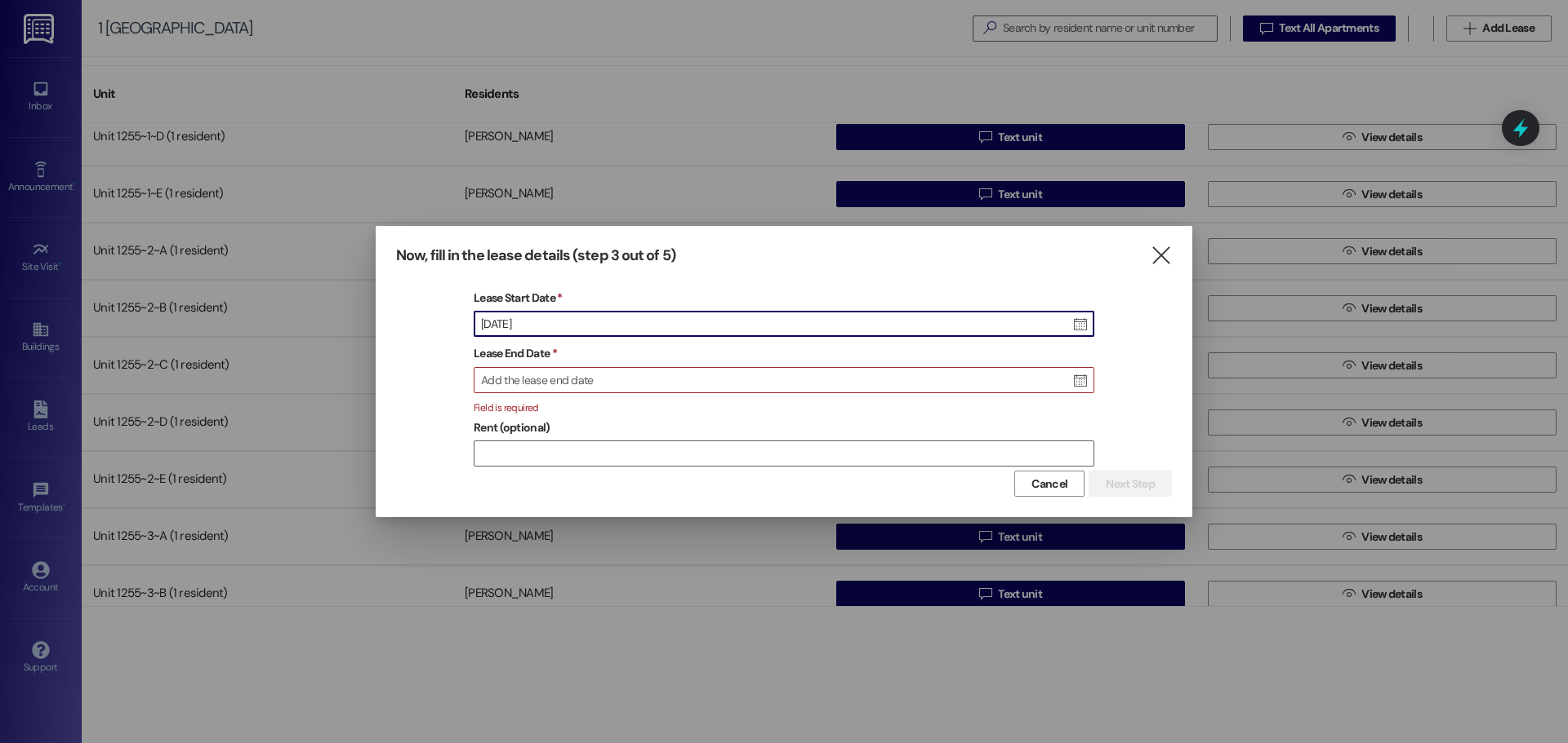
click at [621, 384] on div "Add the lease end date" at bounding box center [784, 381] width 619 height 26
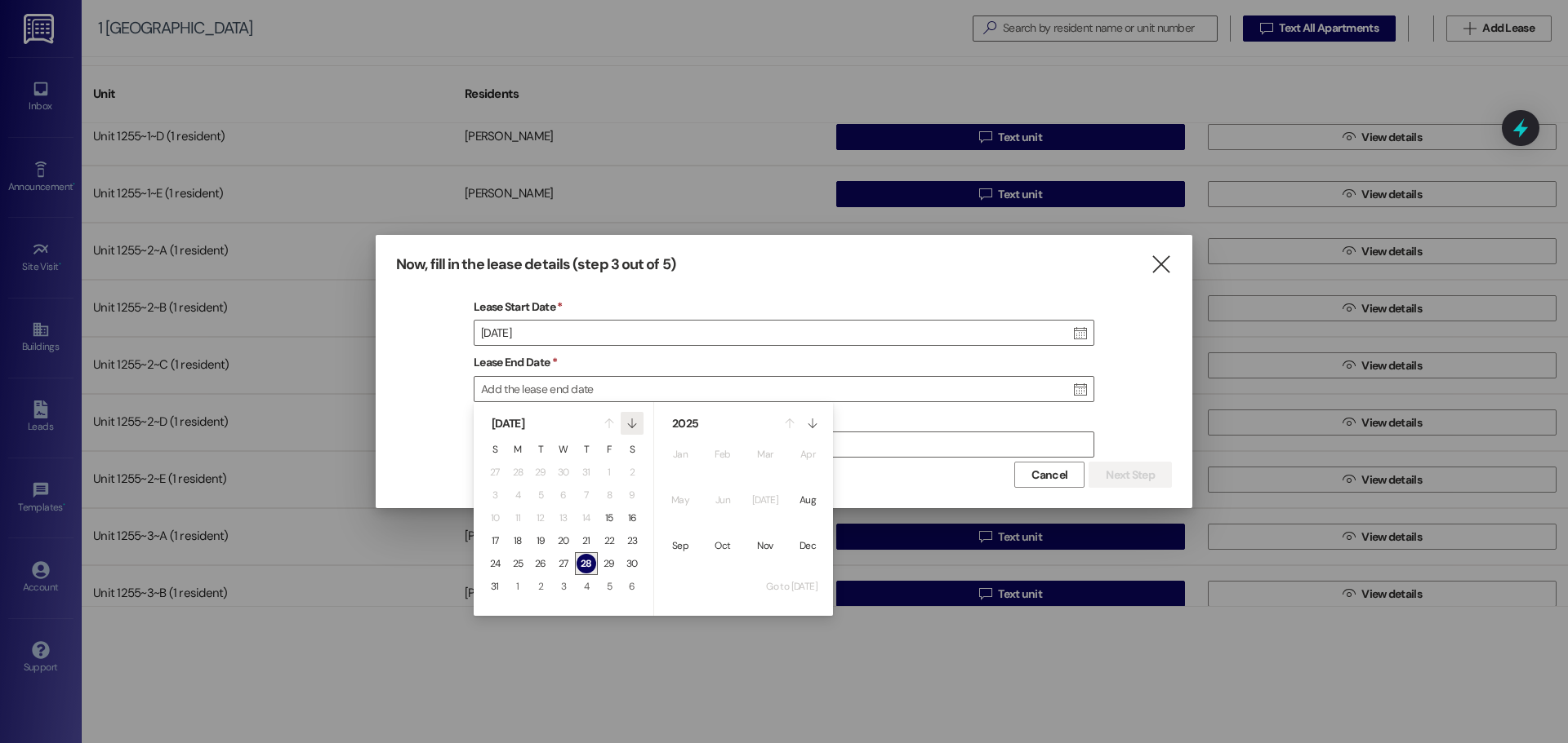
click at [635, 428] on icon "" at bounding box center [631, 424] width 9 height 23
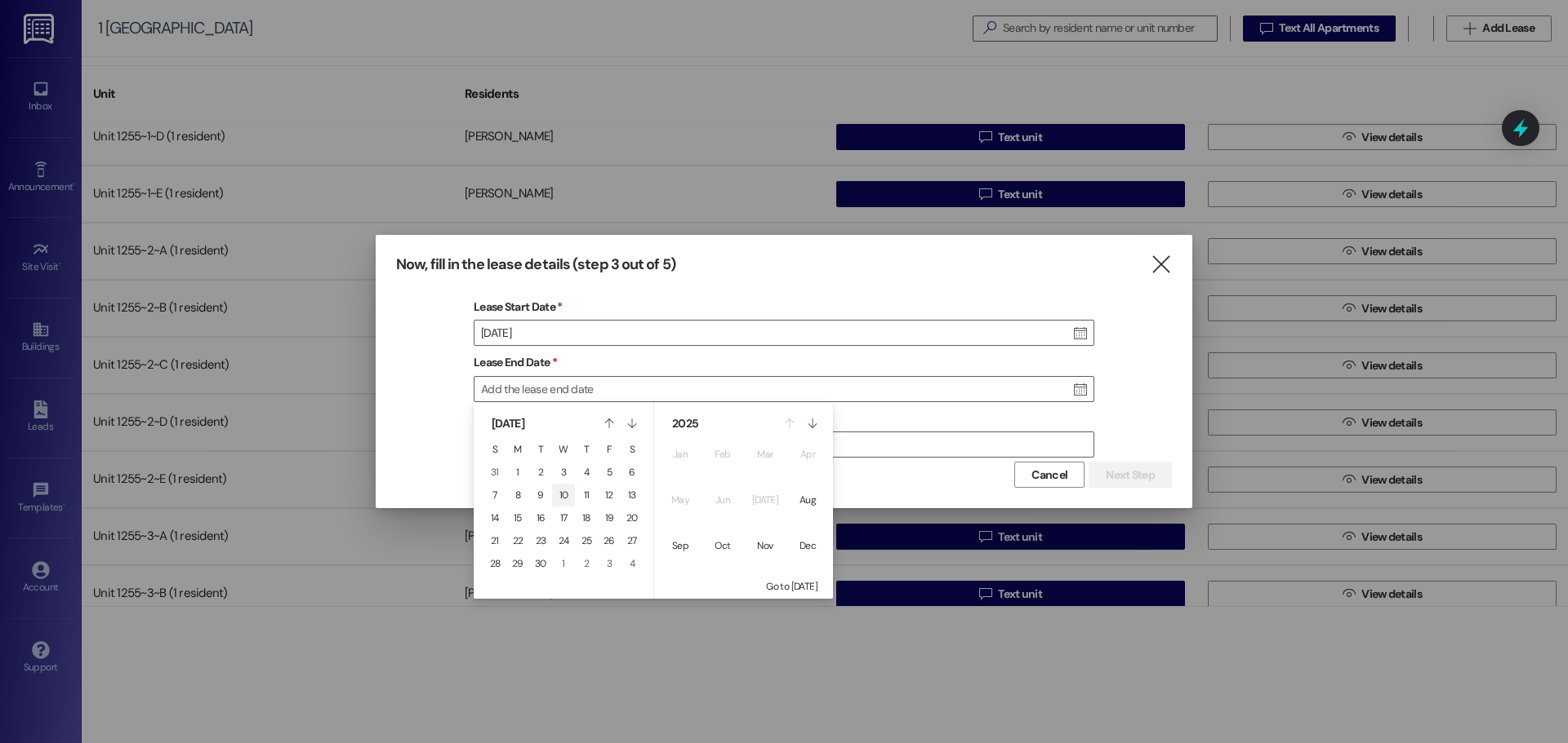
click at [570, 487] on button "10" at bounding box center [563, 495] width 19 height 19
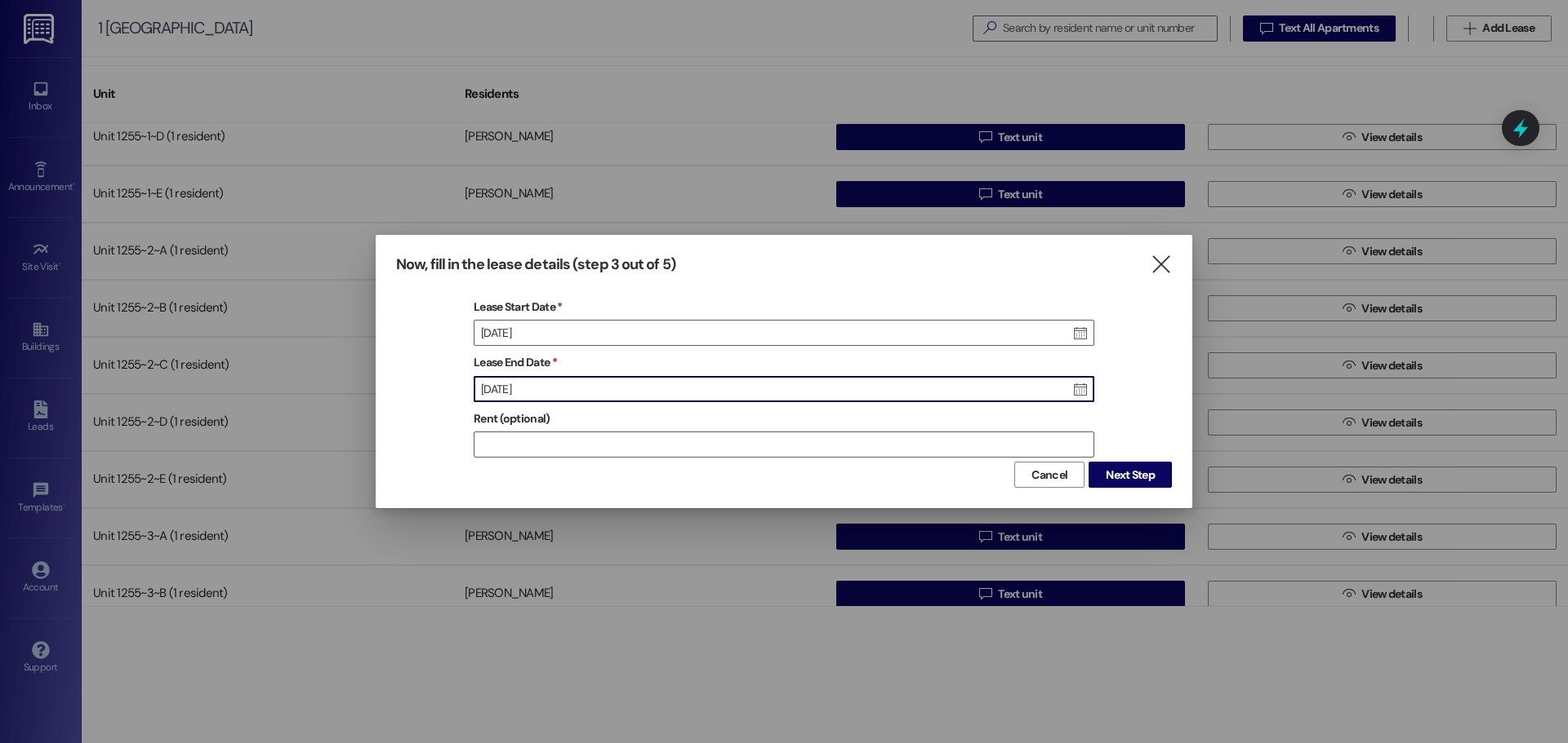
click at [900, 390] on div "Wed Sep 10 2025" at bounding box center [784, 389] width 619 height 26
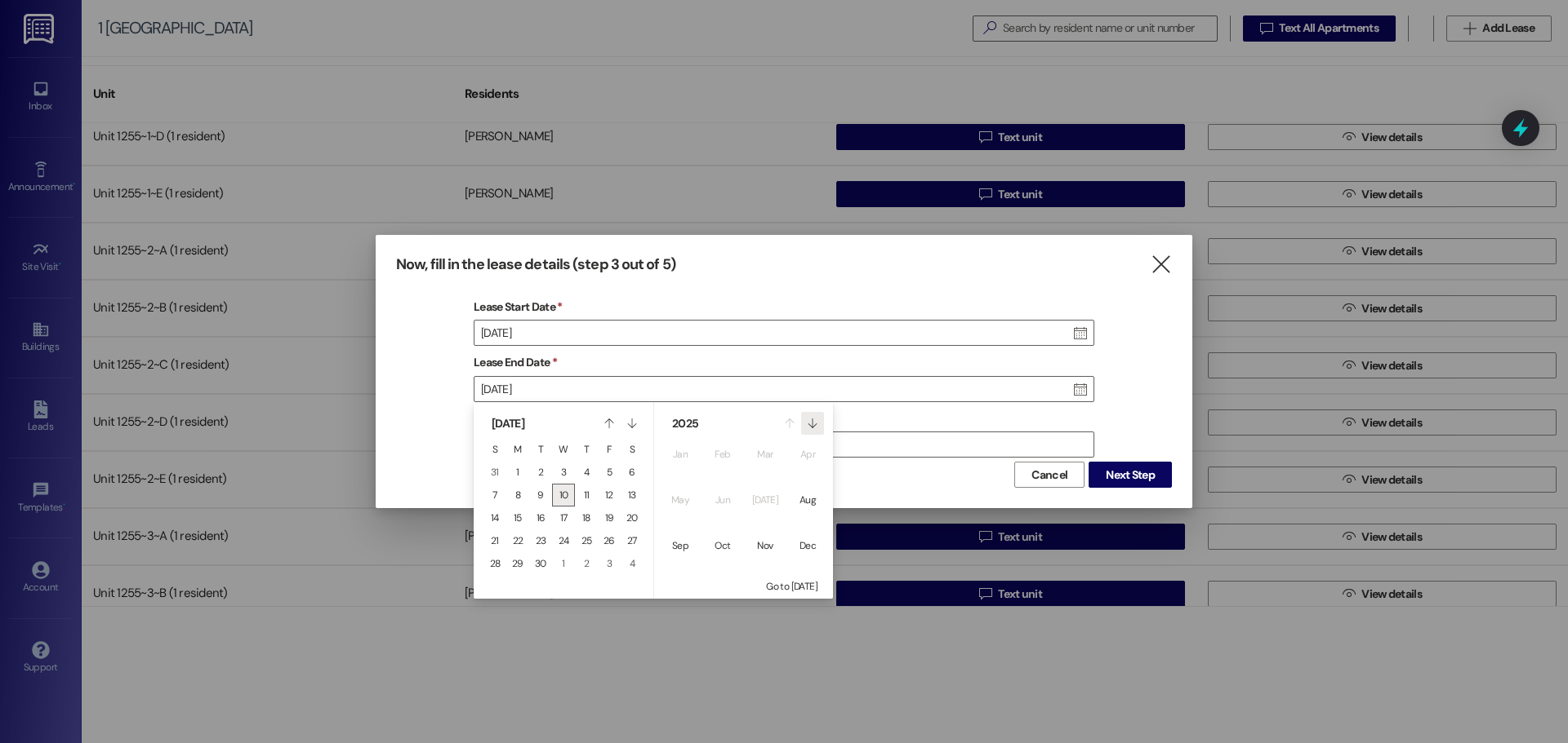
click at [815, 418] on icon "" at bounding box center [812, 424] width 9 height 23
click at [798, 484] on button "Aug" at bounding box center [808, 500] width 33 height 33
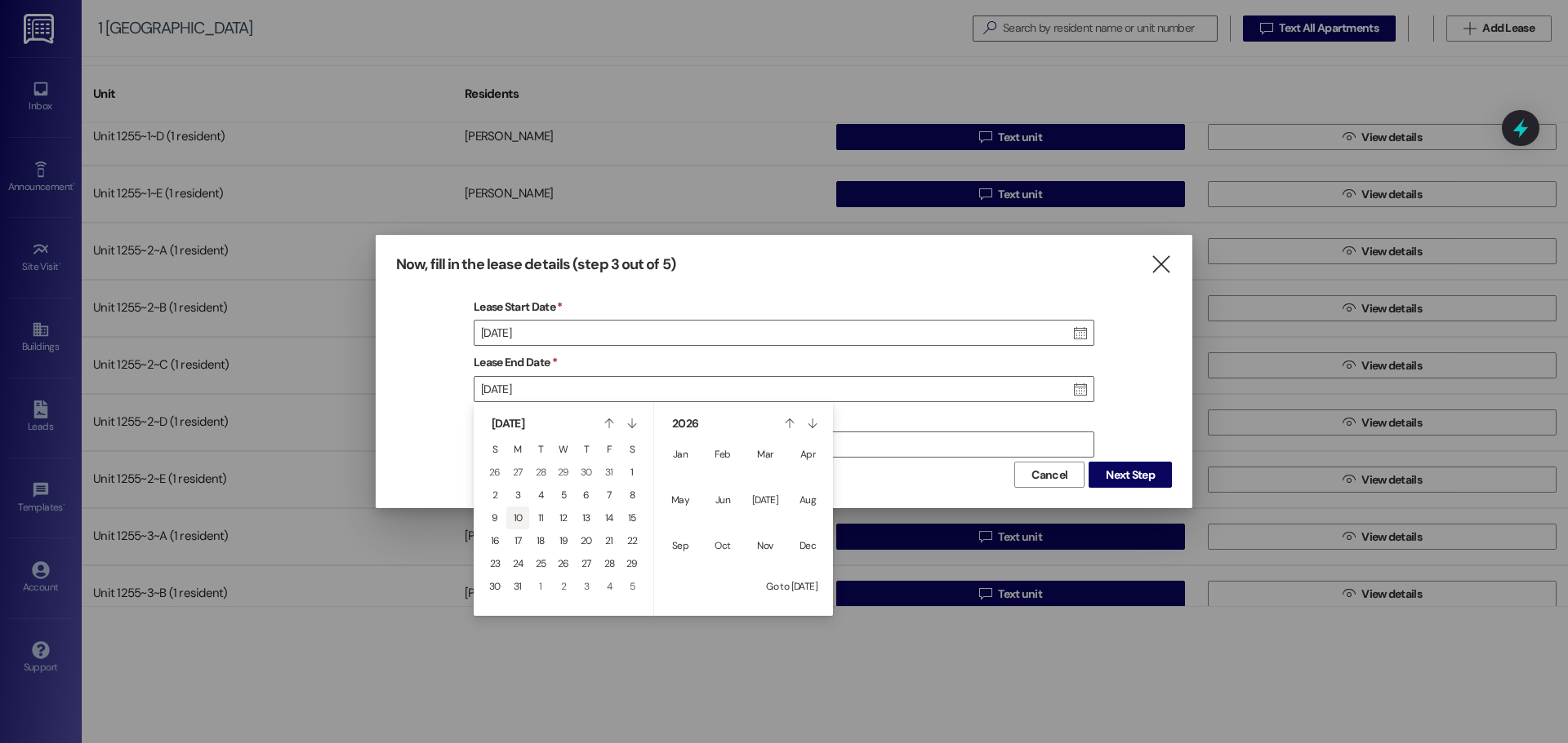
click at [524, 520] on button "10" at bounding box center [518, 518] width 19 height 19
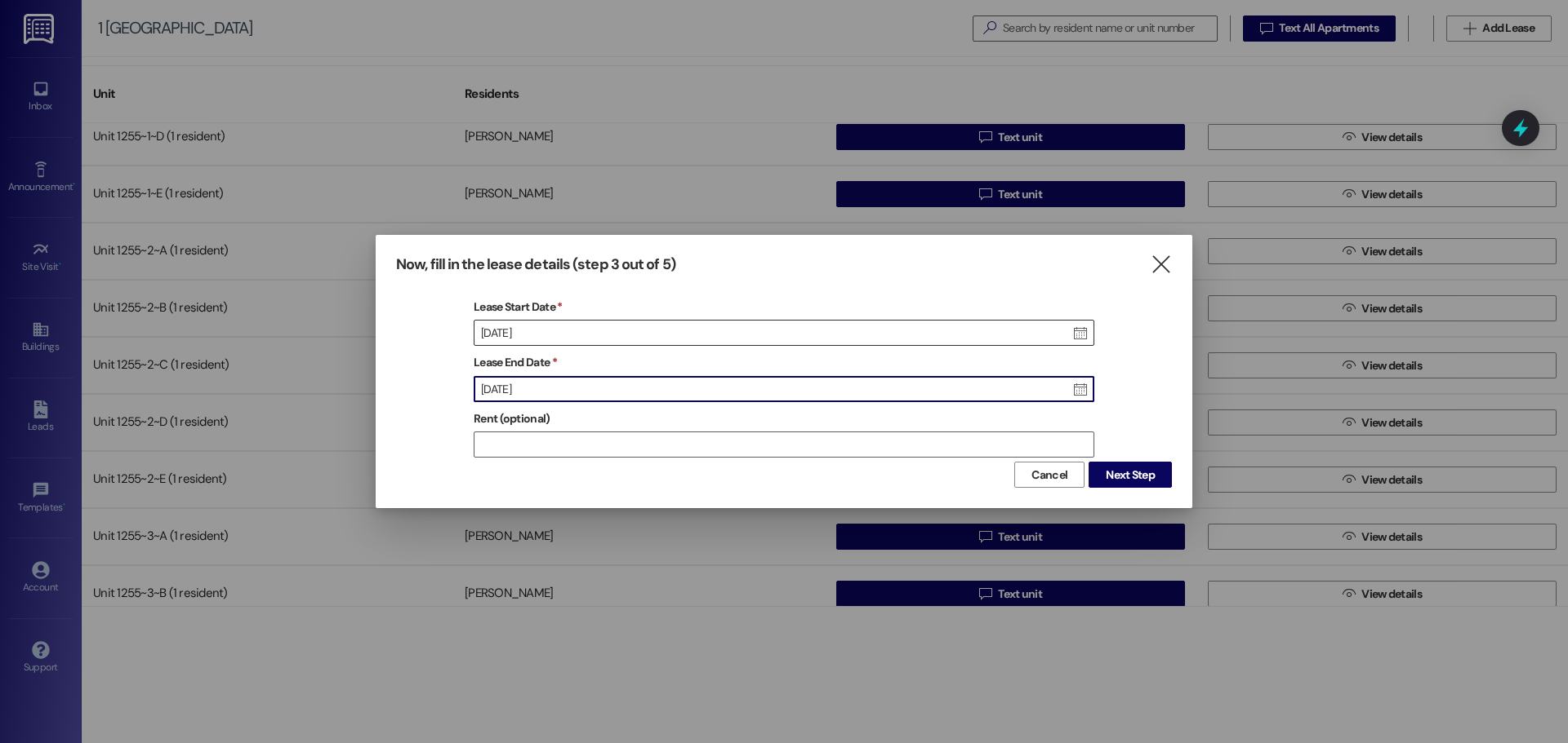
click at [1080, 323] on icon "" at bounding box center [1079, 332] width 20 height 24
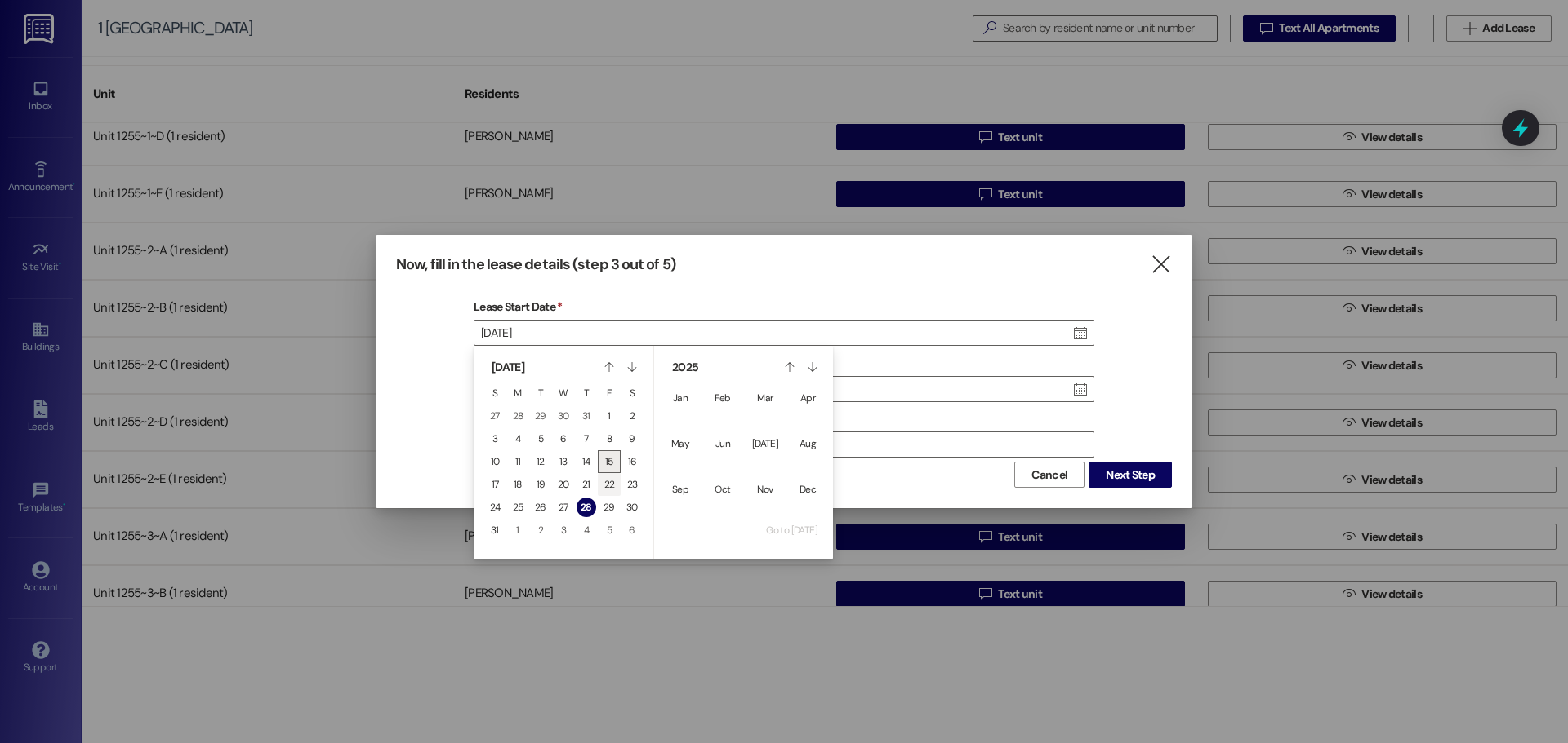
click at [616, 482] on button "22" at bounding box center [609, 485] width 19 height 19
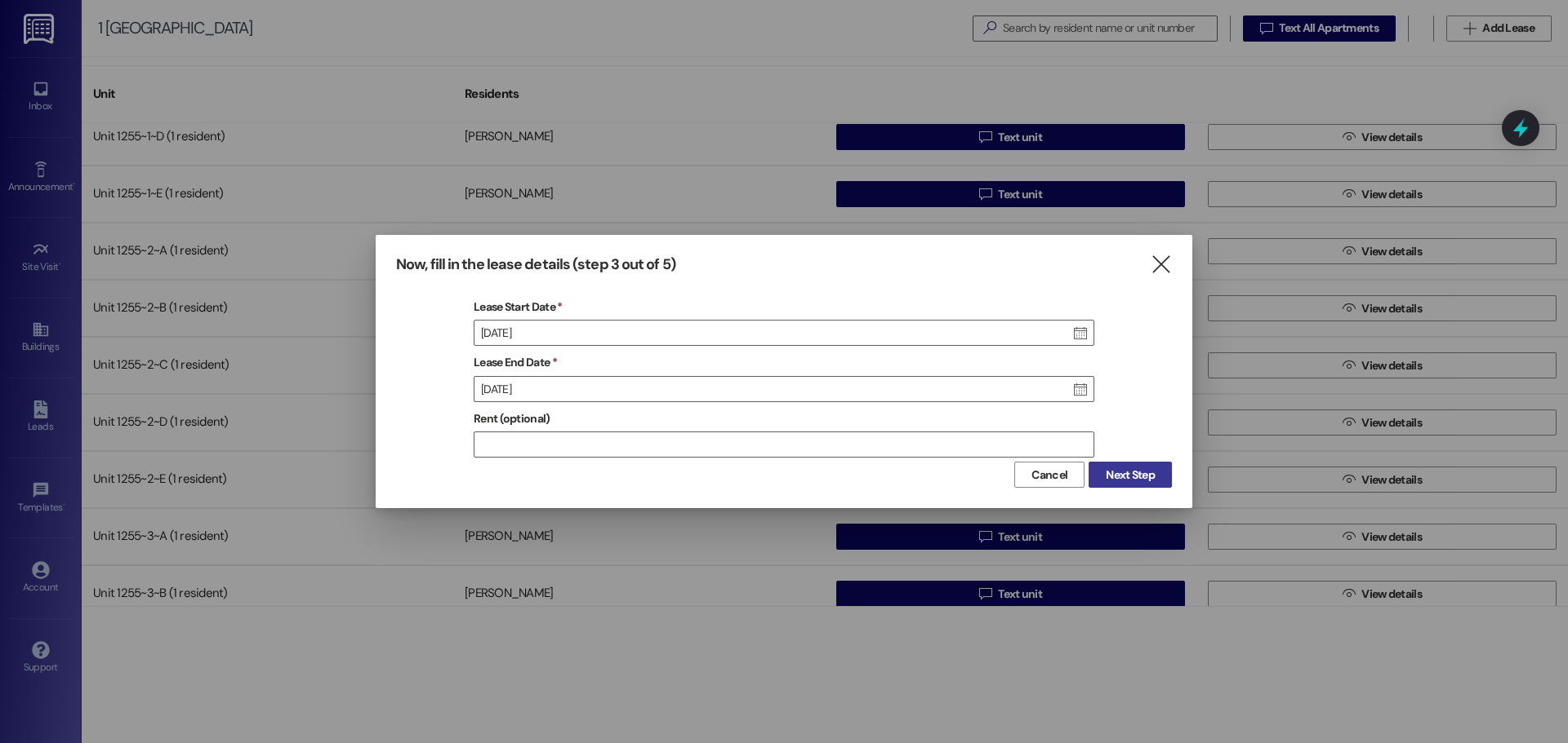
click at [1143, 467] on span "Next Step" at bounding box center [1130, 475] width 49 height 17
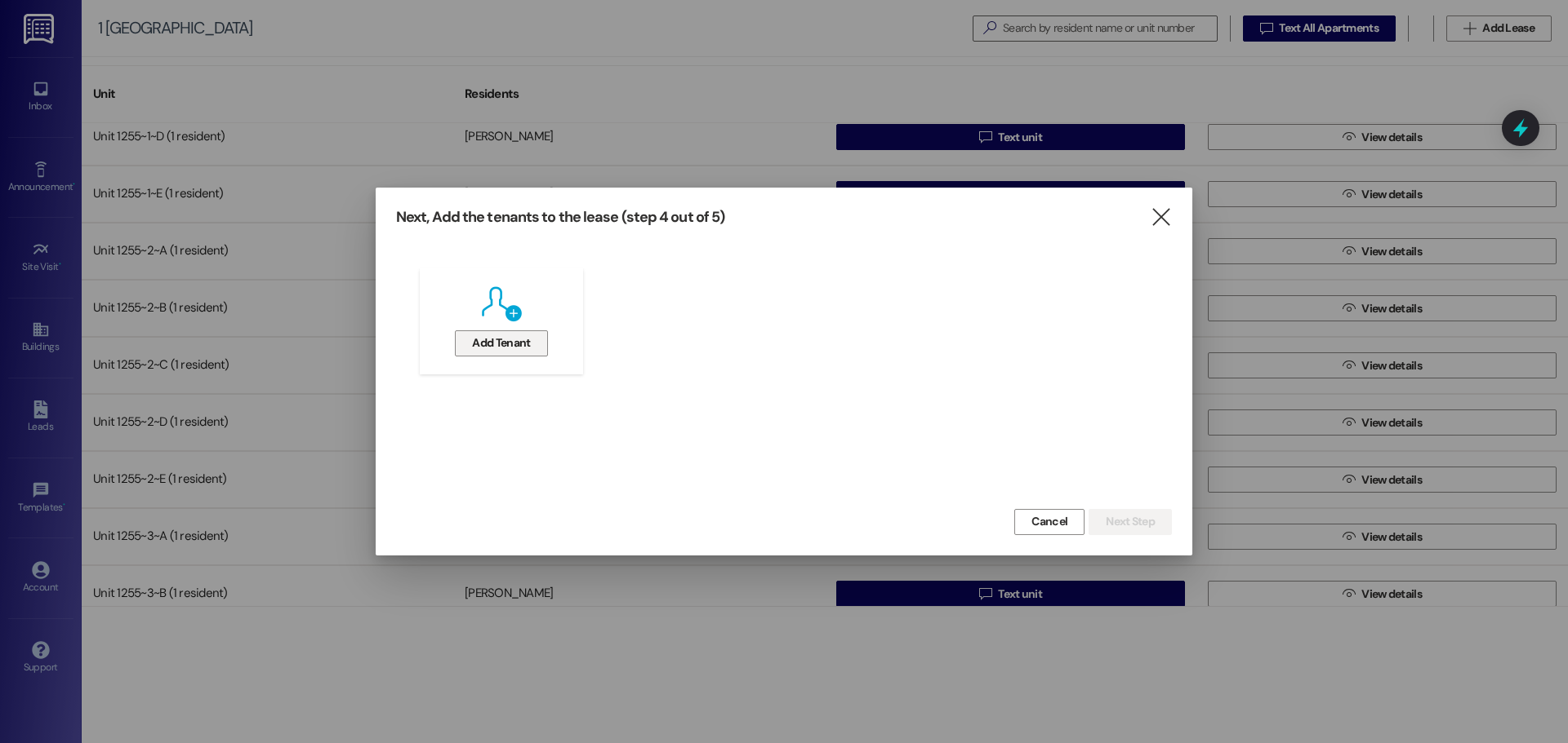
click at [524, 334] on span "Add Tenant" at bounding box center [500, 343] width 58 height 17
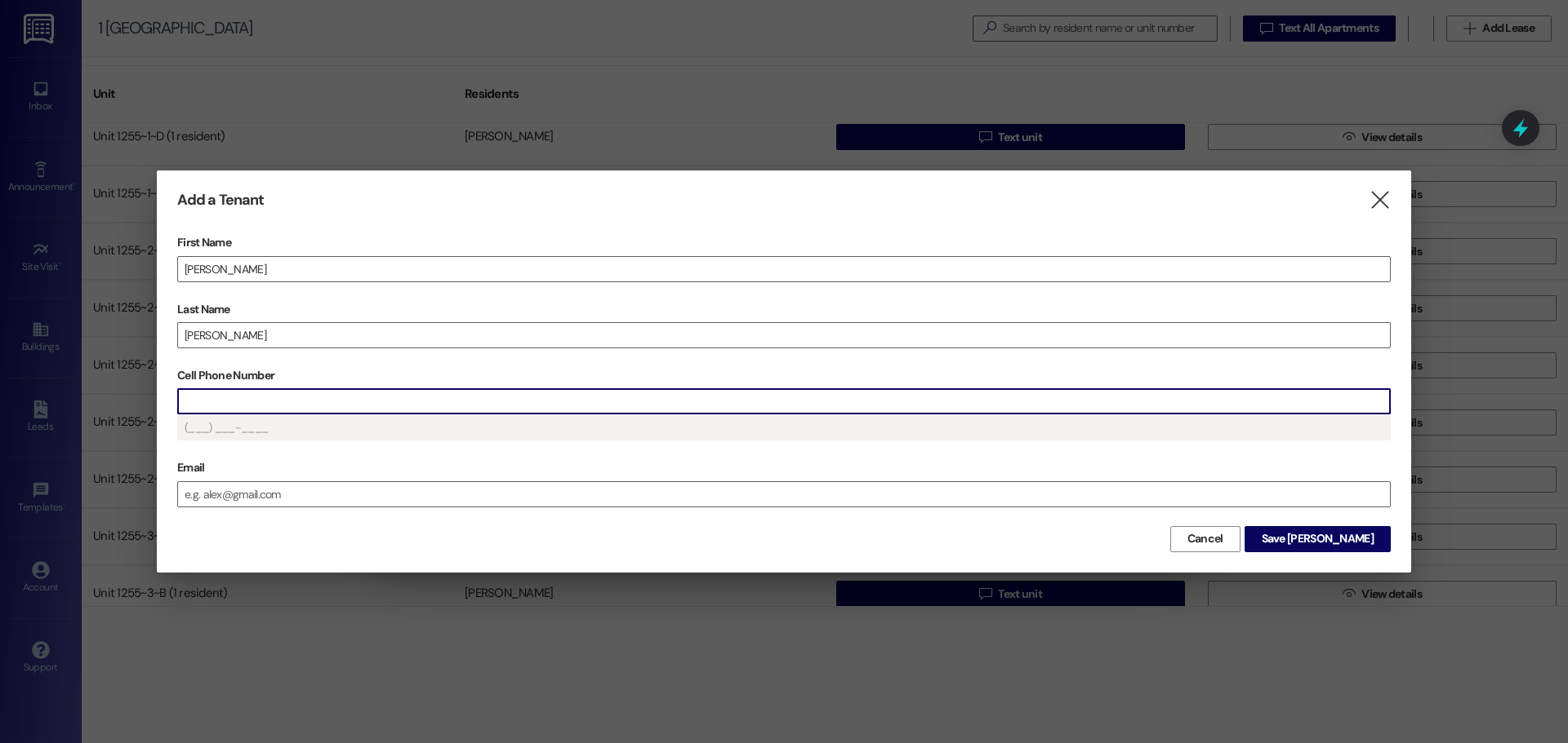
click at [260, 404] on input "Cell Phone Number" at bounding box center [784, 401] width 1212 height 24
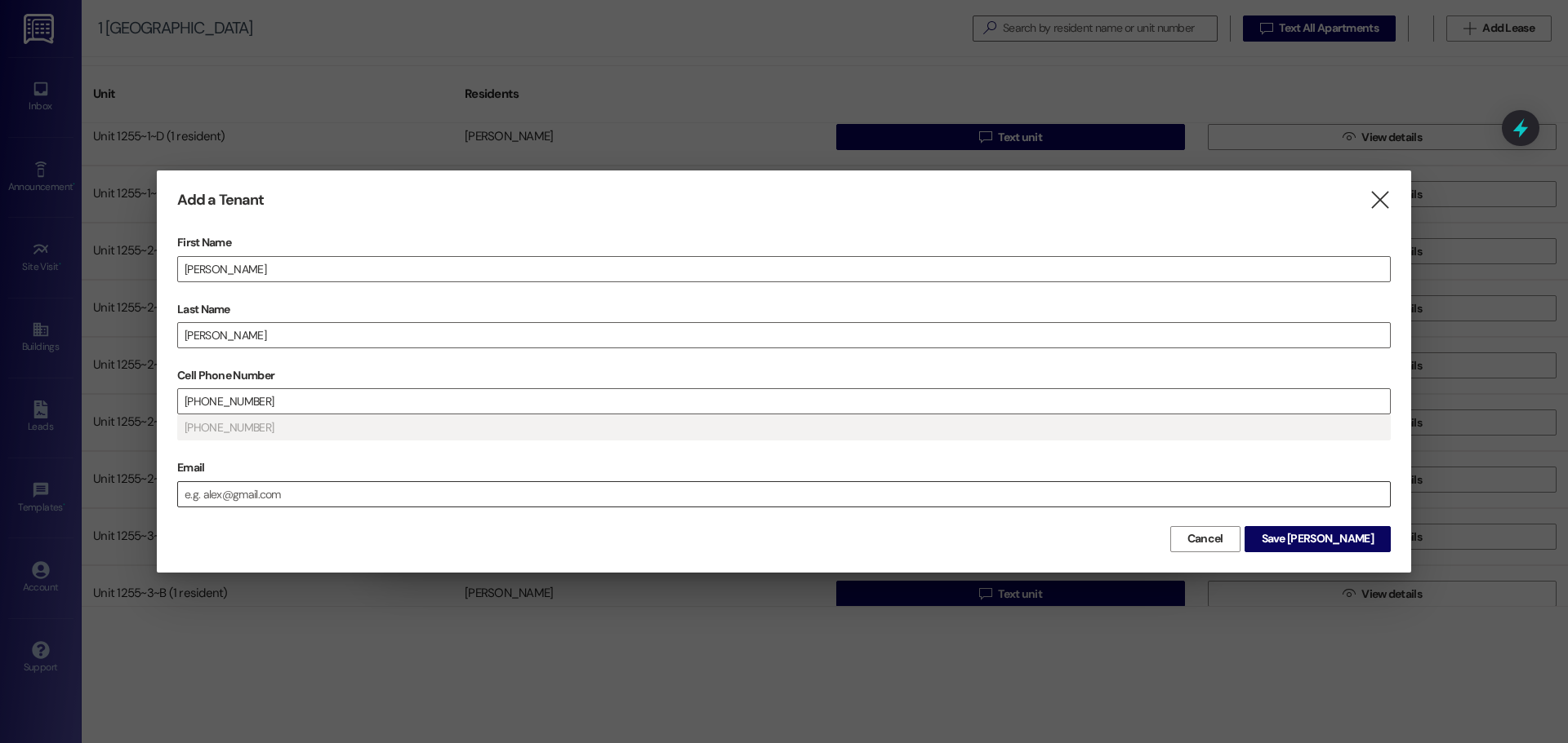
click at [231, 491] on input "Email" at bounding box center [784, 493] width 1212 height 24
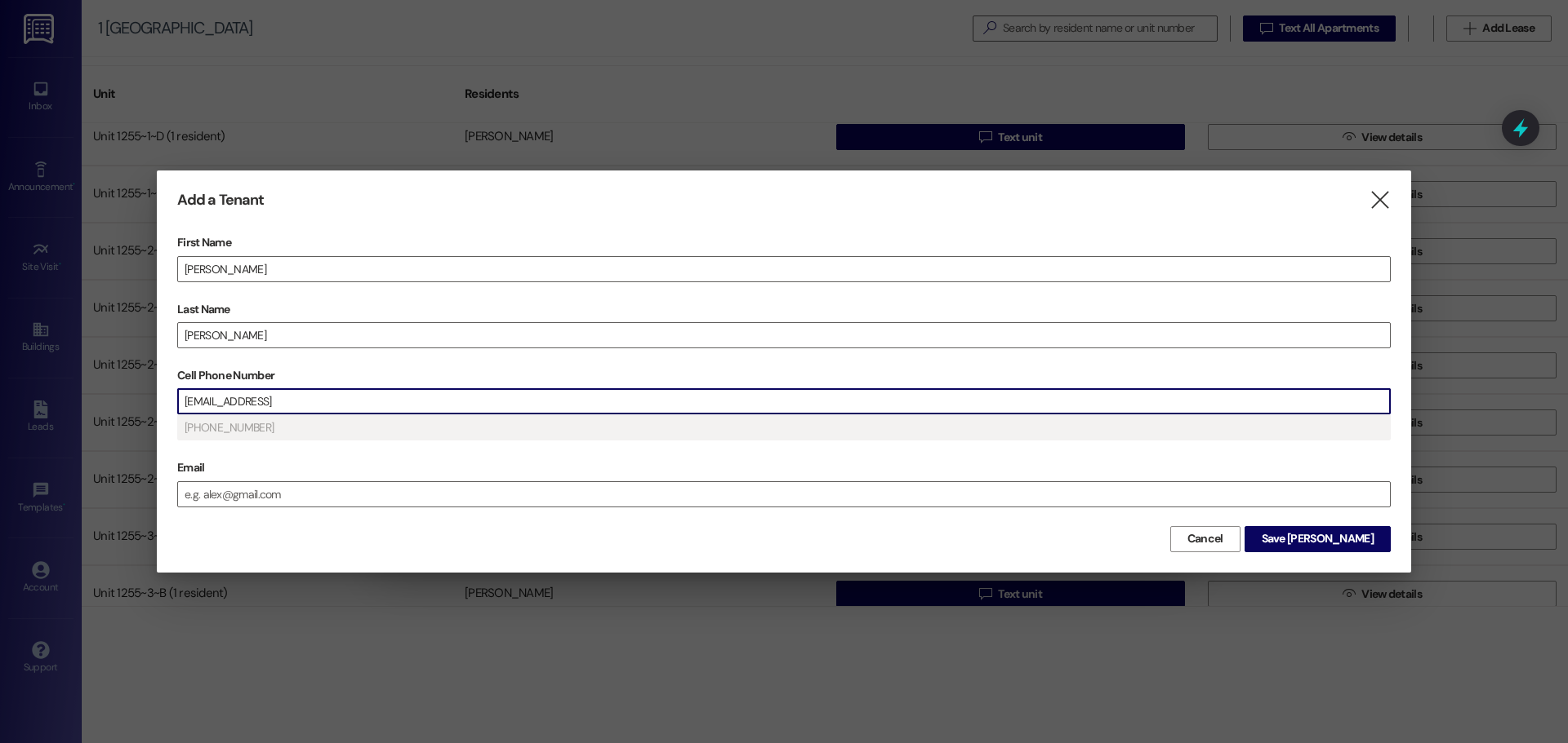
drag, startPoint x: 388, startPoint y: 408, endPoint x: 229, endPoint y: 403, distance: 159.1
click at [229, 403] on input "559-545mgfree@icloud.com-1019" at bounding box center [784, 401] width 1212 height 24
click at [336, 401] on input "559-545mgfree@icloud.com-1019" at bounding box center [784, 401] width 1212 height 24
click at [233, 498] on input "Email" at bounding box center [784, 493] width 1212 height 24
click at [442, 397] on input "Cell Phone Number" at bounding box center [784, 401] width 1212 height 24
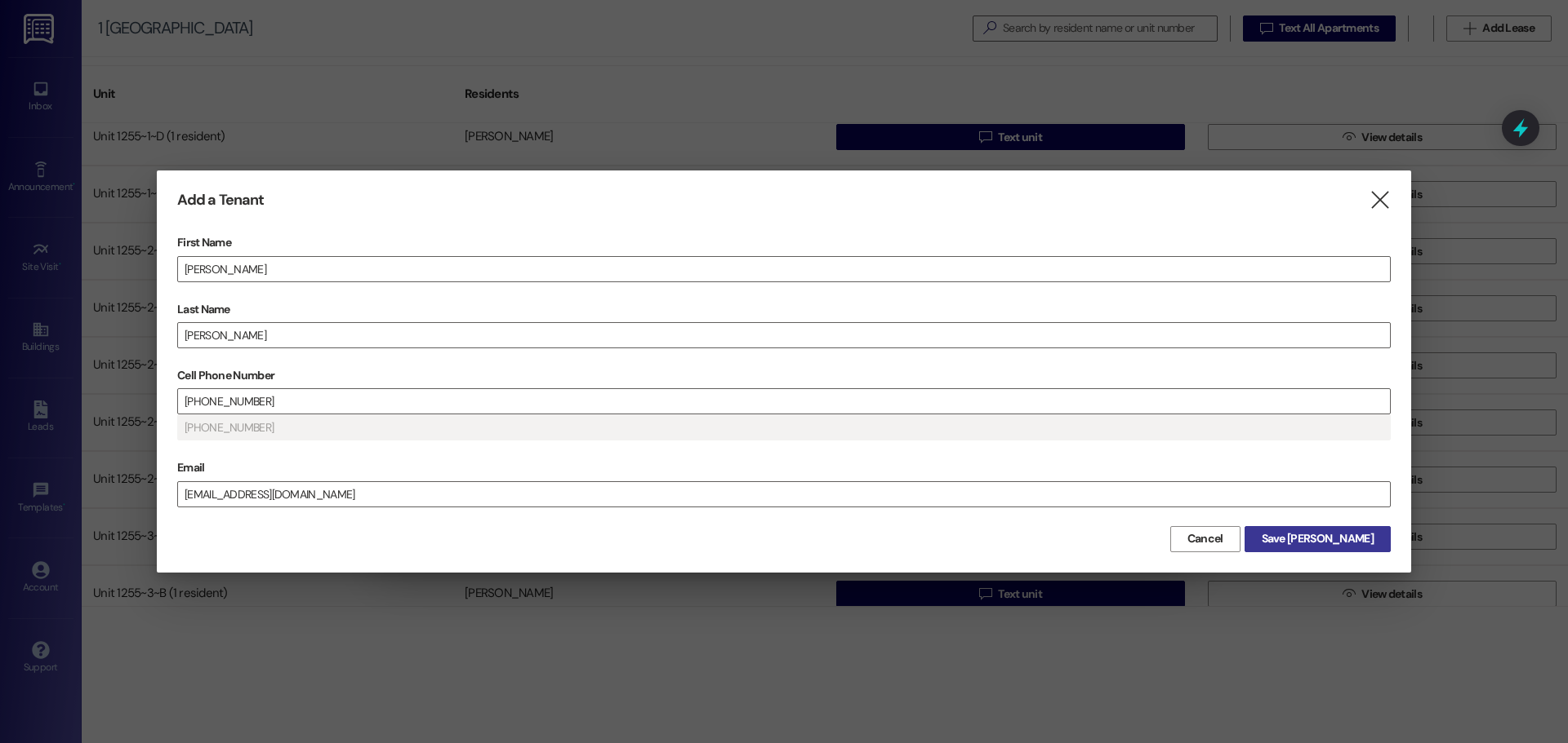
click at [1378, 529] on button "Save Melissa" at bounding box center [1318, 539] width 147 height 26
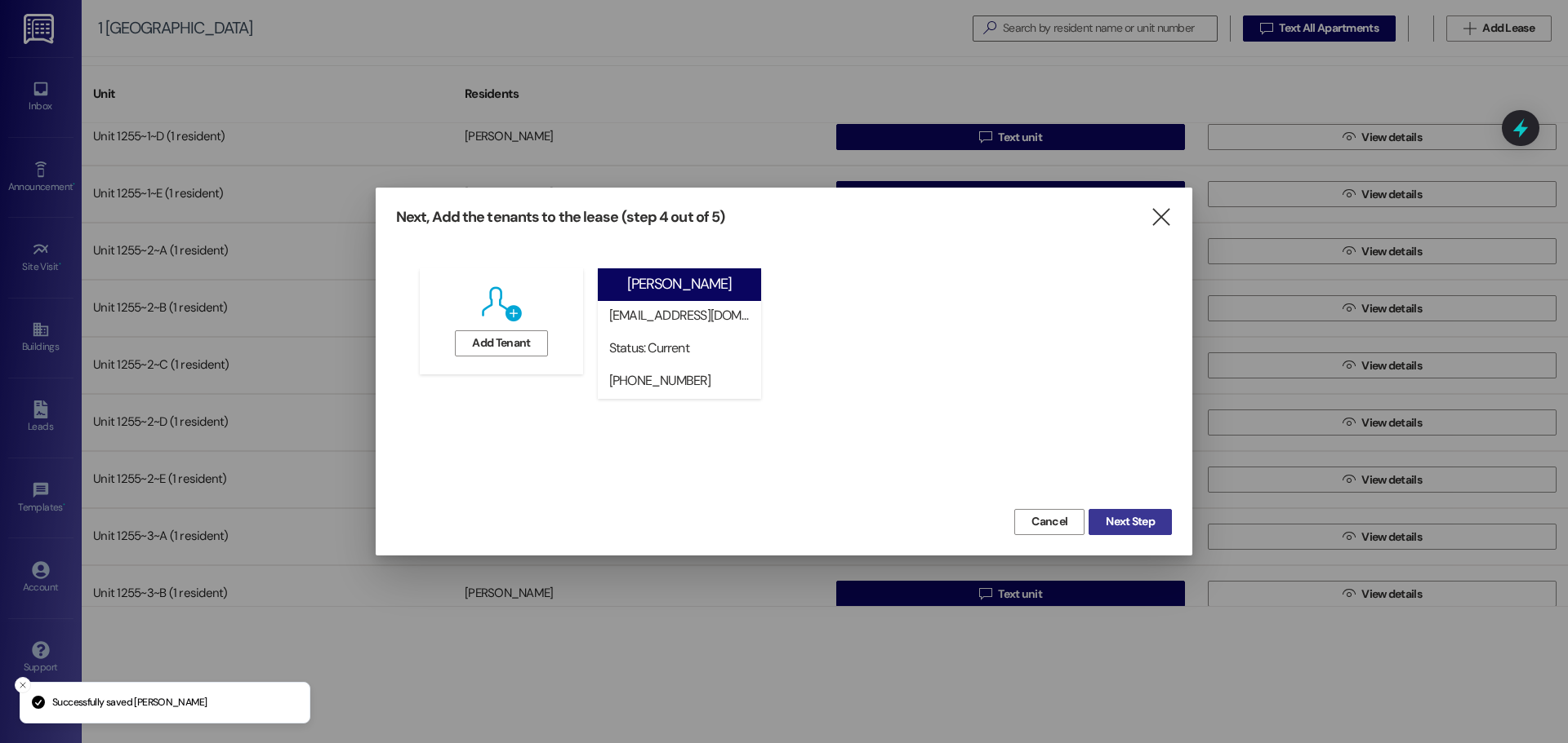
click at [1120, 515] on span "Next Step" at bounding box center [1130, 522] width 49 height 17
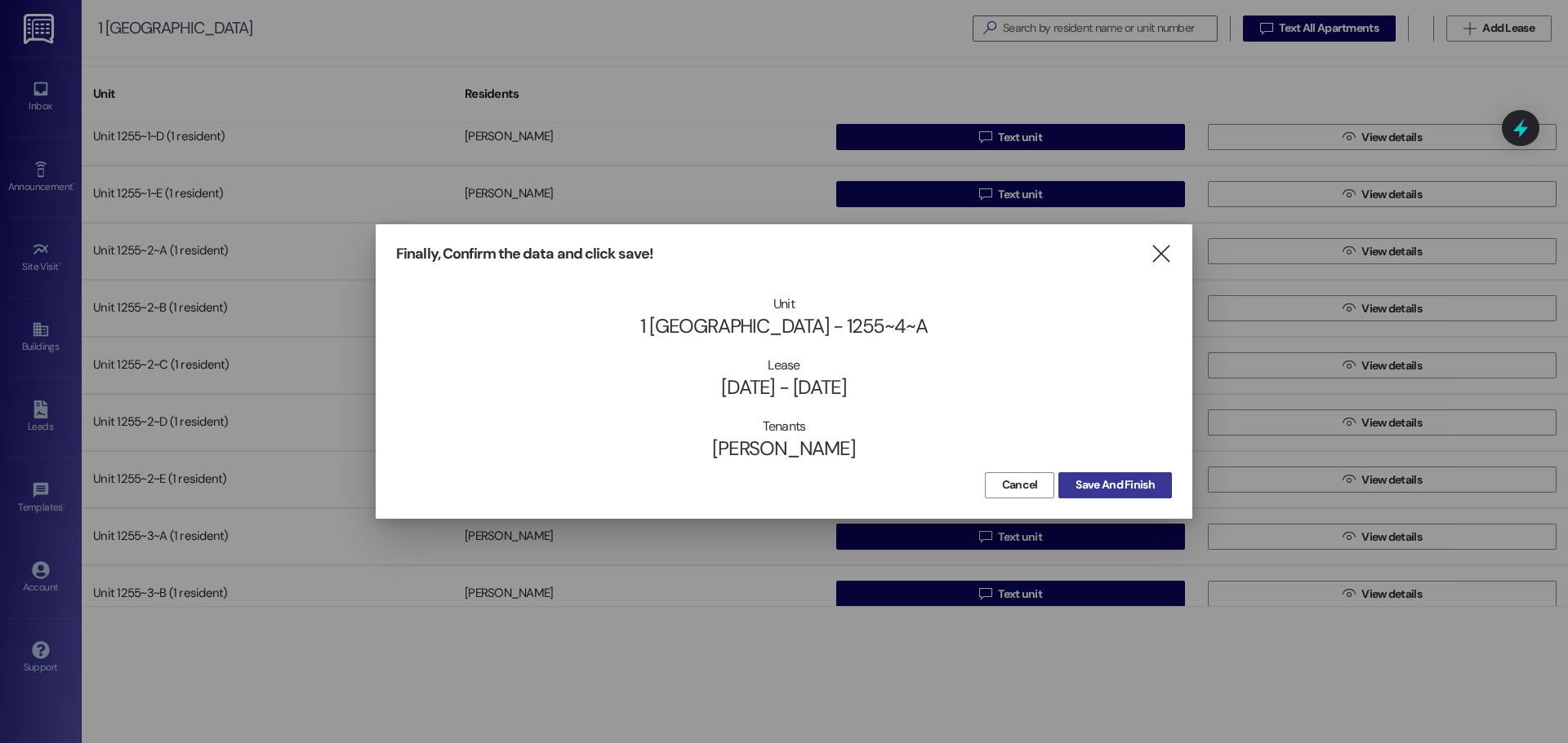
click at [1122, 494] on button "Save And Finish" at bounding box center [1116, 485] width 114 height 26
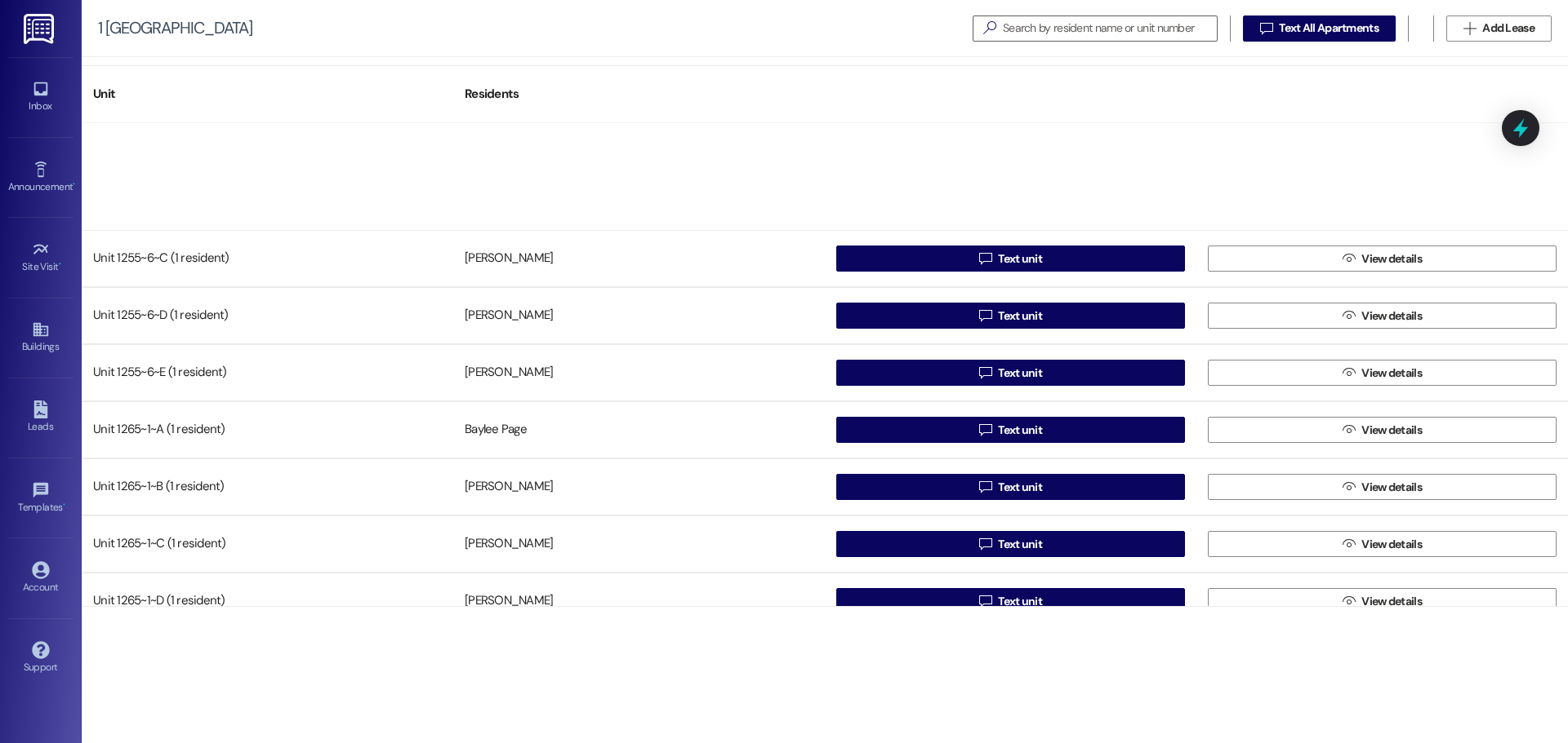
scroll to position [2341, 0]
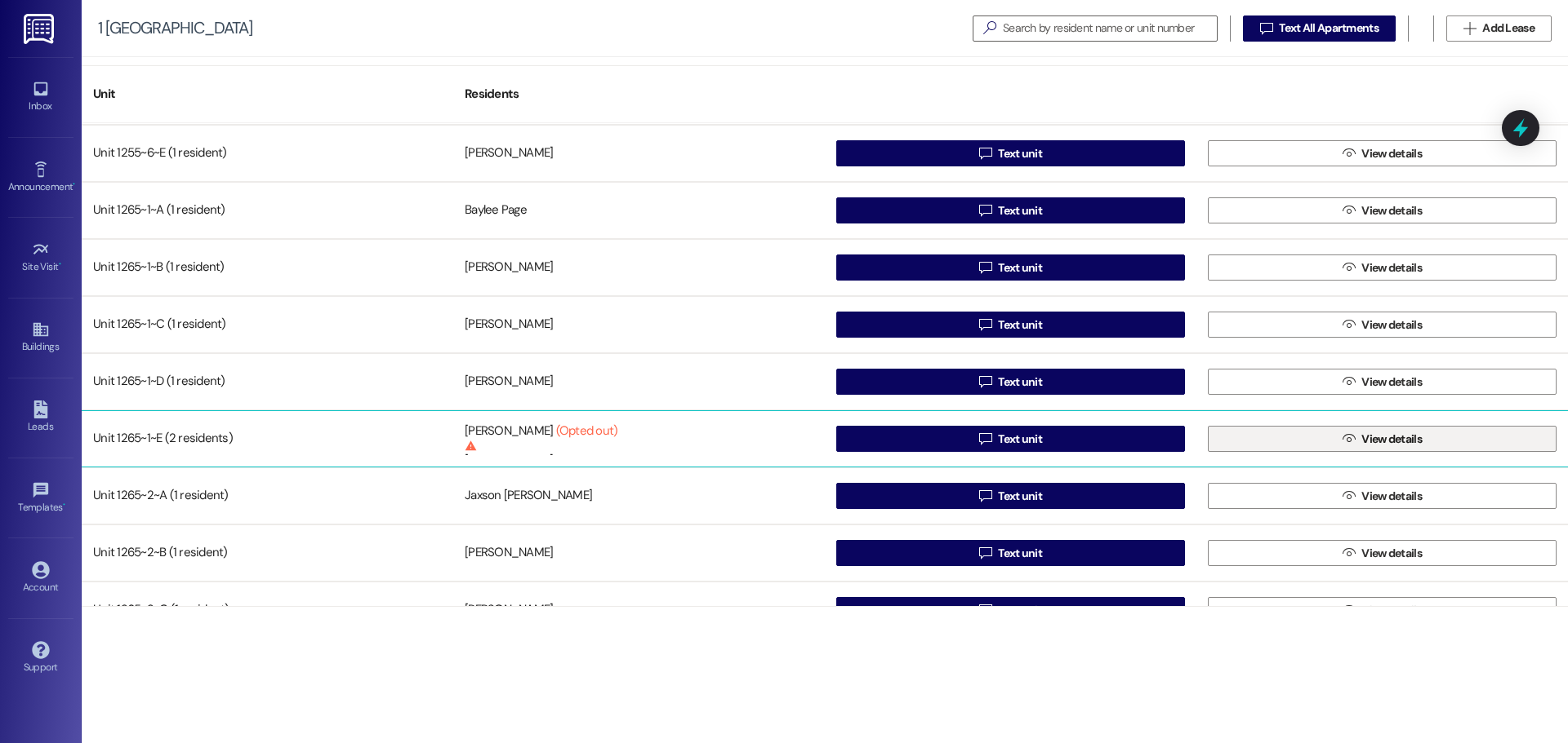
click at [1400, 442] on span "View details" at bounding box center [1392, 439] width 61 height 17
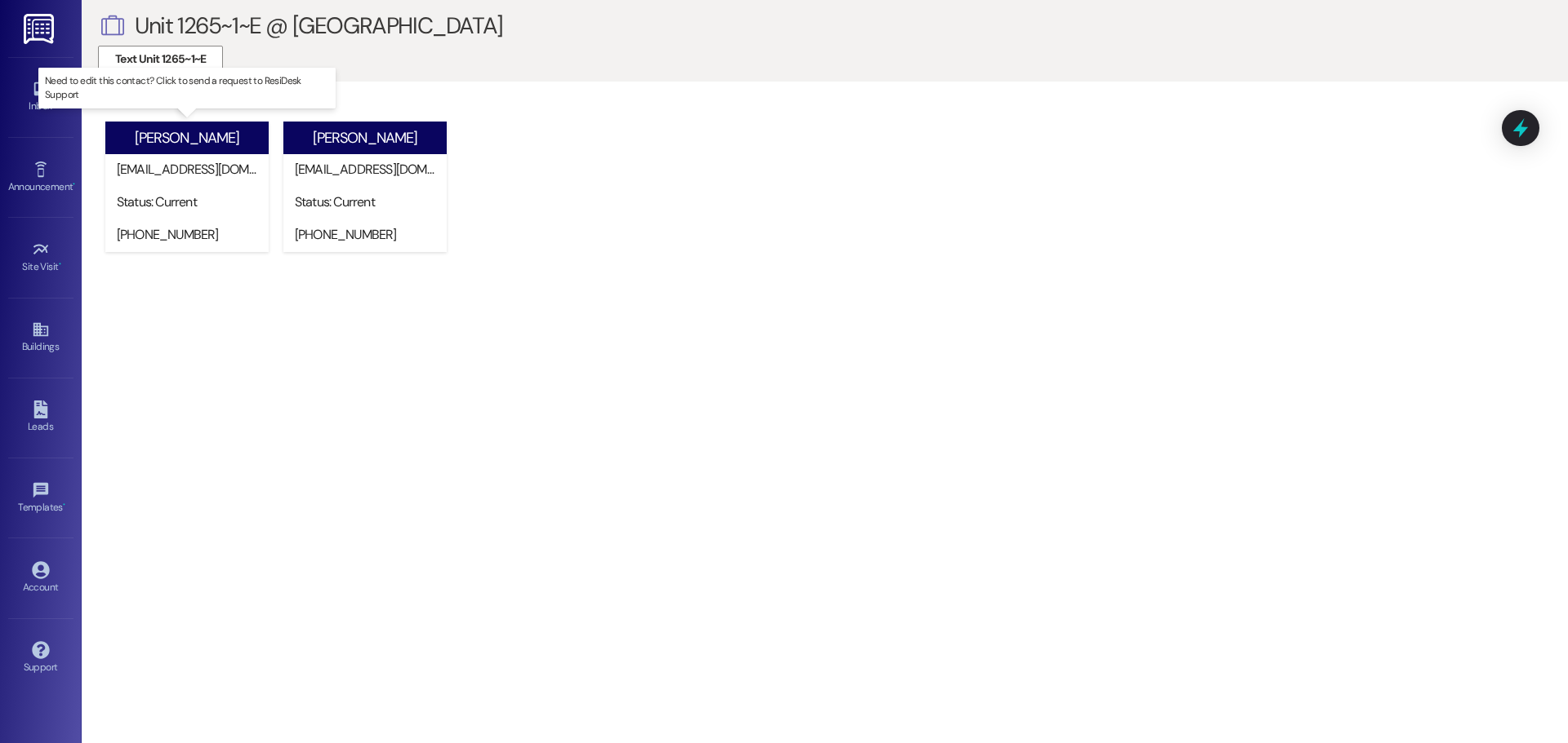
click at [179, 199] on div "Status: Current" at bounding box center [190, 202] width 148 height 17
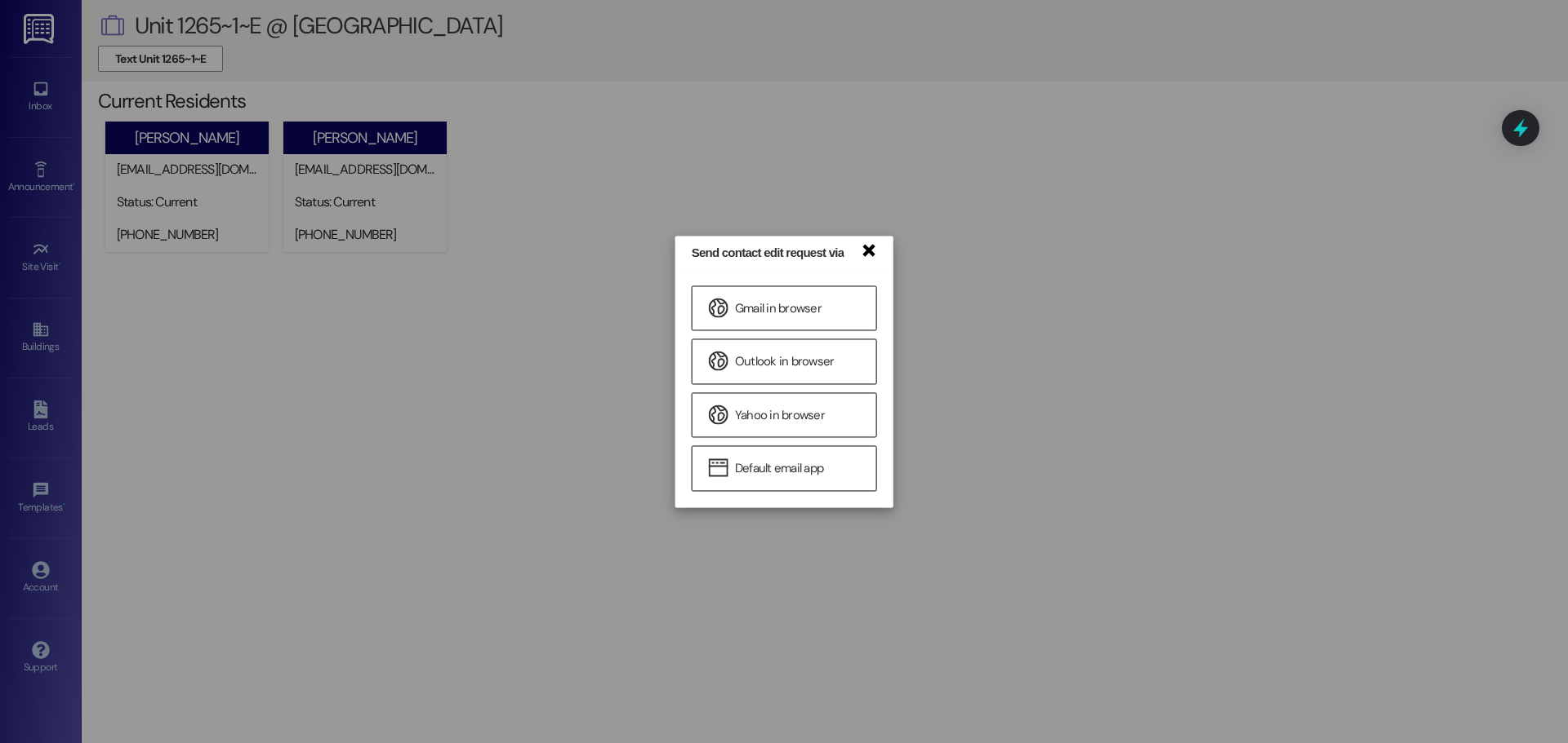
click at [867, 248] on link "×" at bounding box center [868, 250] width 16 height 17
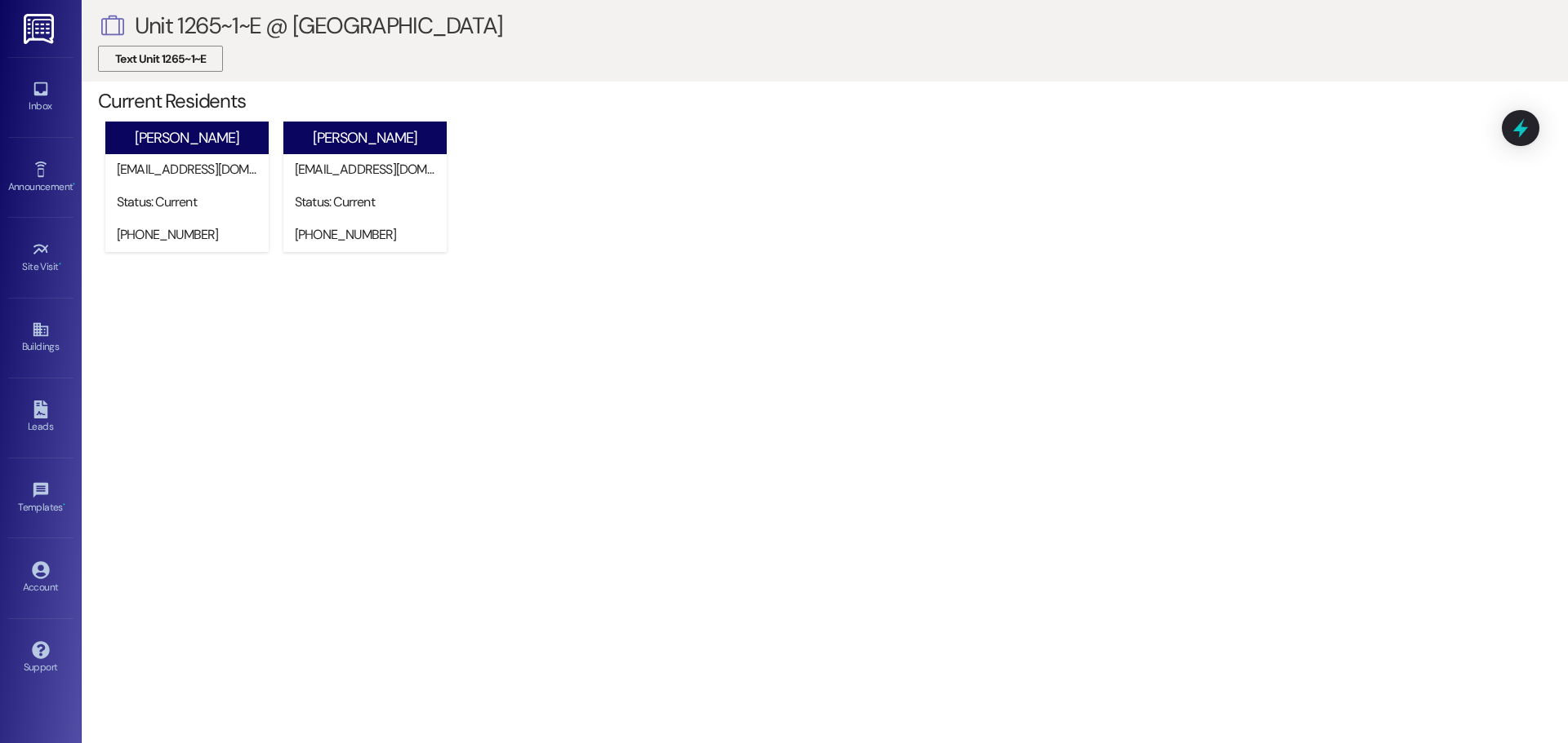
click at [160, 56] on span "Text Unit 1265~1~E" at bounding box center [160, 60] width 91 height 17
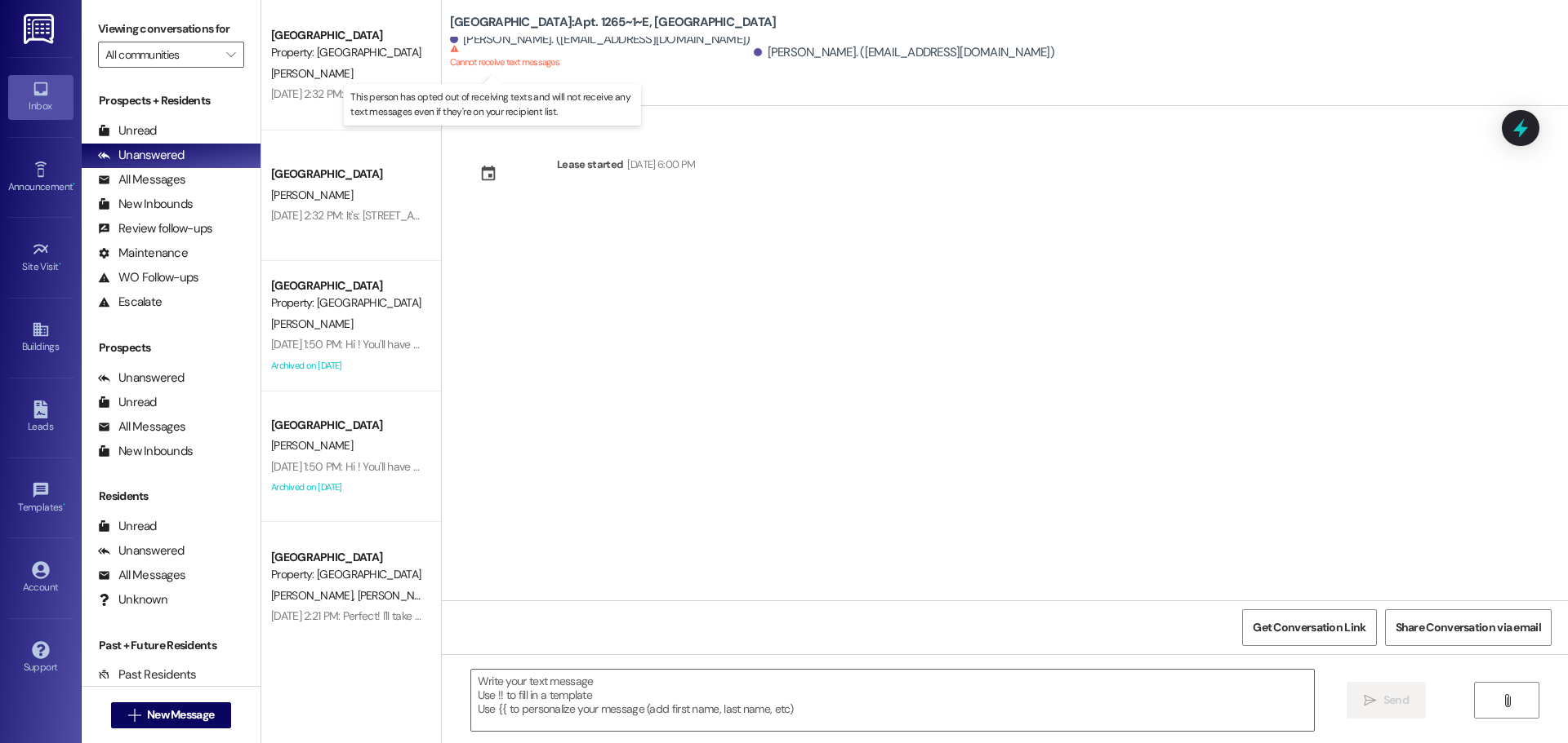
click at [473, 53] on div "Cannot receive text messages This person has opted out of receiving texts and w…" at bounding box center [504, 62] width 109 height 27
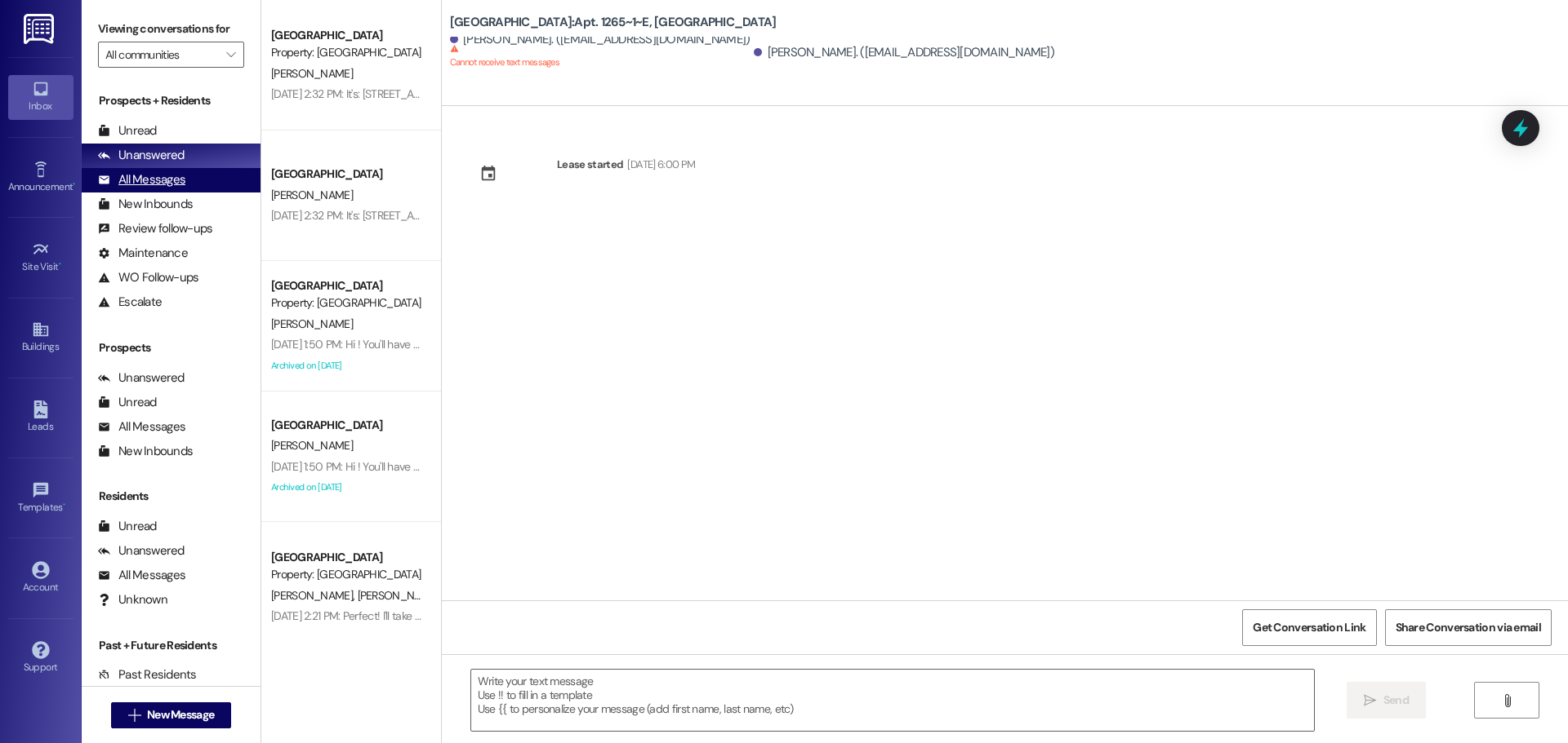
click at [137, 179] on div "All Messages" at bounding box center [142, 180] width 88 height 17
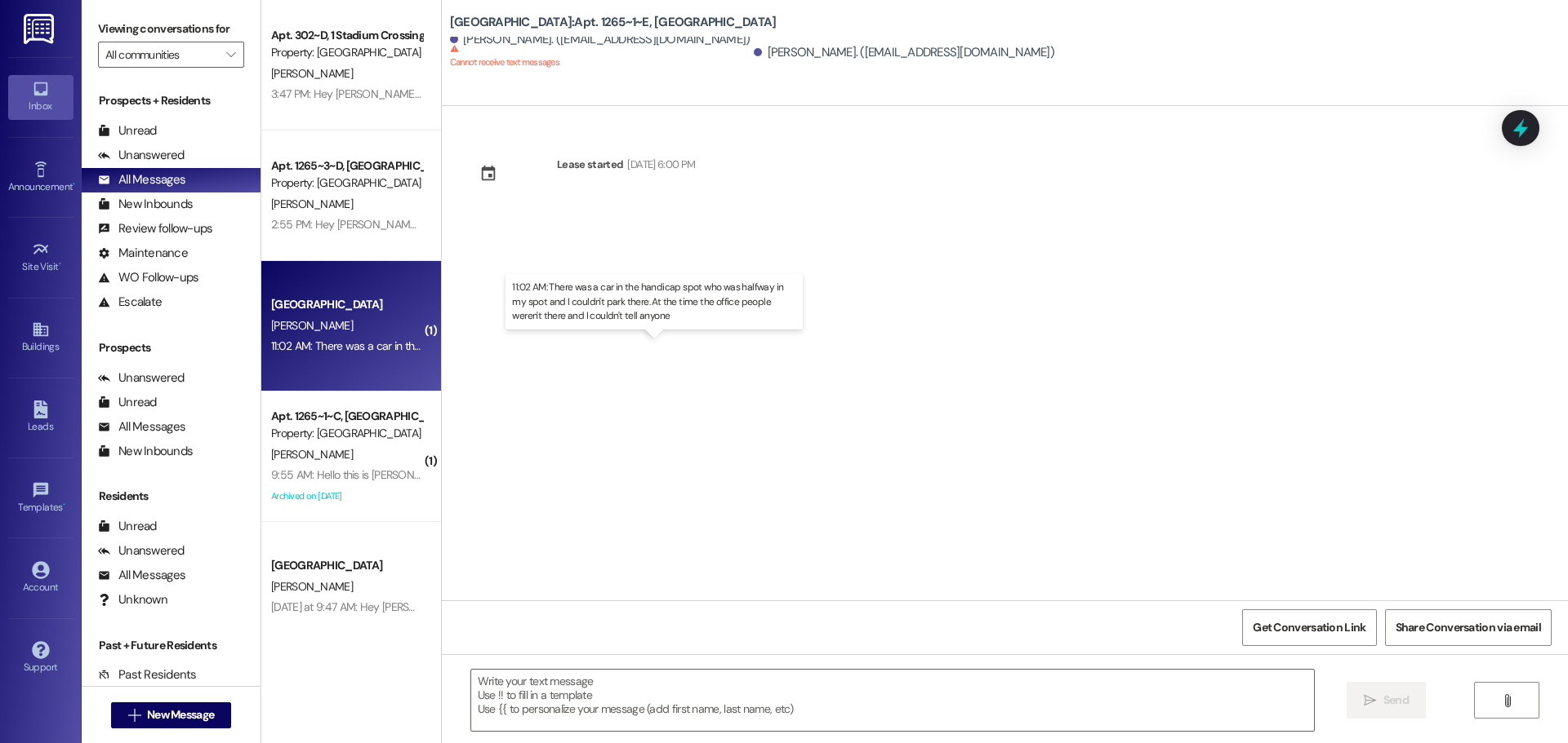
click at [361, 348] on div "11:02 AM: There was a car in the handicap spot who was halfway in my spot and I…" at bounding box center [669, 345] width 798 height 14
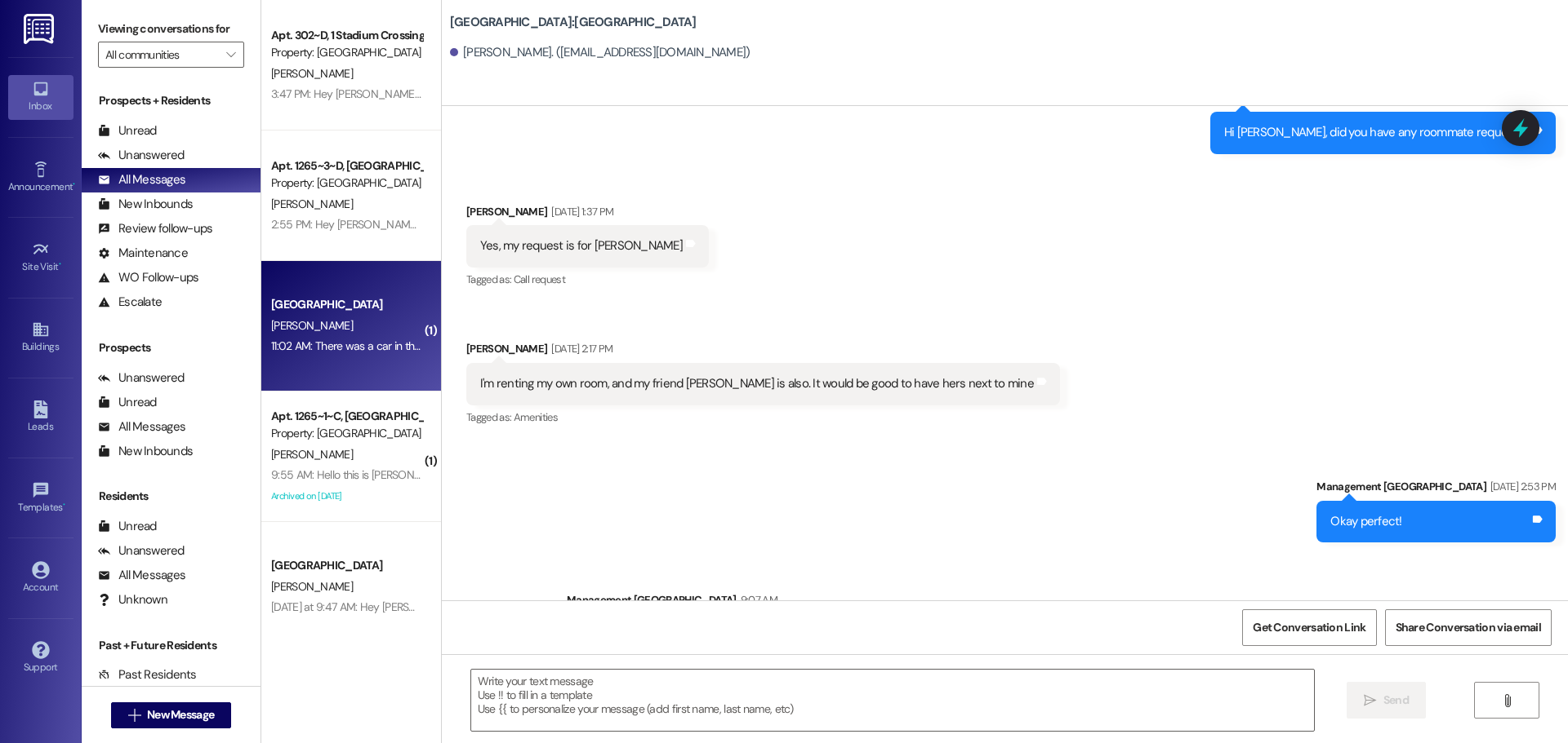
scroll to position [1701, 0]
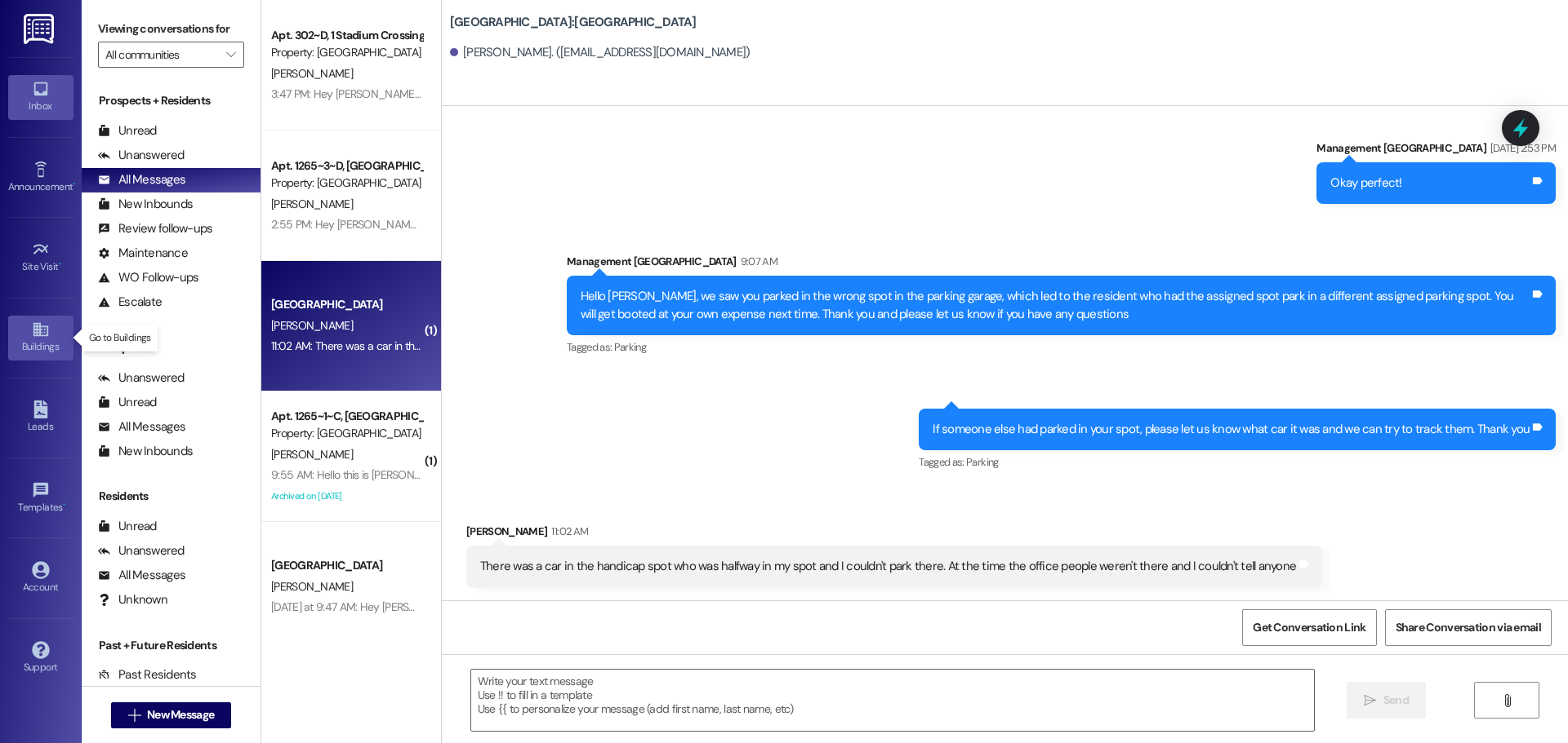
click at [49, 358] on link "Buildings" at bounding box center [41, 338] width 66 height 44
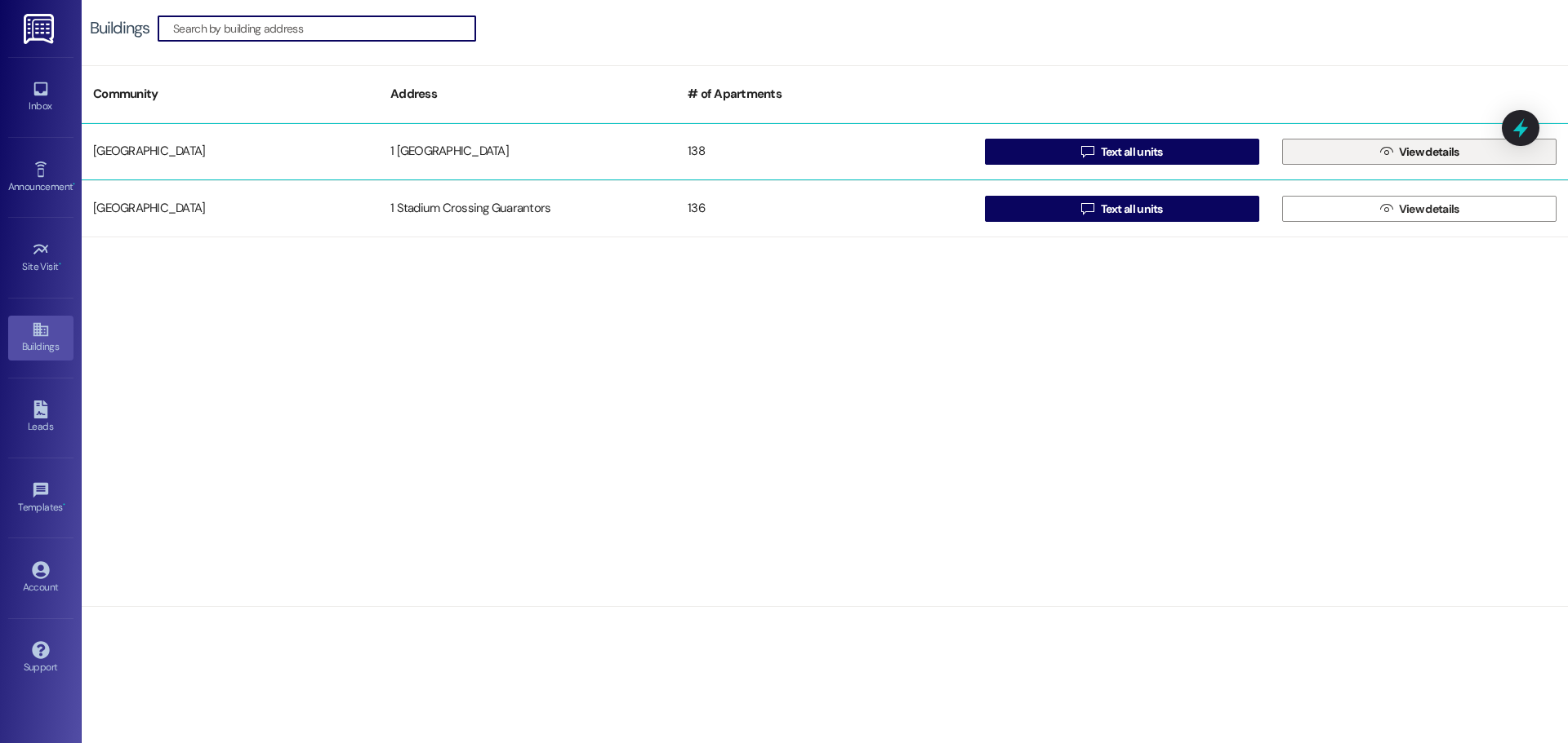
click at [1334, 146] on button " View details" at bounding box center [1419, 151] width 275 height 26
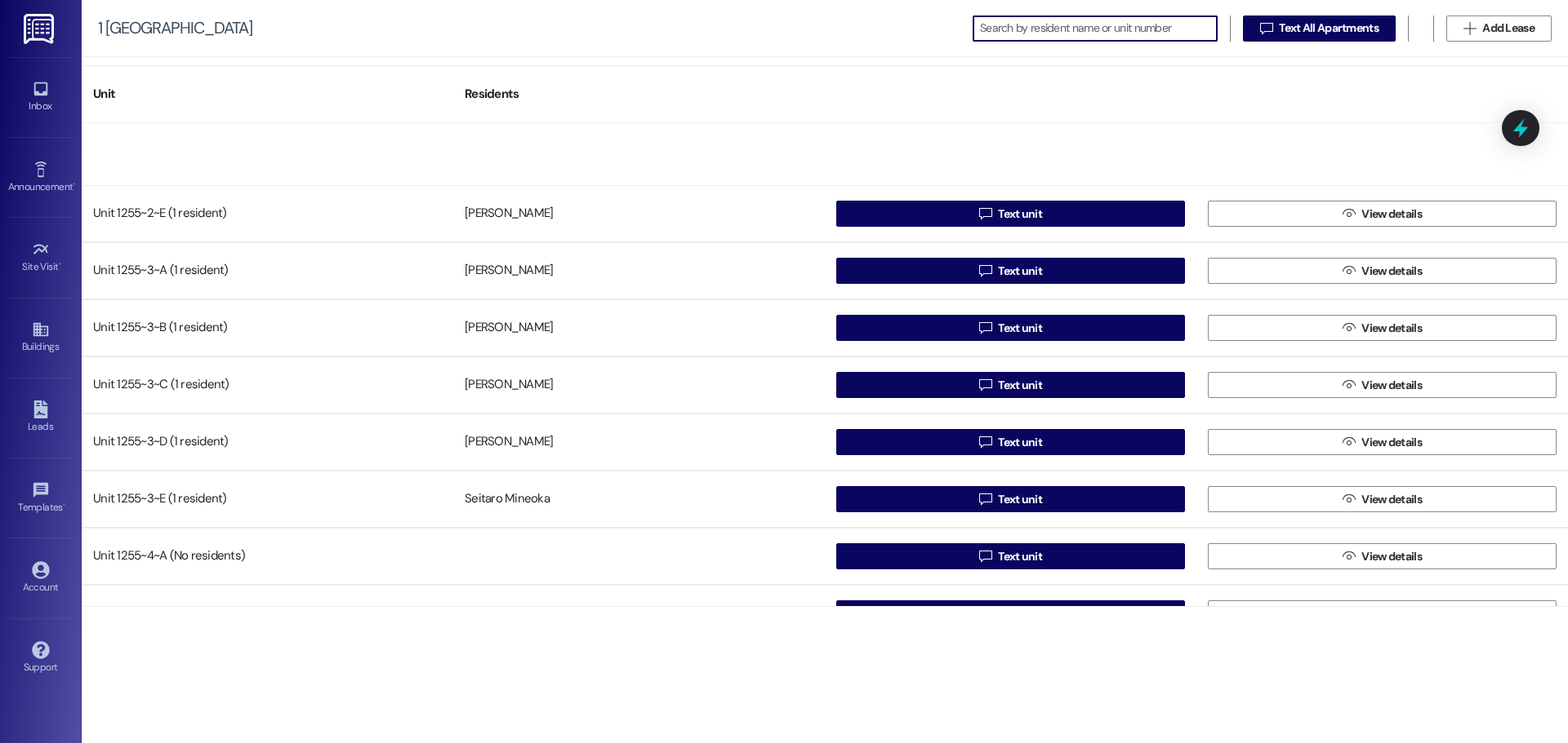
scroll to position [1306, 0]
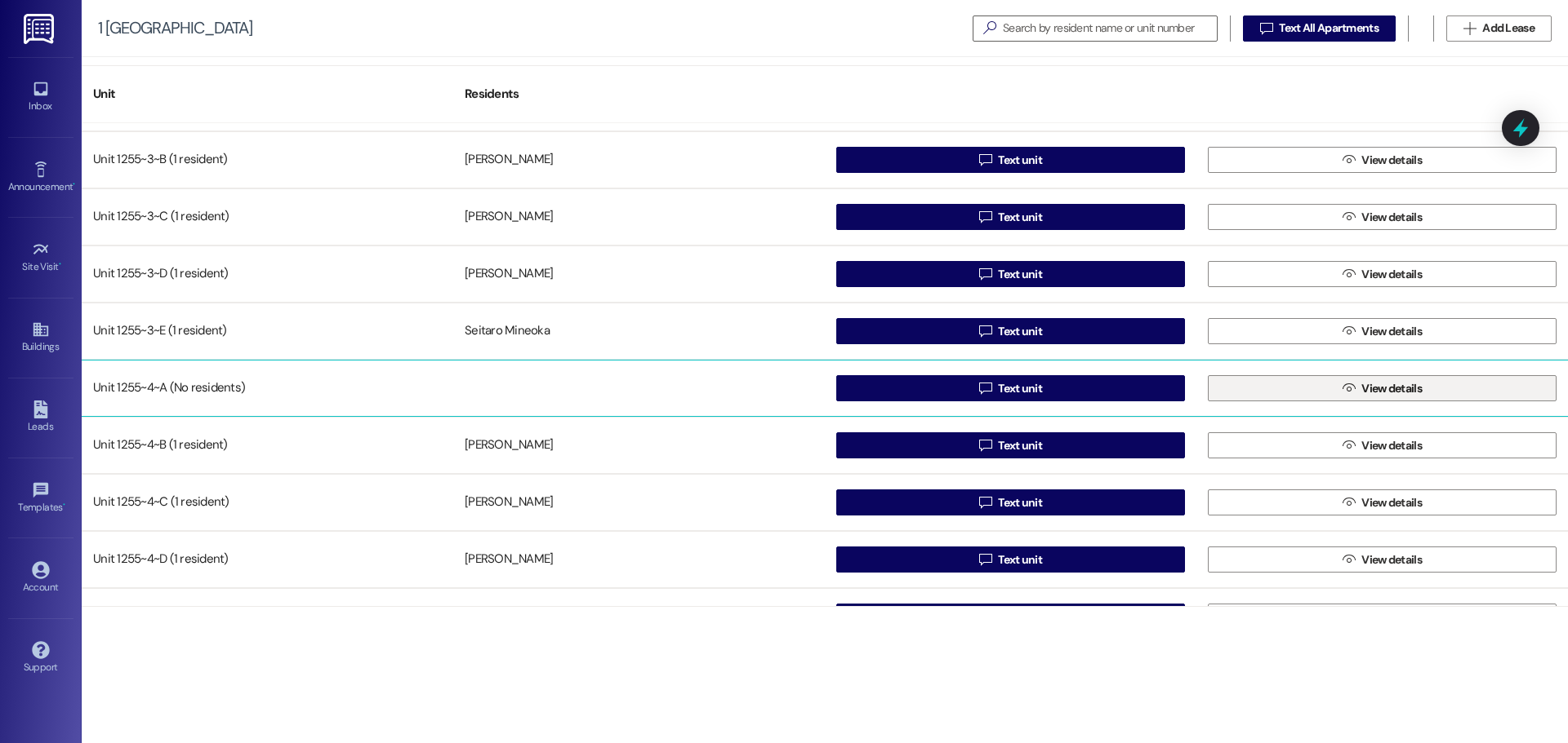
click at [1377, 386] on span "View details" at bounding box center [1392, 389] width 61 height 17
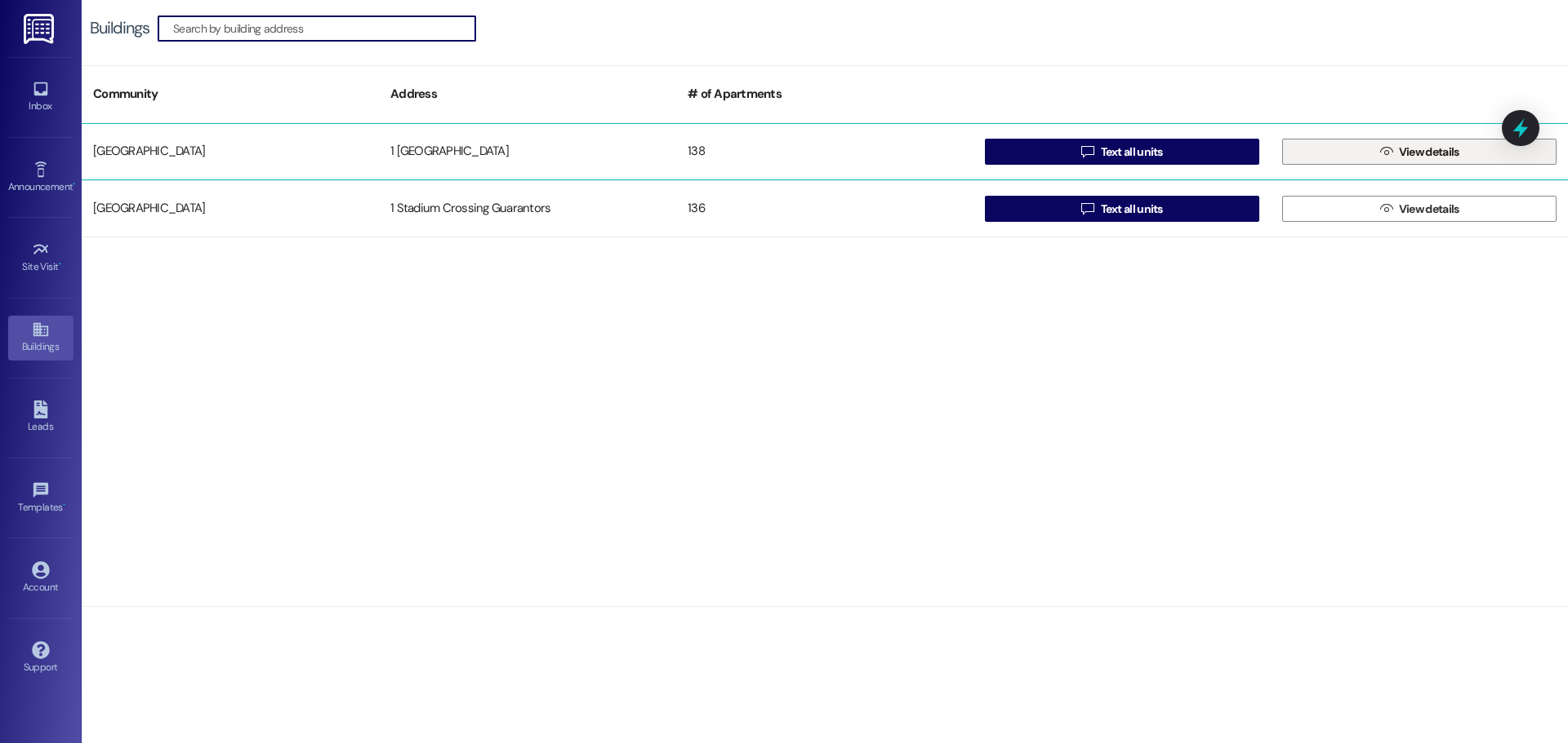
click at [1392, 146] on span " View details" at bounding box center [1419, 151] width 86 height 24
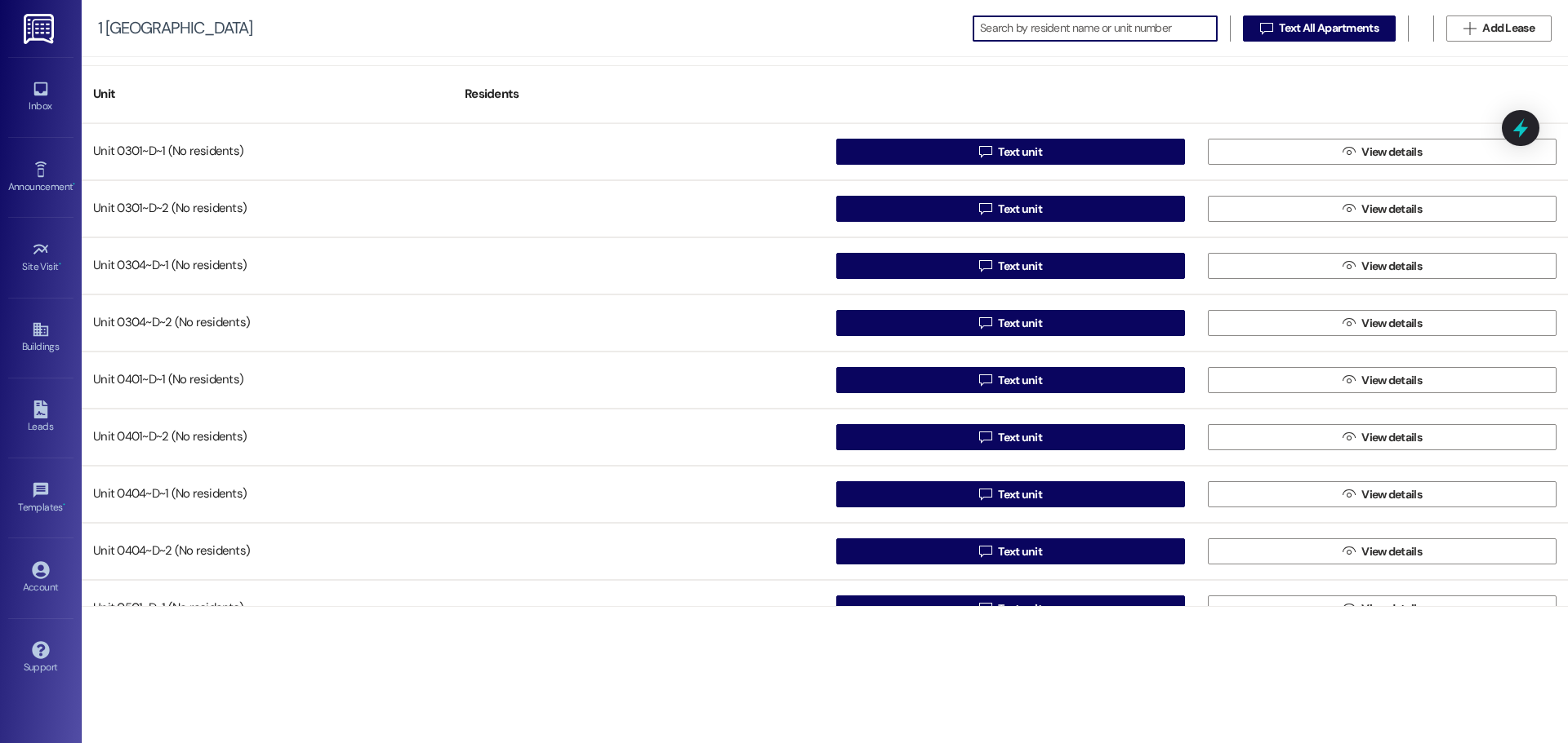
click at [1136, 25] on input at bounding box center [1098, 29] width 237 height 23
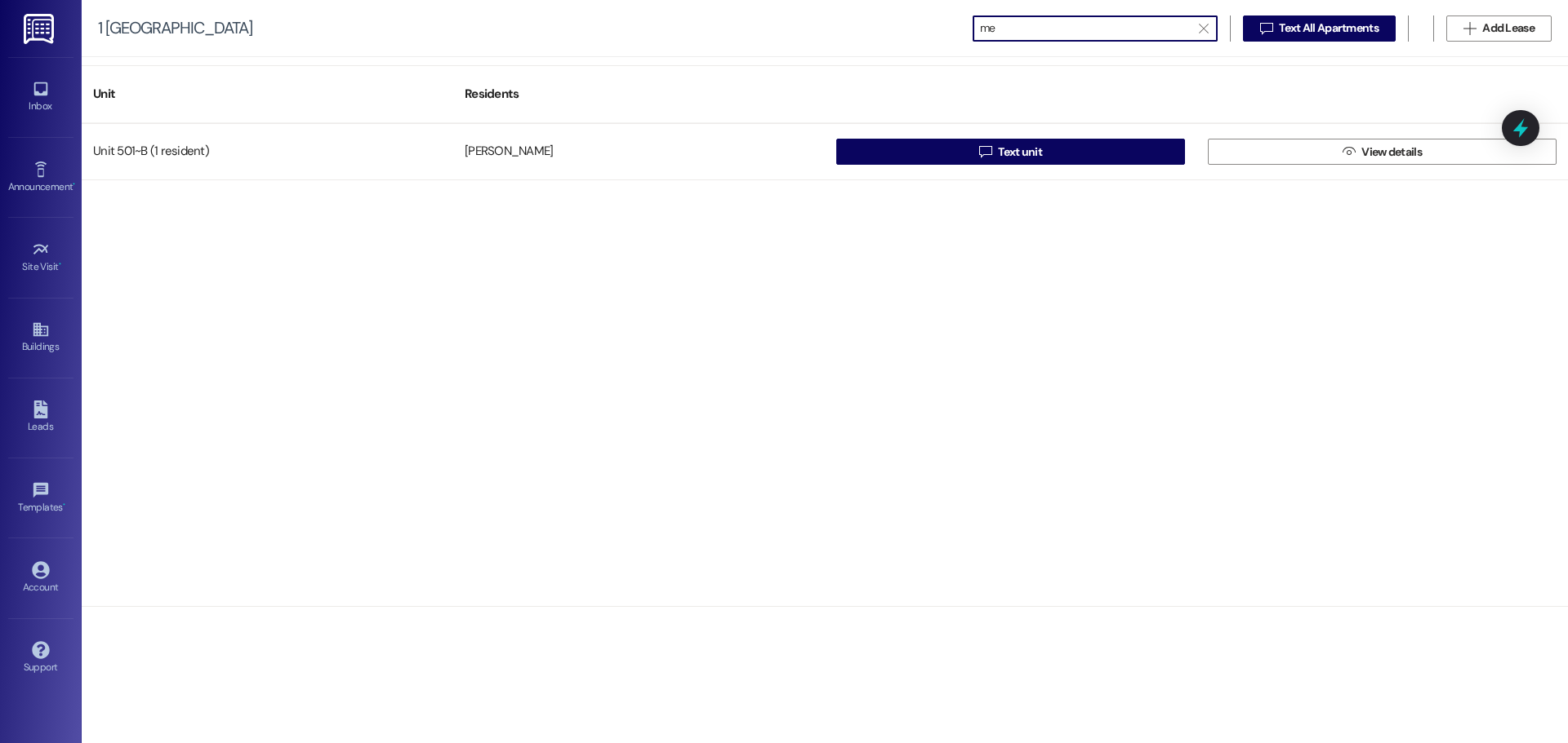
type input "m"
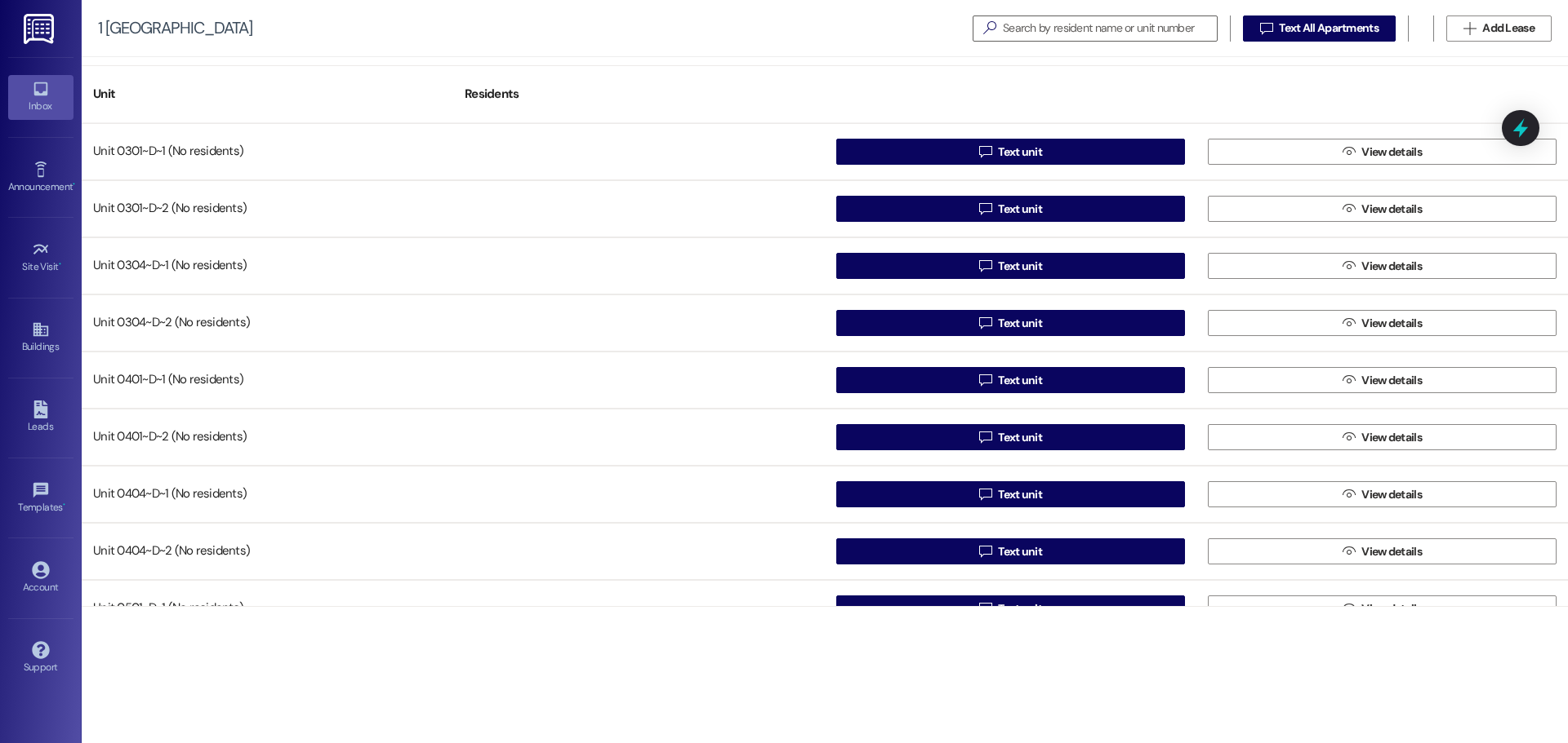
click at [56, 109] on div "Inbox" at bounding box center [41, 106] width 82 height 16
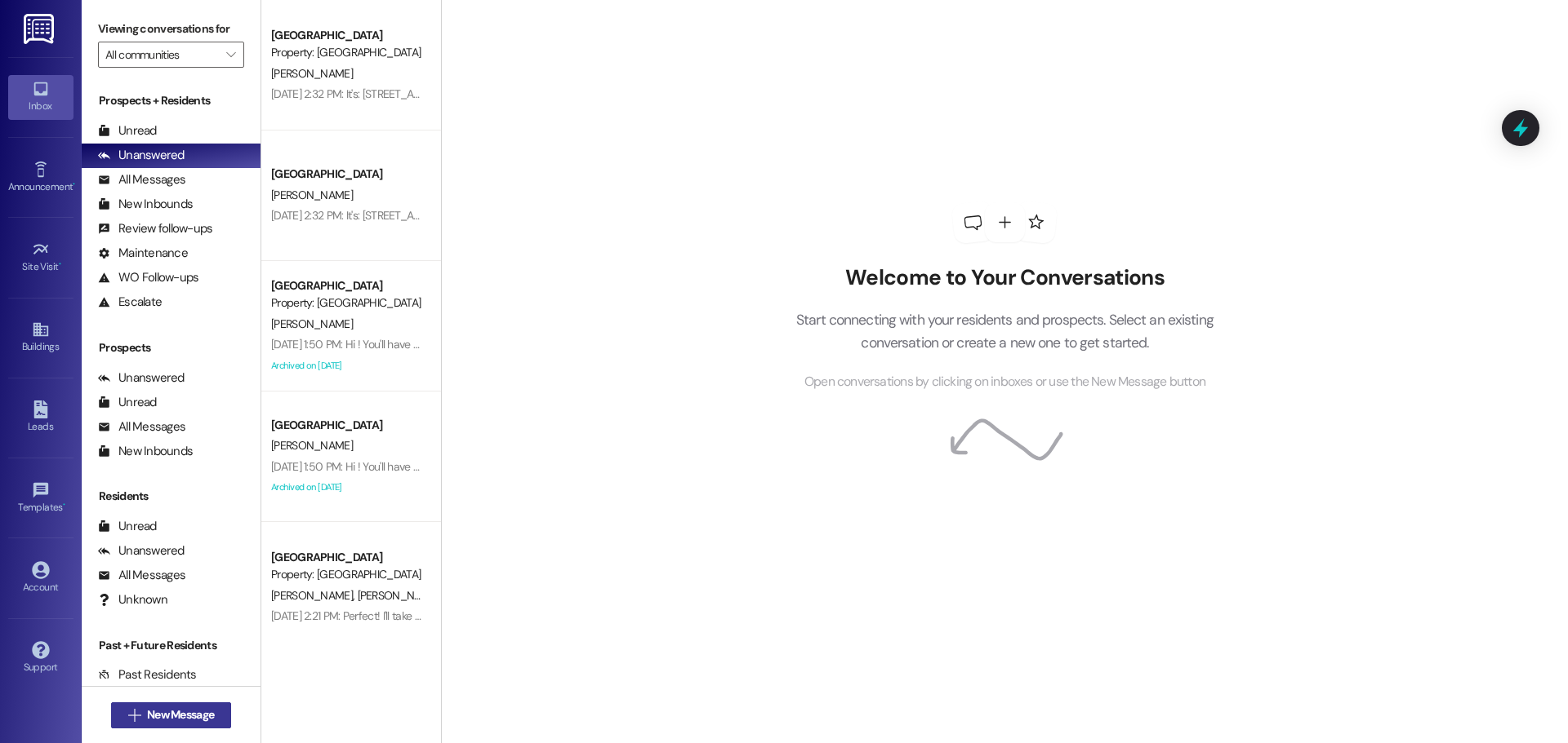
click at [195, 728] on button " New Message" at bounding box center [171, 715] width 121 height 26
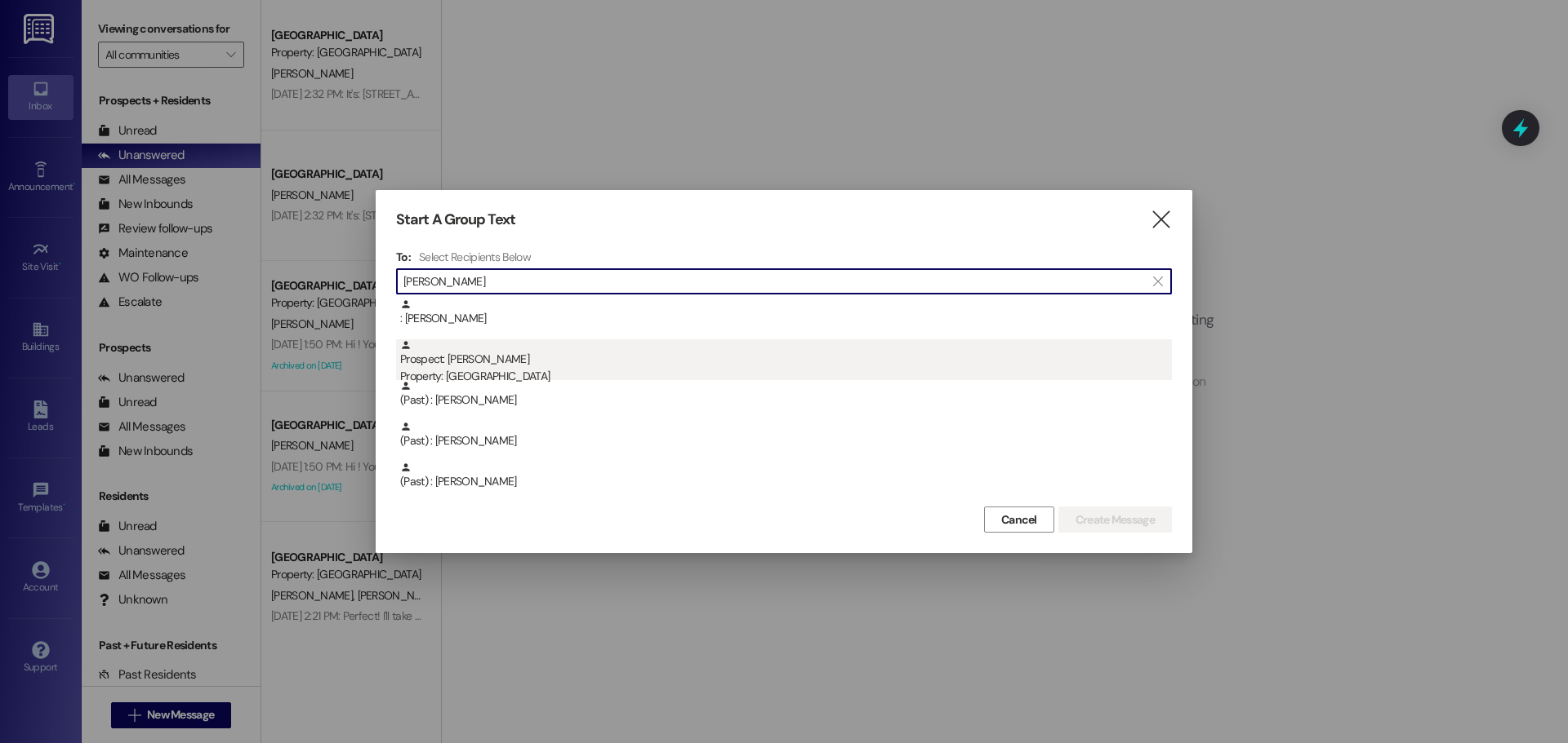
type input "melissa"
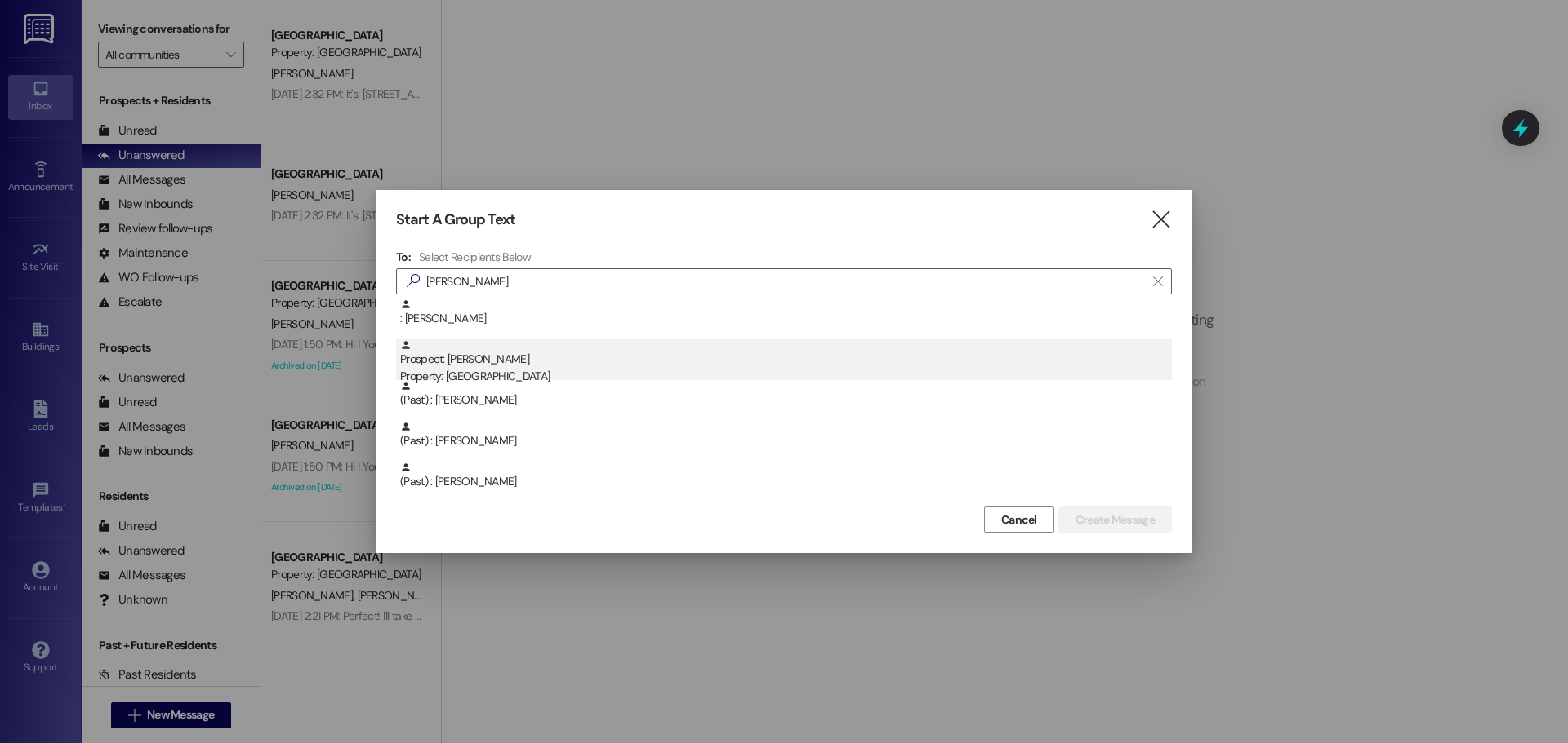
click at [477, 344] on div "Prospect: Melissa Freeman Property: Stadium Crossing" at bounding box center [786, 362] width 771 height 46
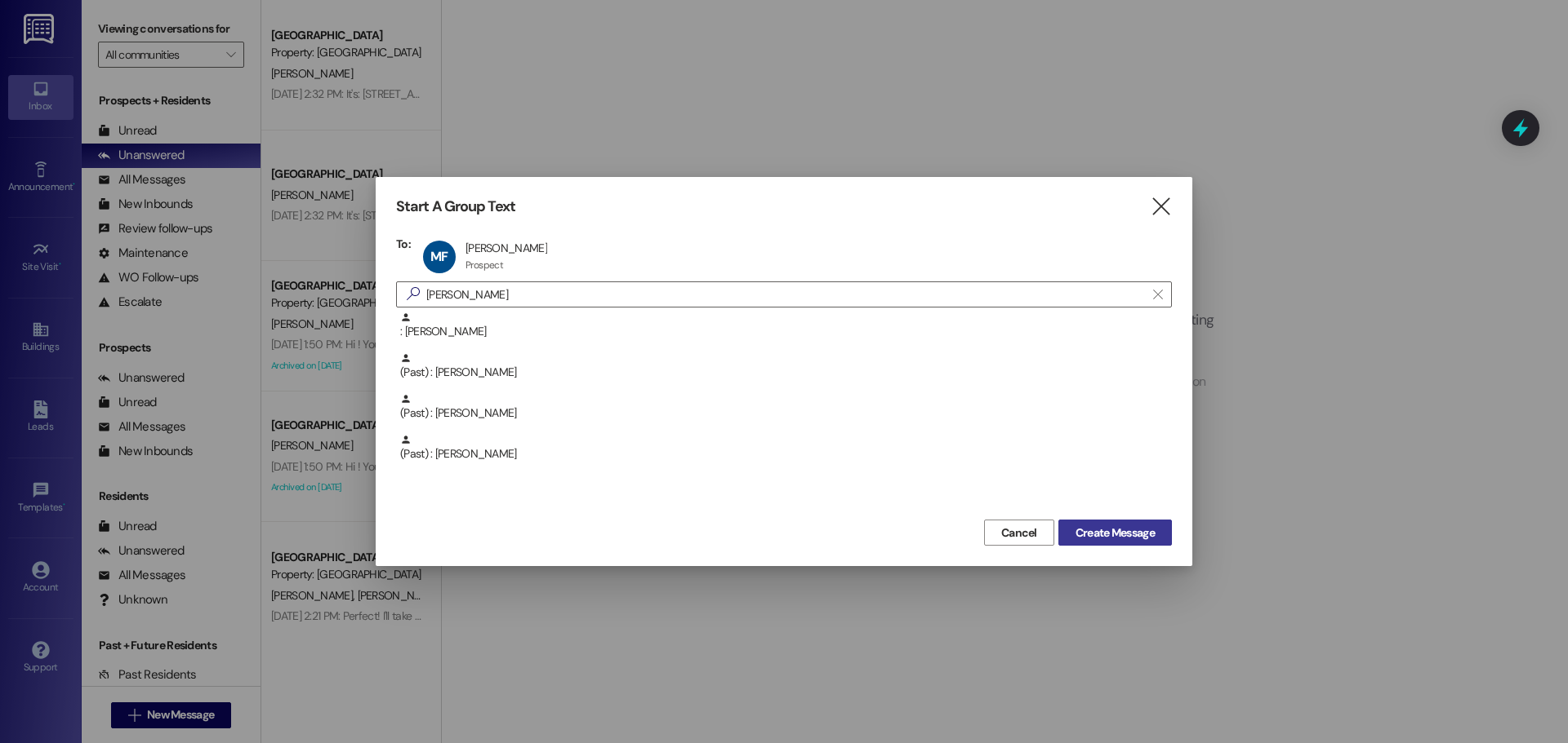
click at [1120, 534] on span "Create Message" at bounding box center [1115, 534] width 79 height 17
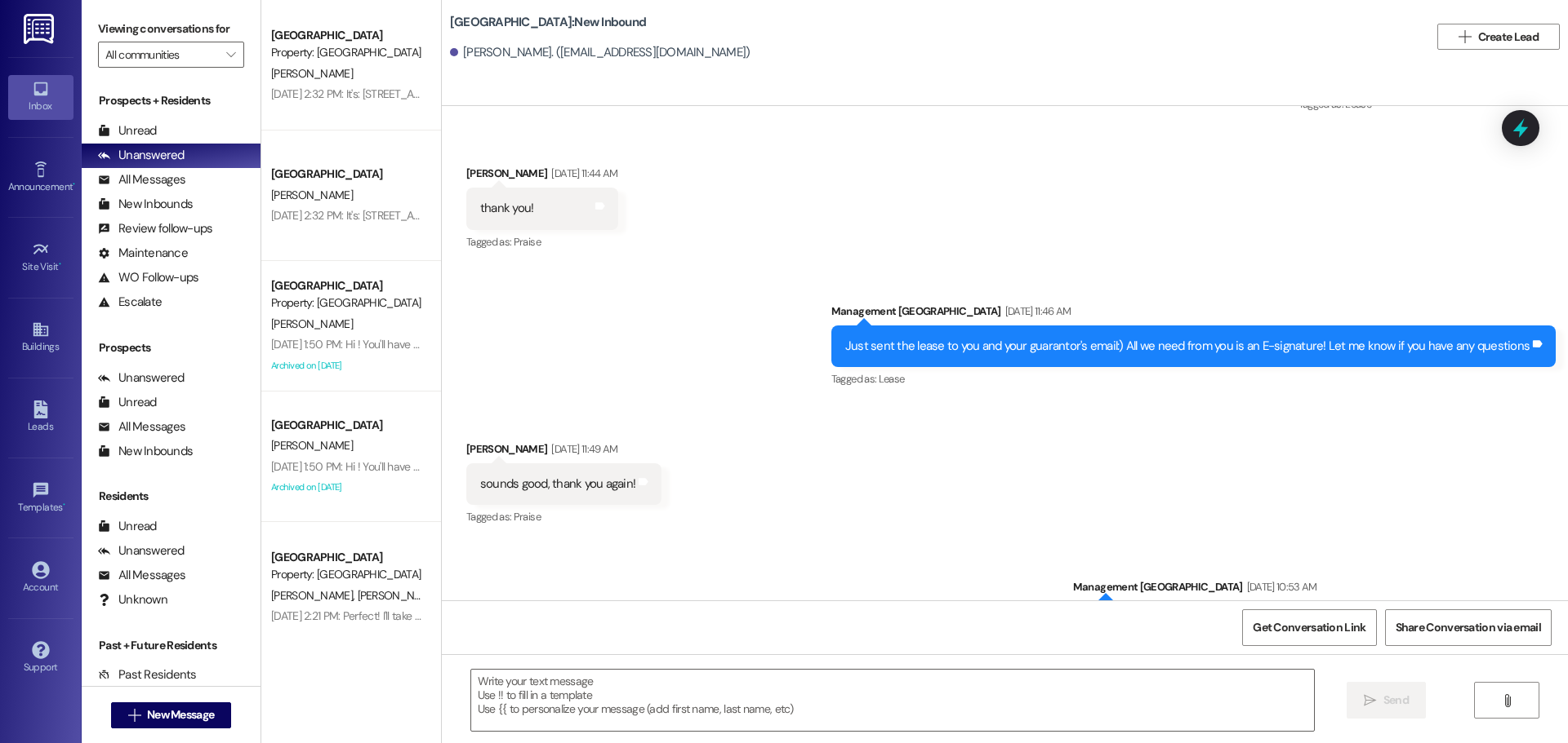
scroll to position [1260, 0]
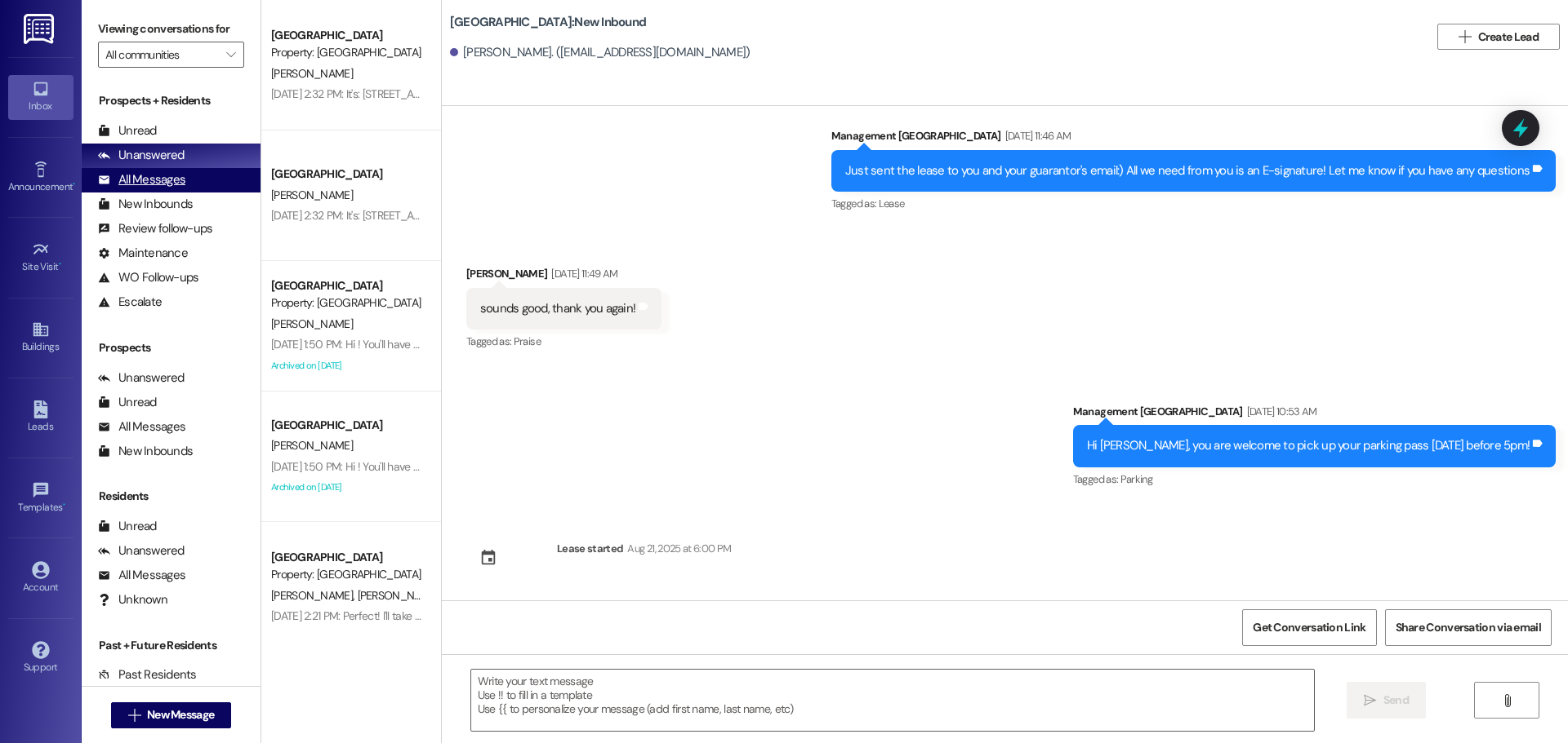
click at [171, 188] on div "All Messages" at bounding box center [142, 180] width 88 height 17
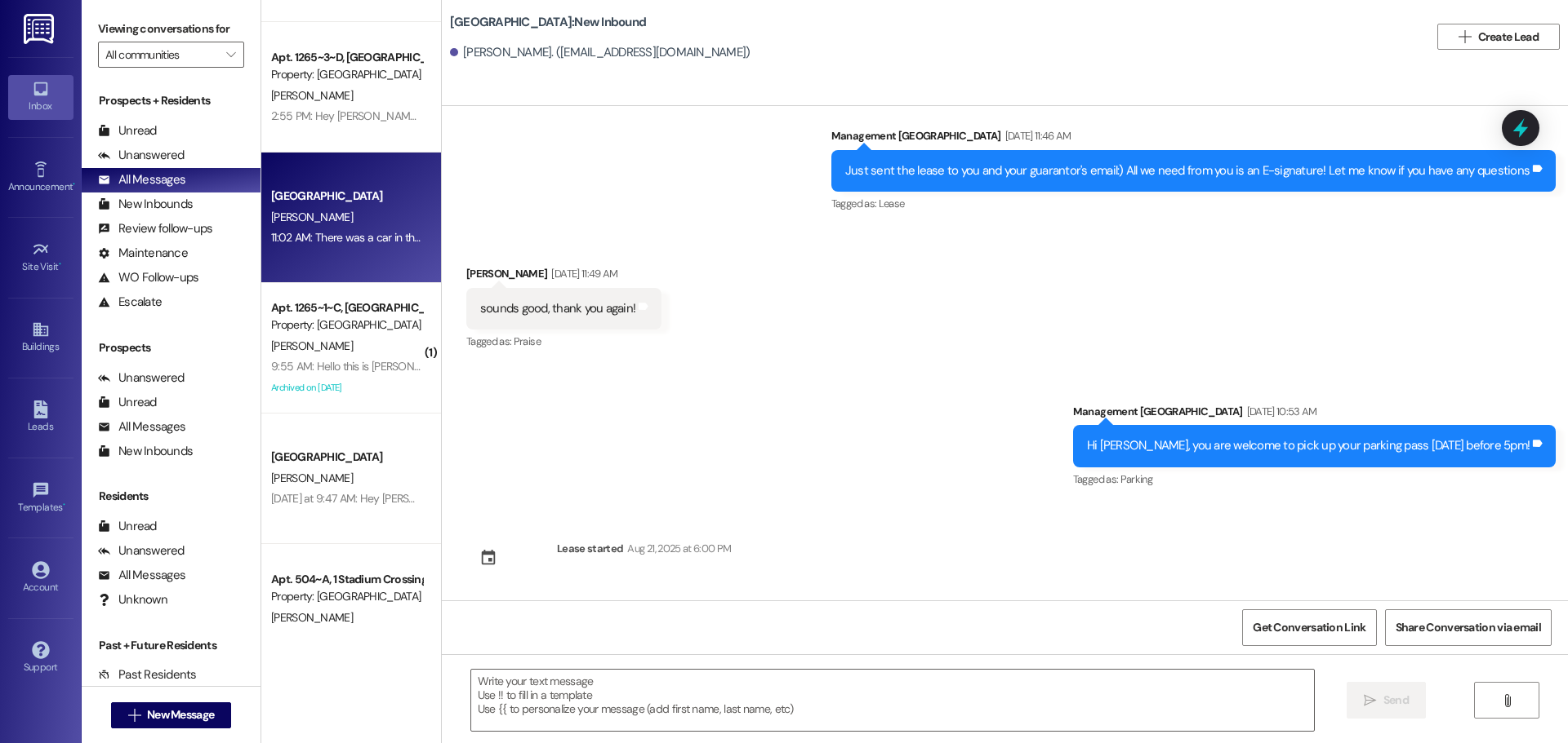
scroll to position [327, 0]
